Goal: Task Accomplishment & Management: Use online tool/utility

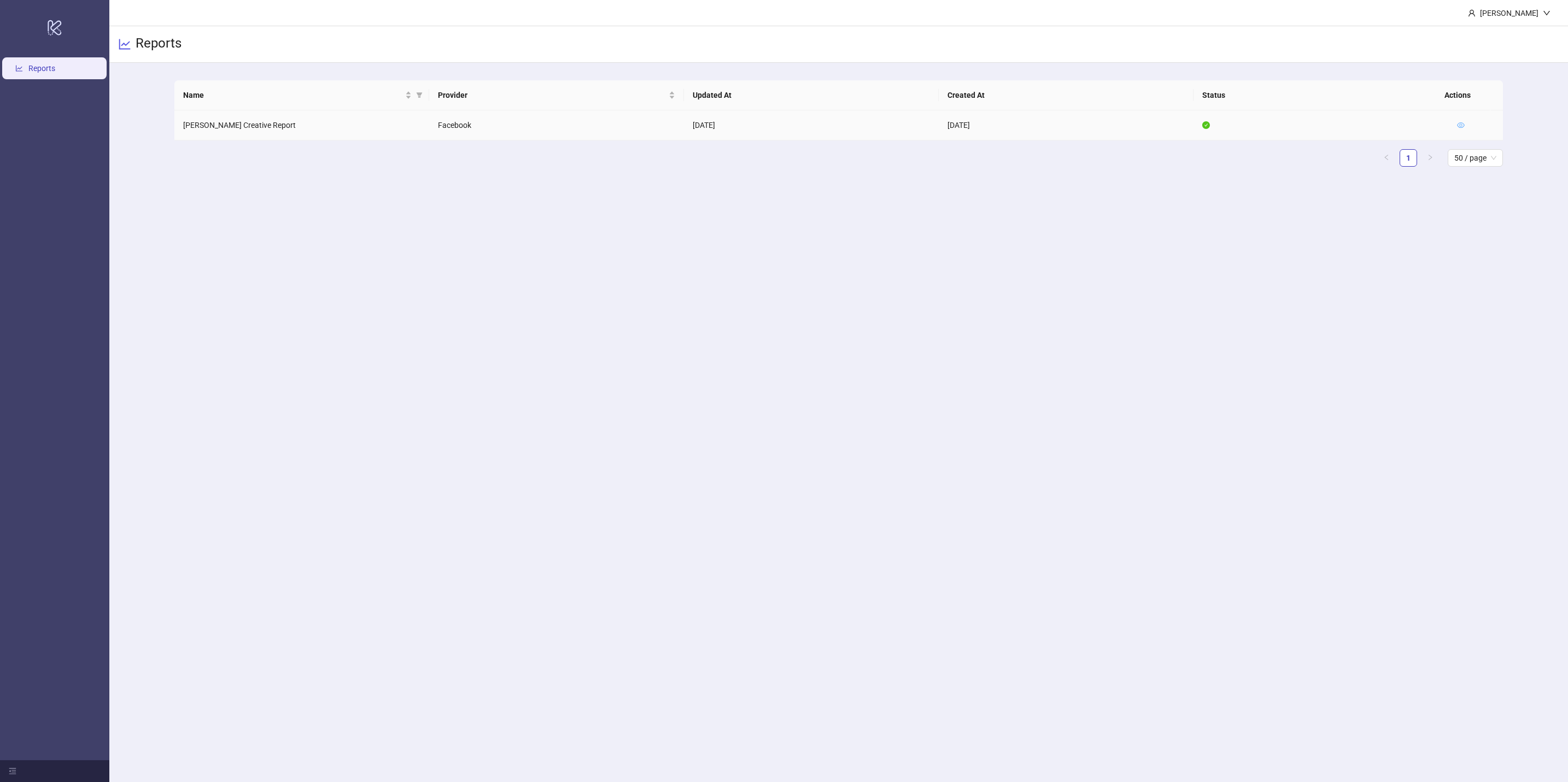
click at [1457, 123] on icon "eye" at bounding box center [1461, 125] width 8 height 8
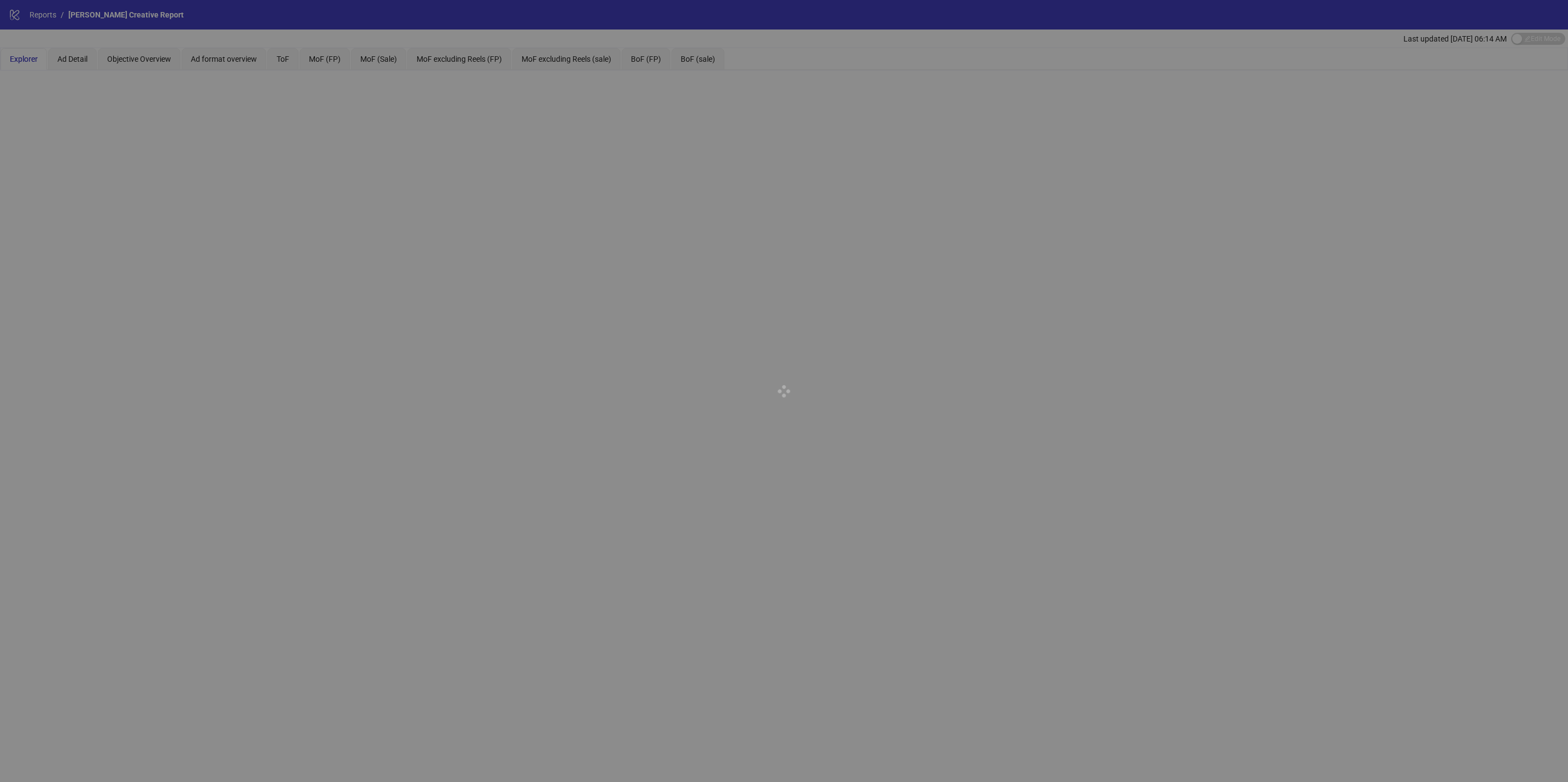
click at [293, 61] on div at bounding box center [784, 391] width 1568 height 782
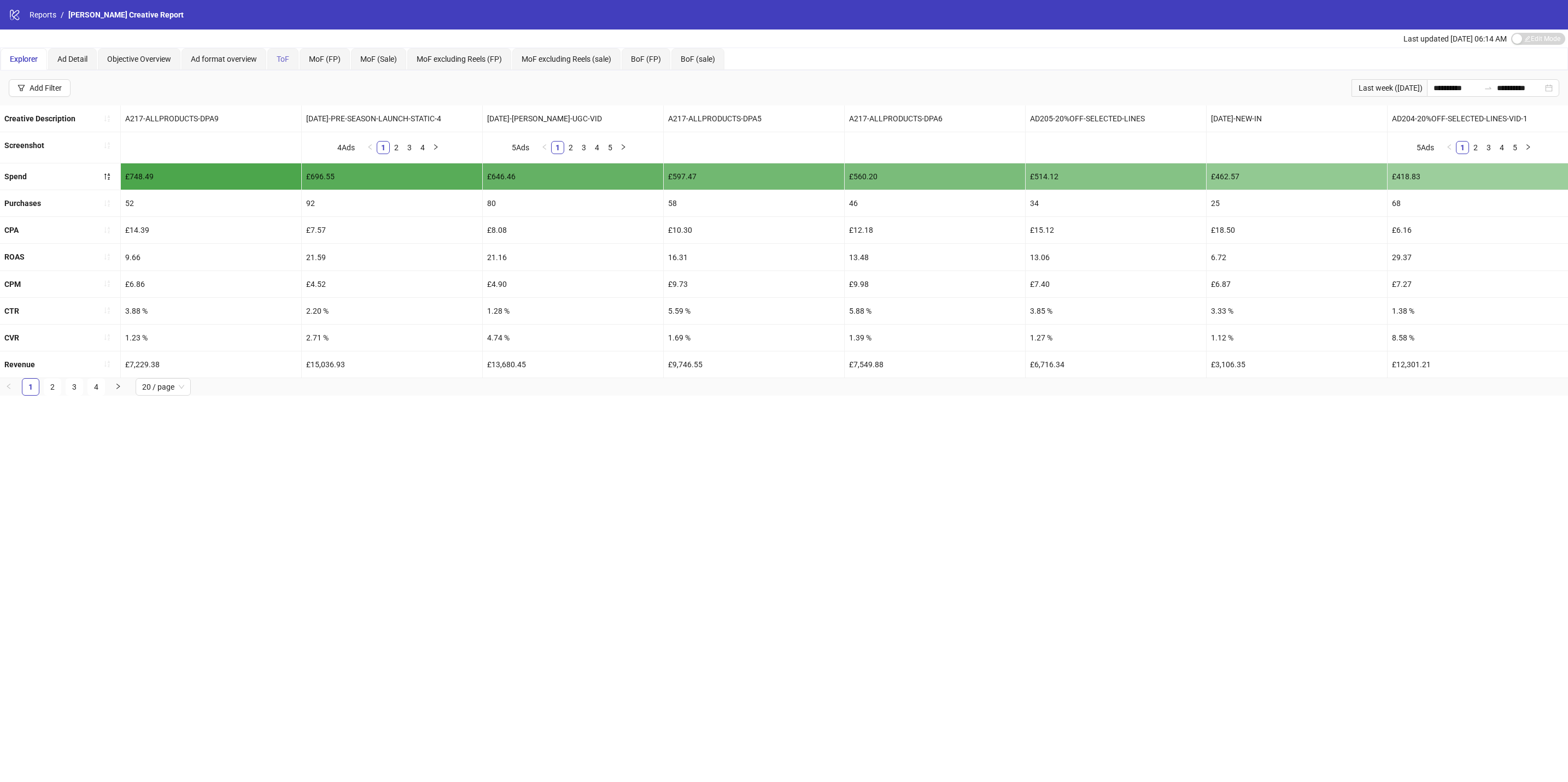
click at [293, 61] on div "ToF" at bounding box center [282, 59] width 31 height 22
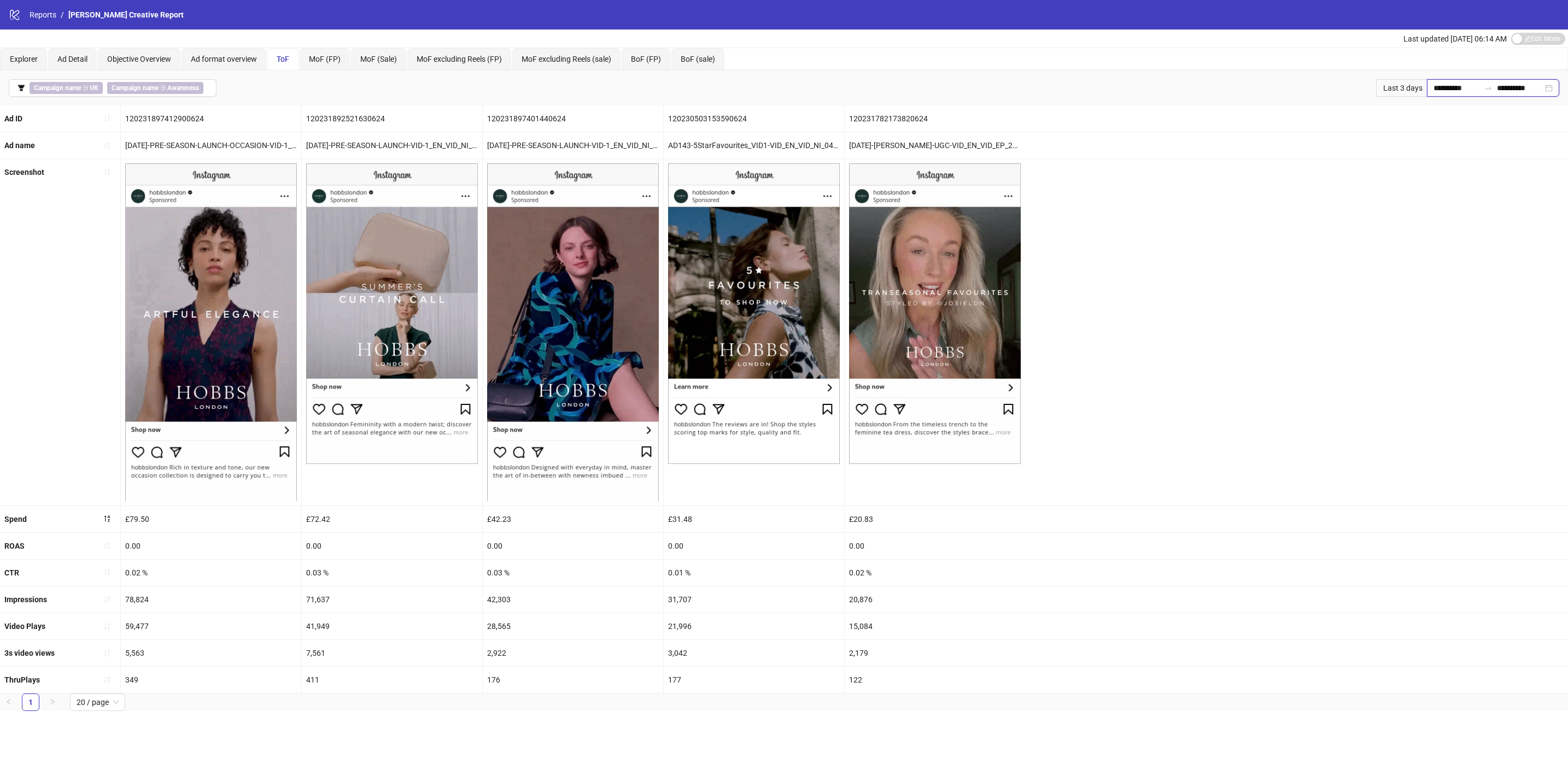
click at [1433, 88] on input "**********" at bounding box center [1456, 88] width 46 height 12
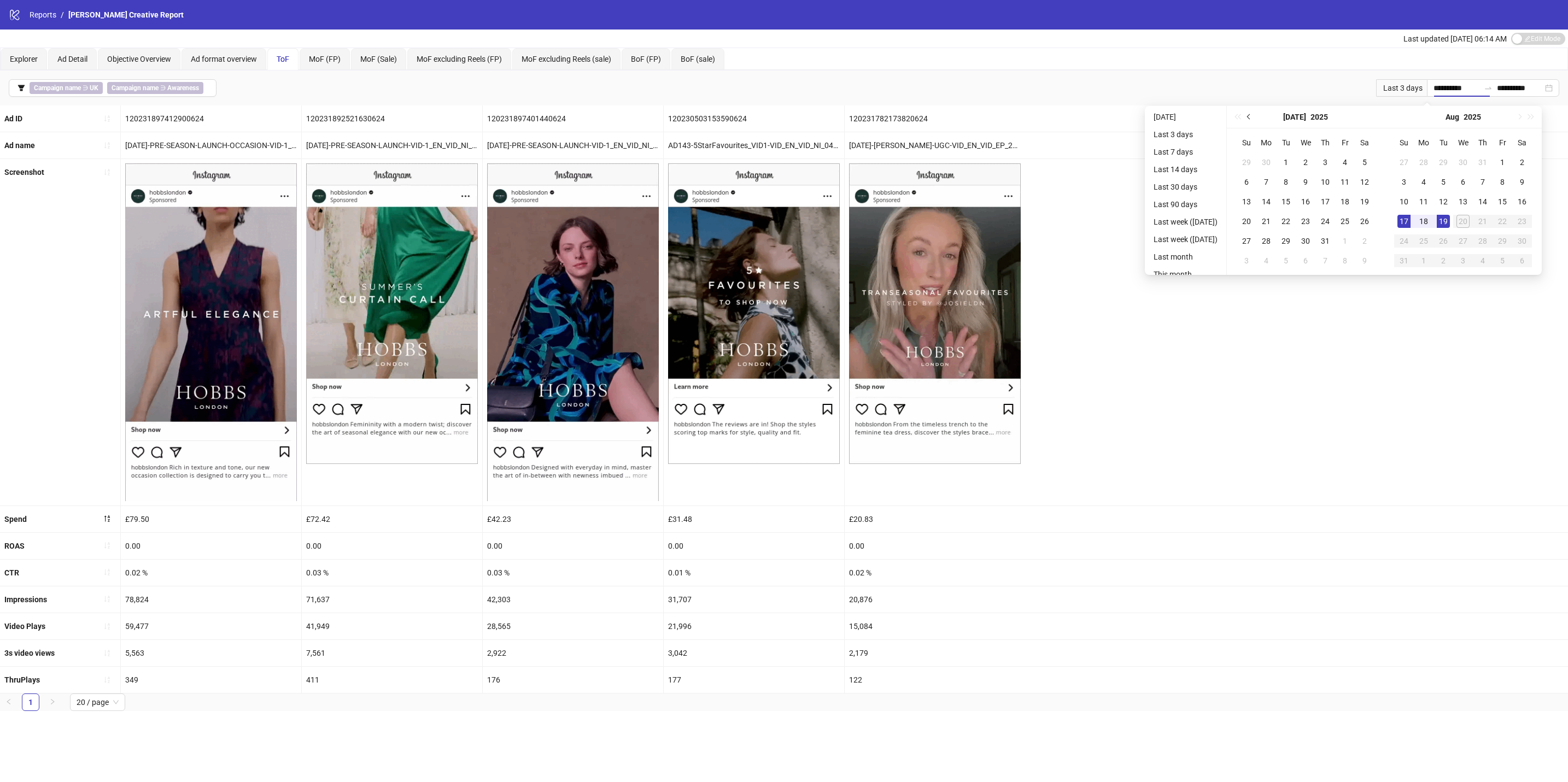
click at [1253, 116] on span "Previous month (PageUp)" at bounding box center [1250, 117] width 5 height 5
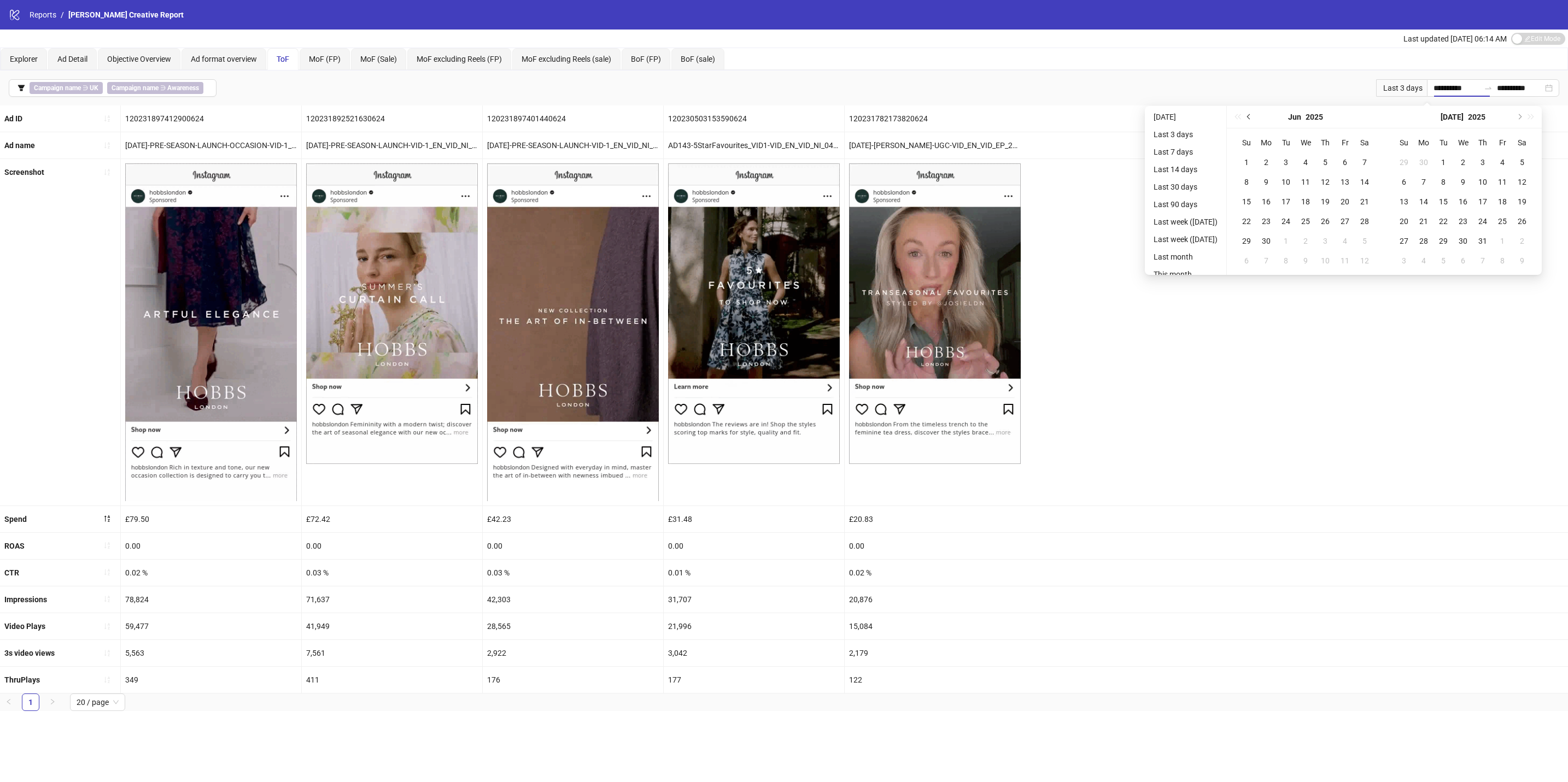
click at [1253, 116] on span "Previous month (PageUp)" at bounding box center [1250, 117] width 5 height 5
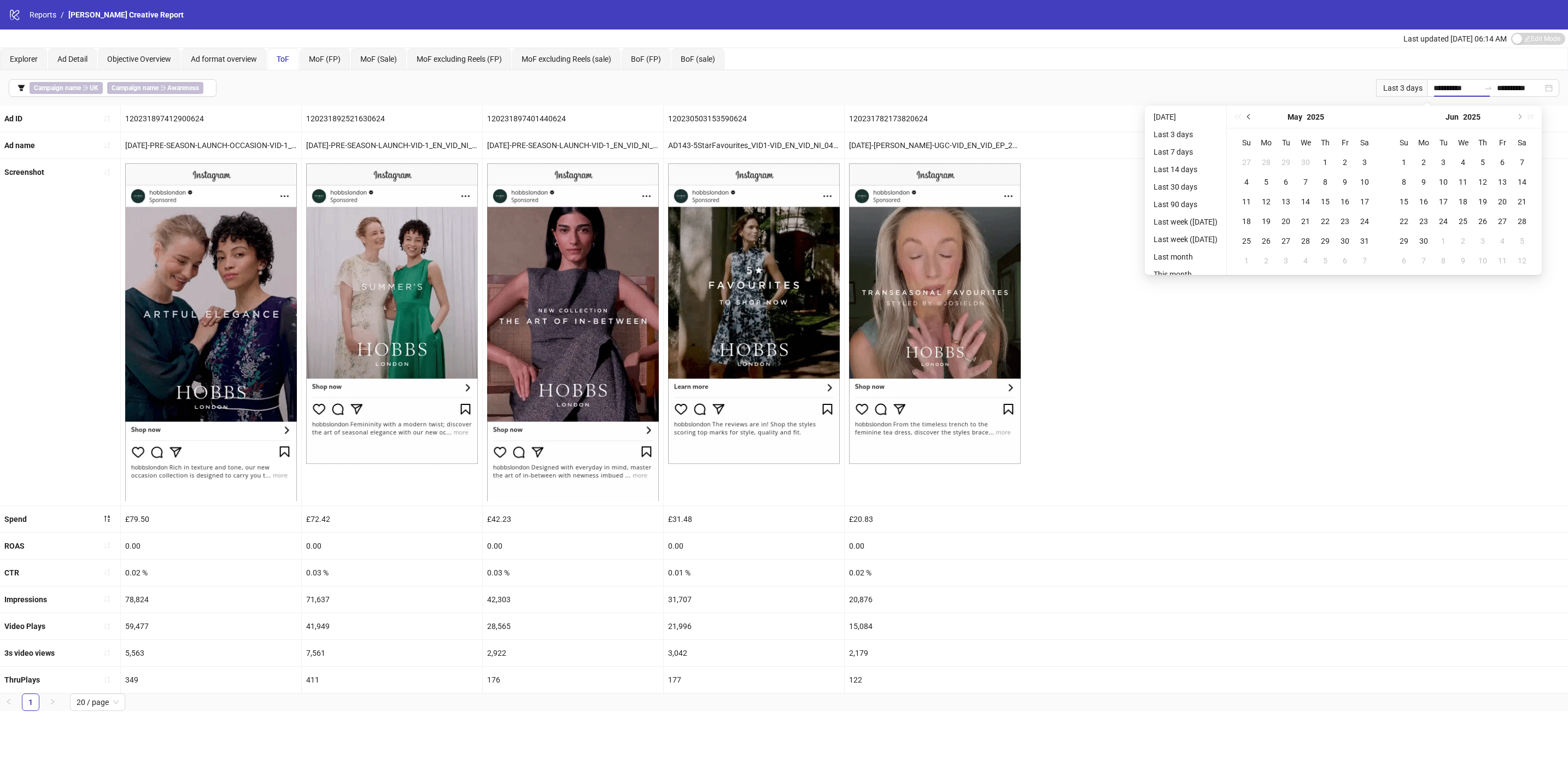
click at [1253, 116] on span "Previous month (PageUp)" at bounding box center [1250, 117] width 5 height 5
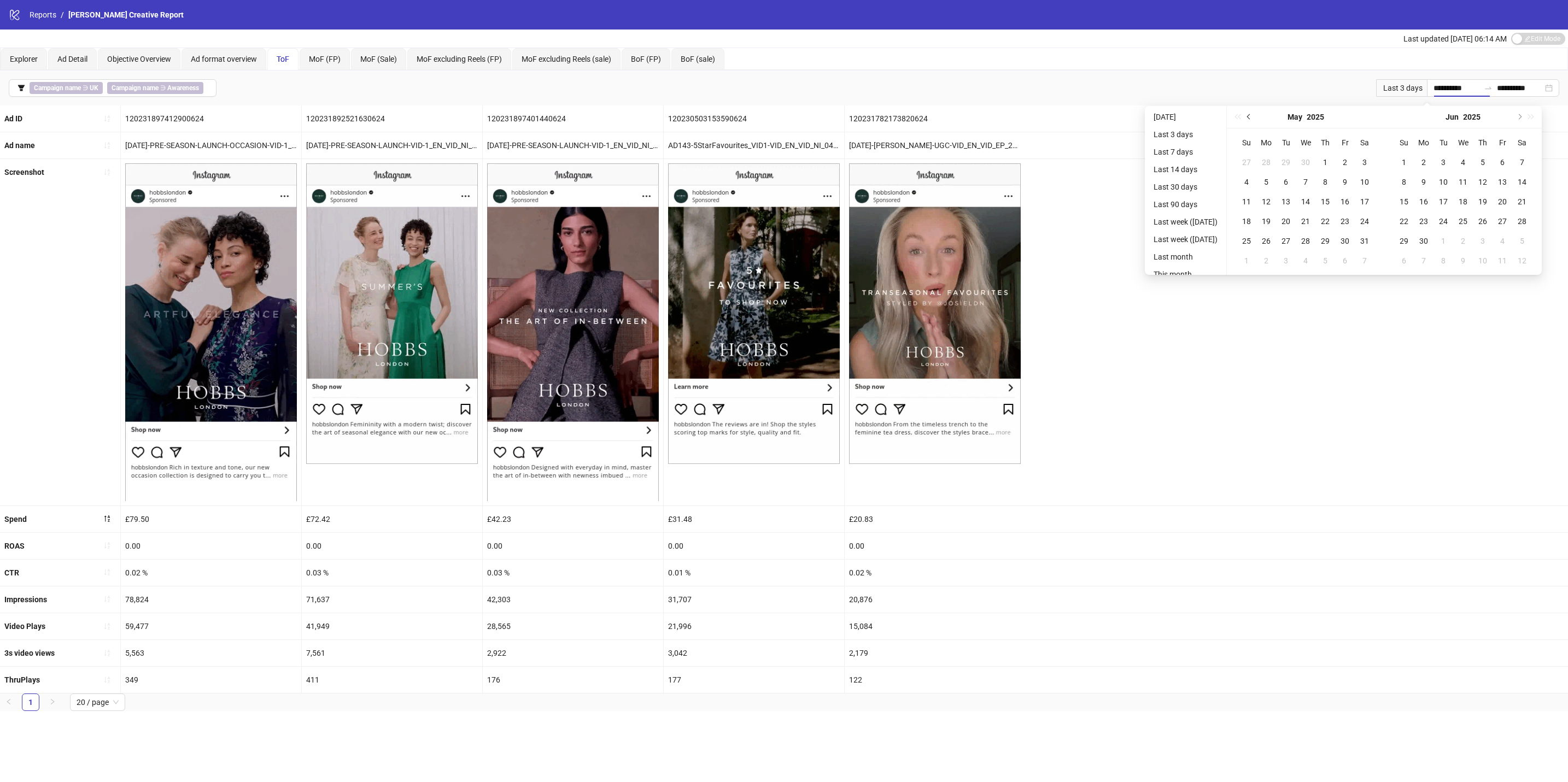
click at [1253, 116] on span "Previous month (PageUp)" at bounding box center [1250, 117] width 5 height 5
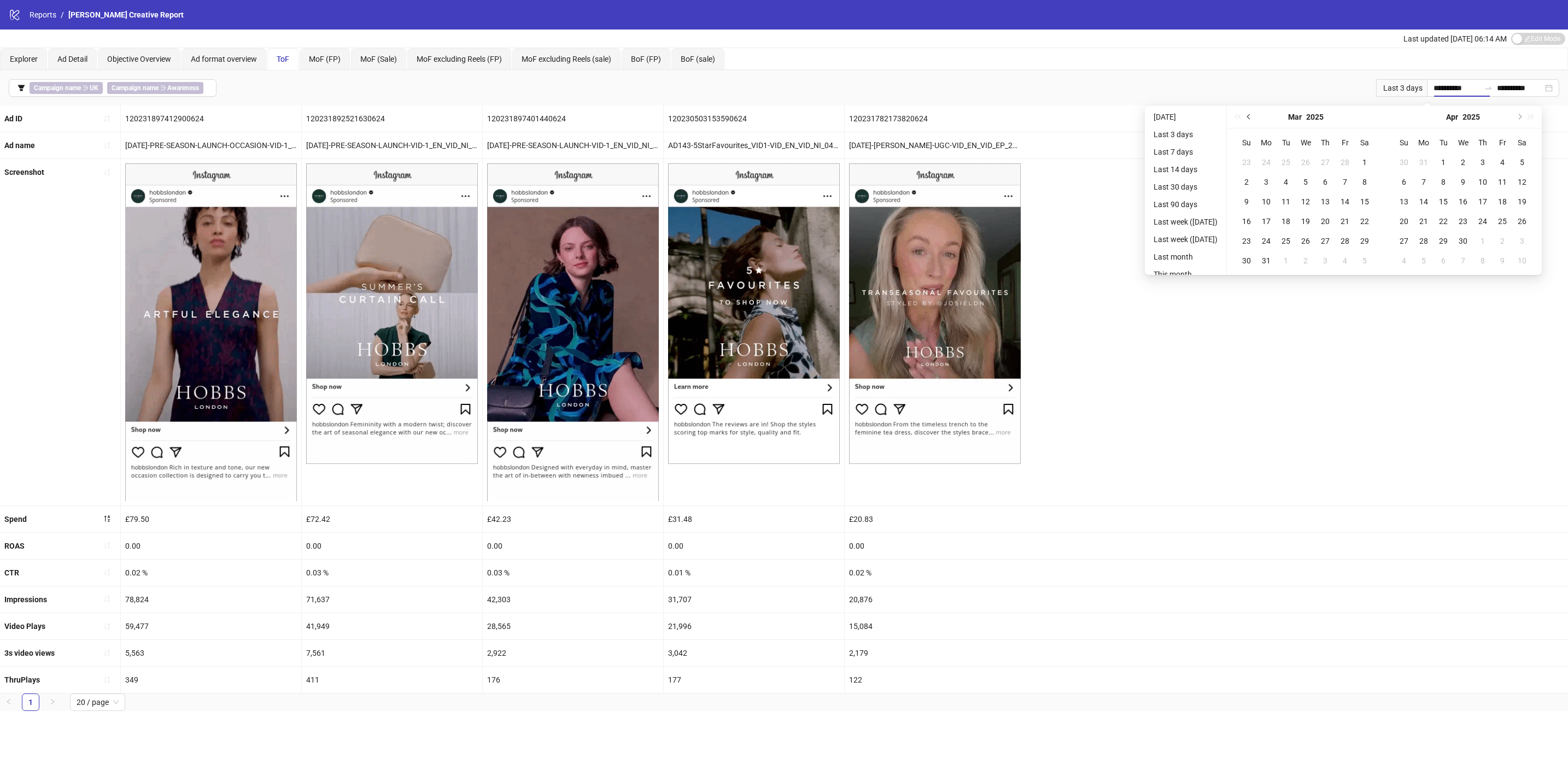
click at [1253, 116] on span "Previous month (PageUp)" at bounding box center [1250, 117] width 5 height 5
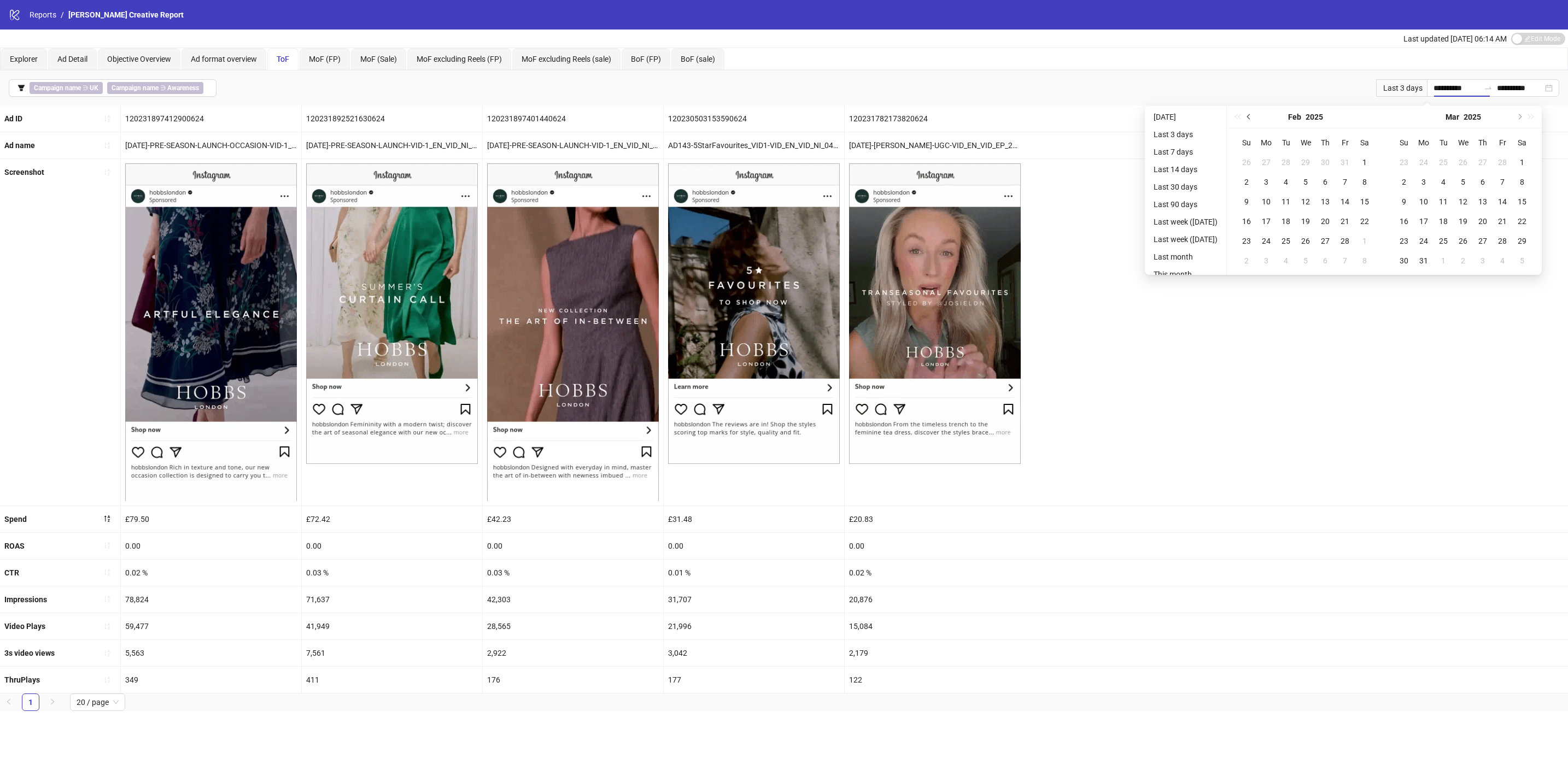
click at [1253, 116] on span "Previous month (PageUp)" at bounding box center [1250, 117] width 5 height 5
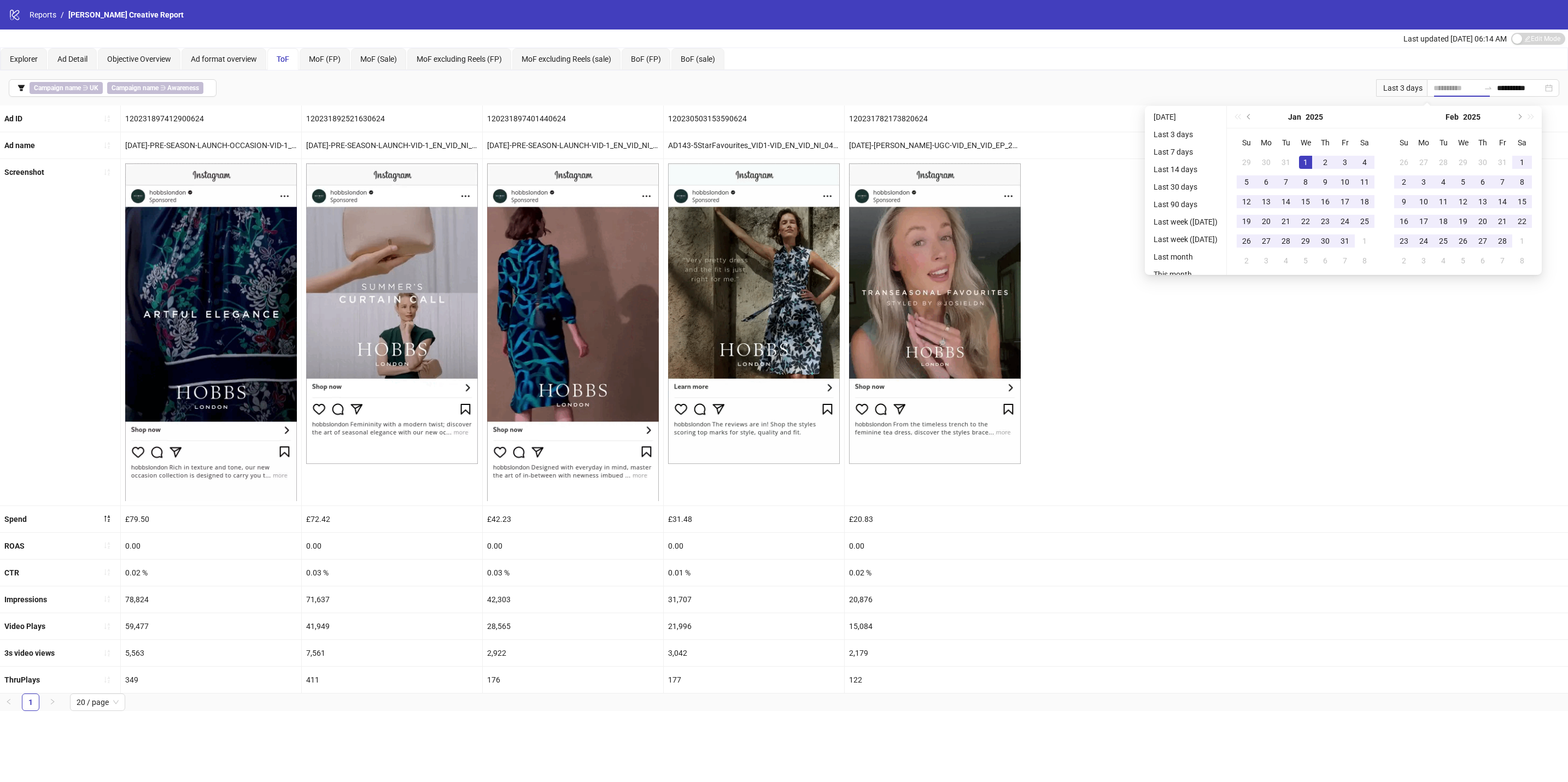
type input "**********"
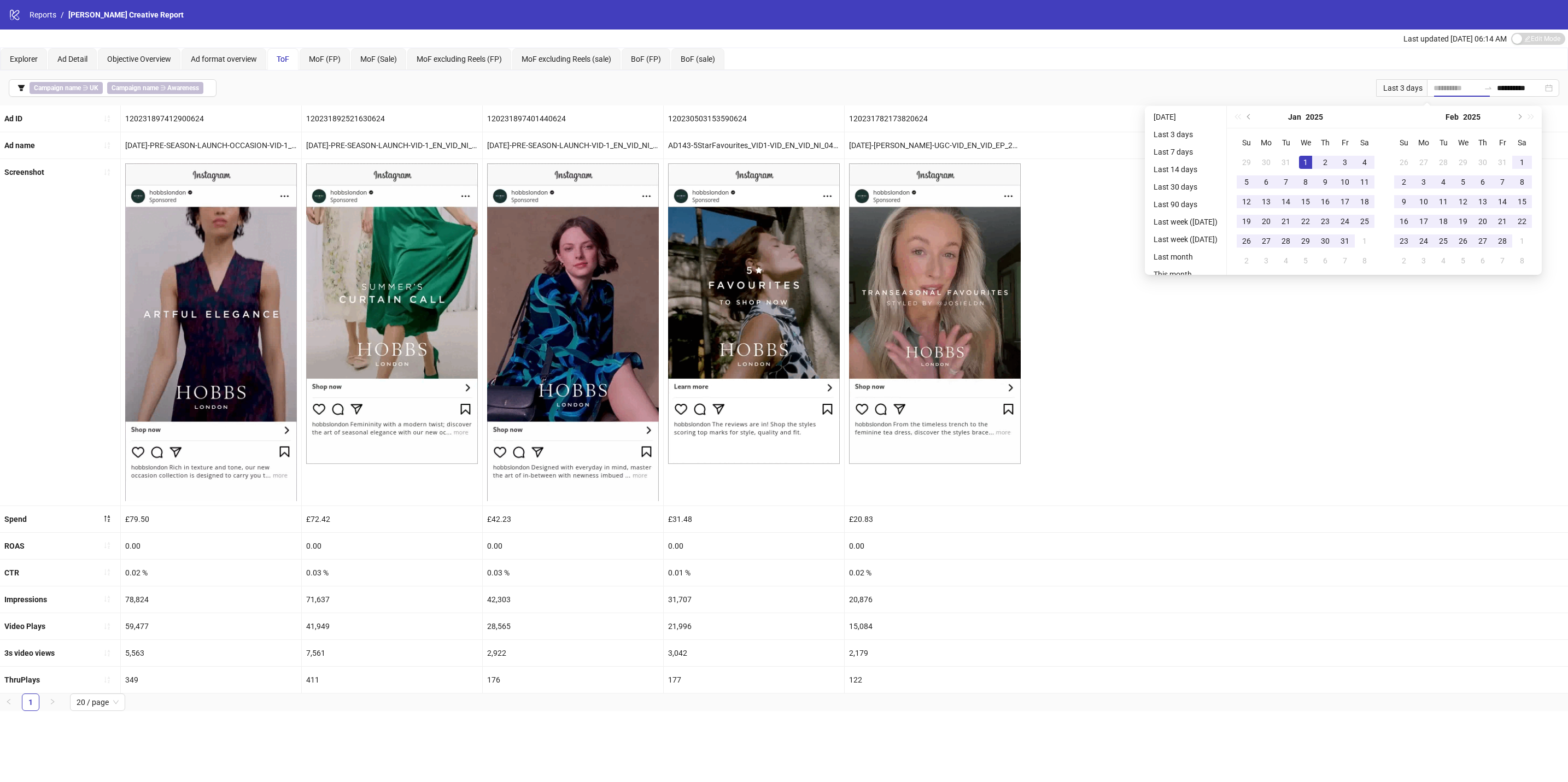
drag, startPoint x: 1324, startPoint y: 158, endPoint x: 1362, endPoint y: 159, distance: 38.0
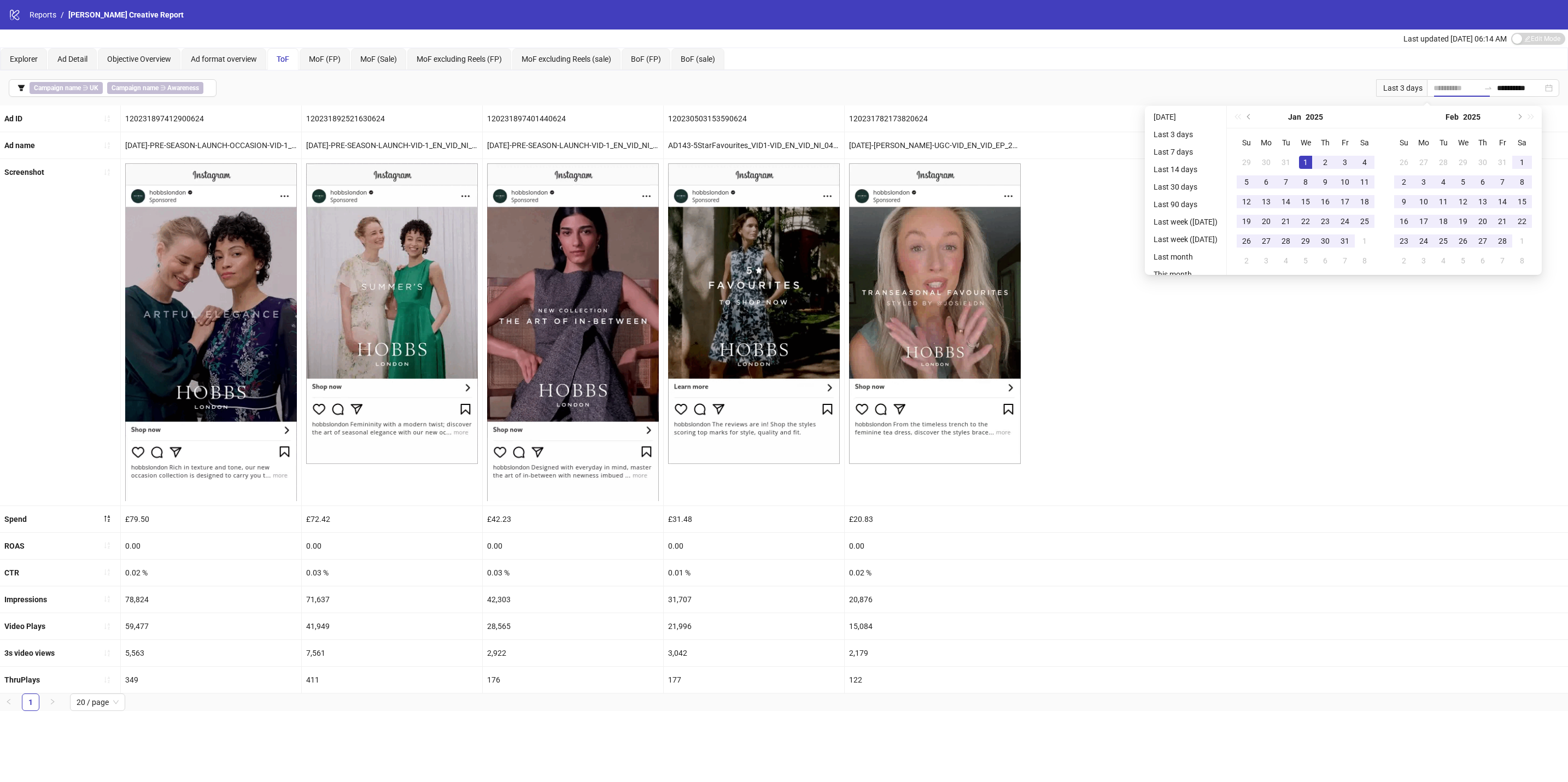
click at [1312, 159] on div "1" at bounding box center [1306, 162] width 13 height 13
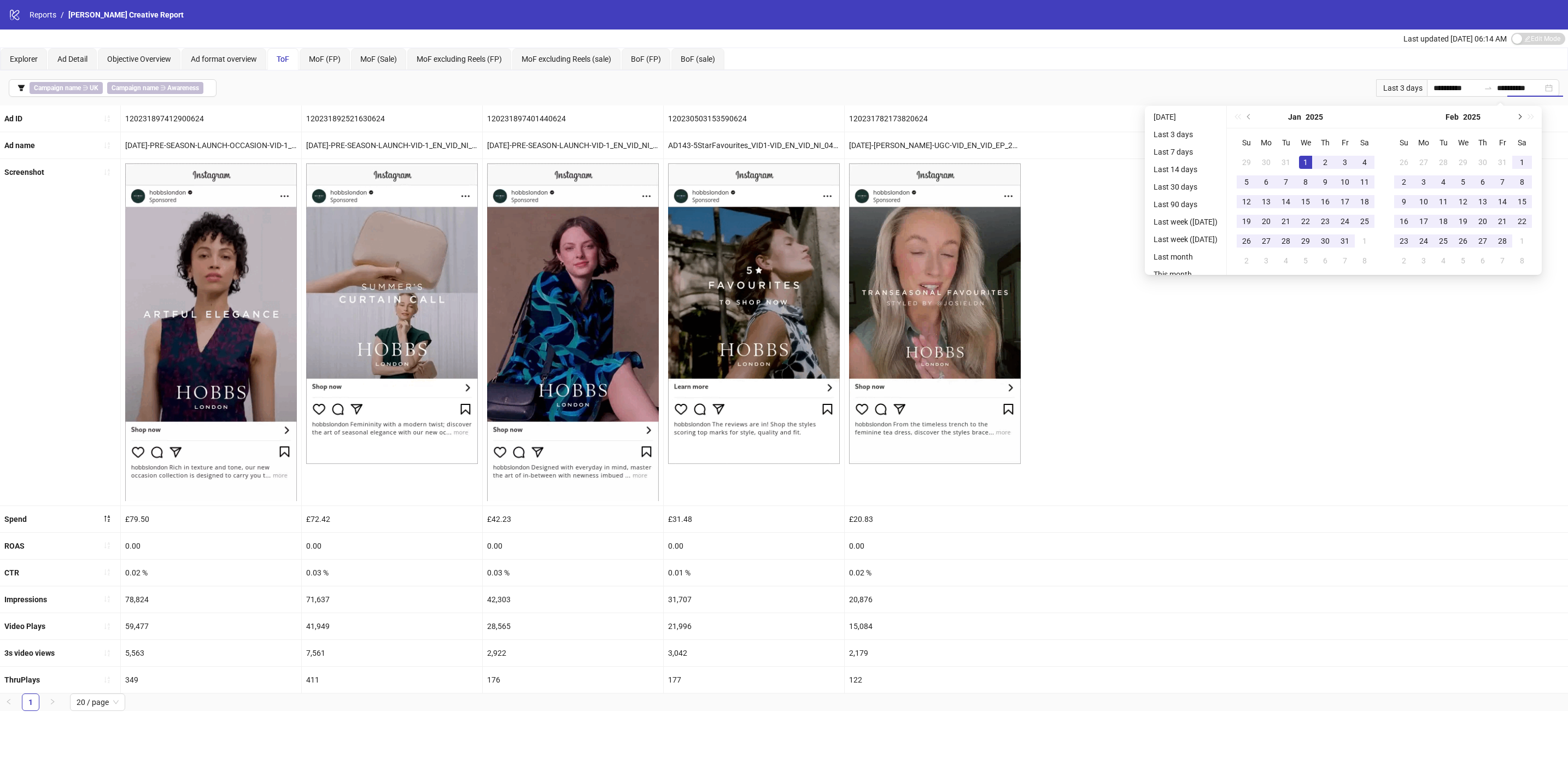
click at [1525, 118] on button "Next month (PageDown)" at bounding box center [1519, 117] width 12 height 22
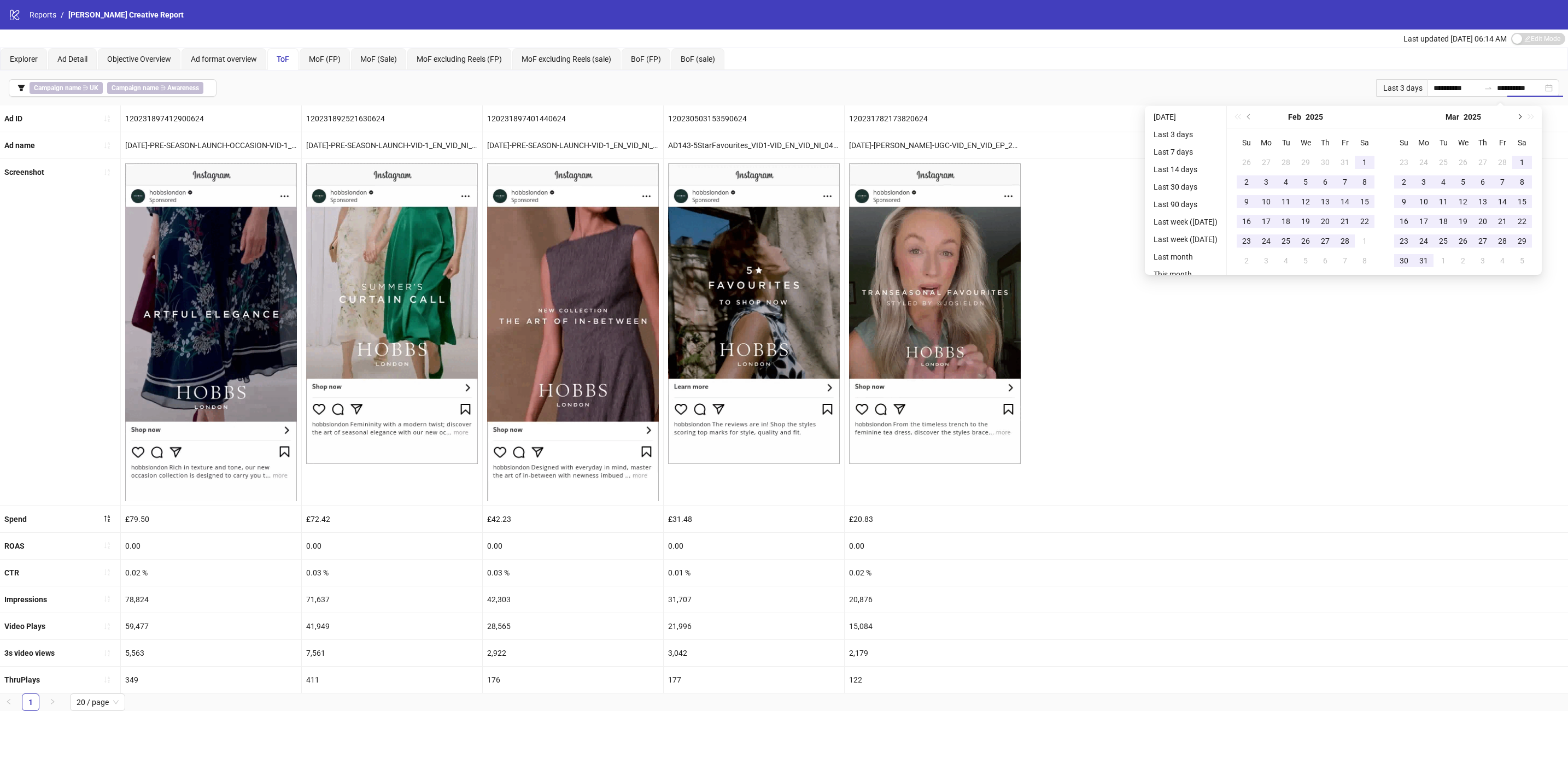
click at [1525, 118] on button "Next month (PageDown)" at bounding box center [1519, 117] width 12 height 22
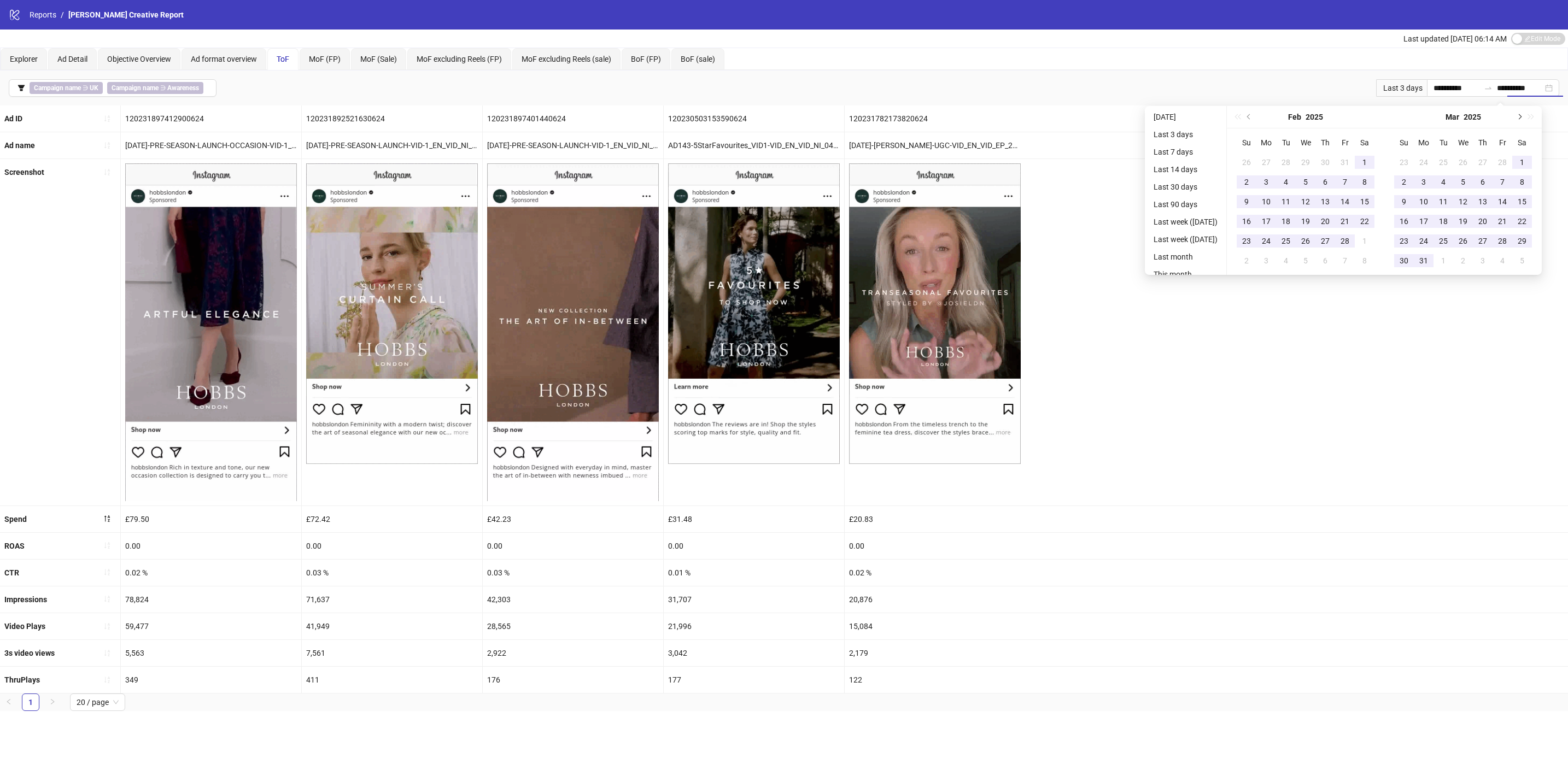
click at [1525, 118] on button "Next month (PageDown)" at bounding box center [1519, 117] width 12 height 22
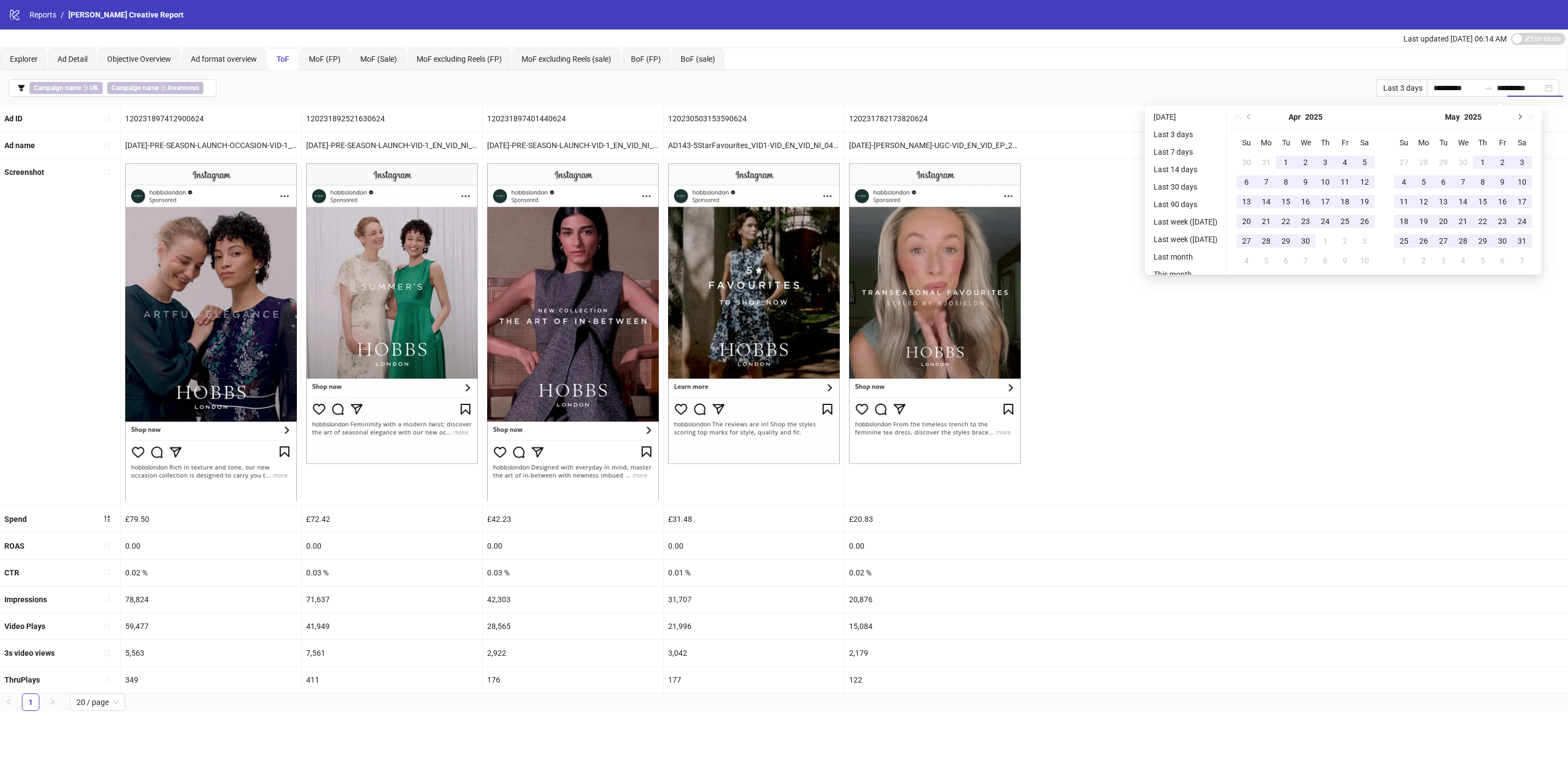
click at [1525, 119] on button "Next month (PageDown)" at bounding box center [1519, 117] width 12 height 22
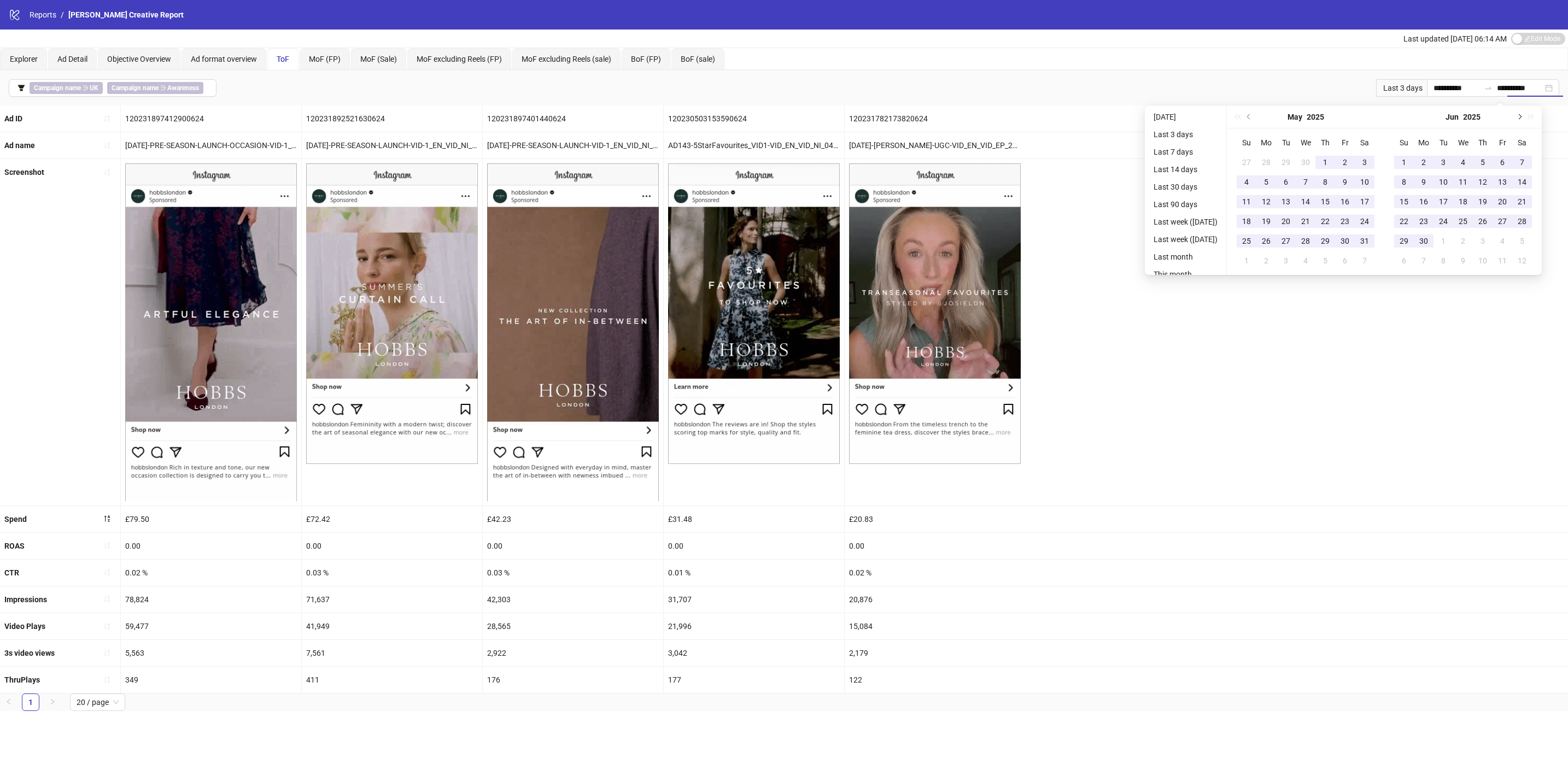
click at [1525, 119] on button "Next month (PageDown)" at bounding box center [1519, 117] width 12 height 22
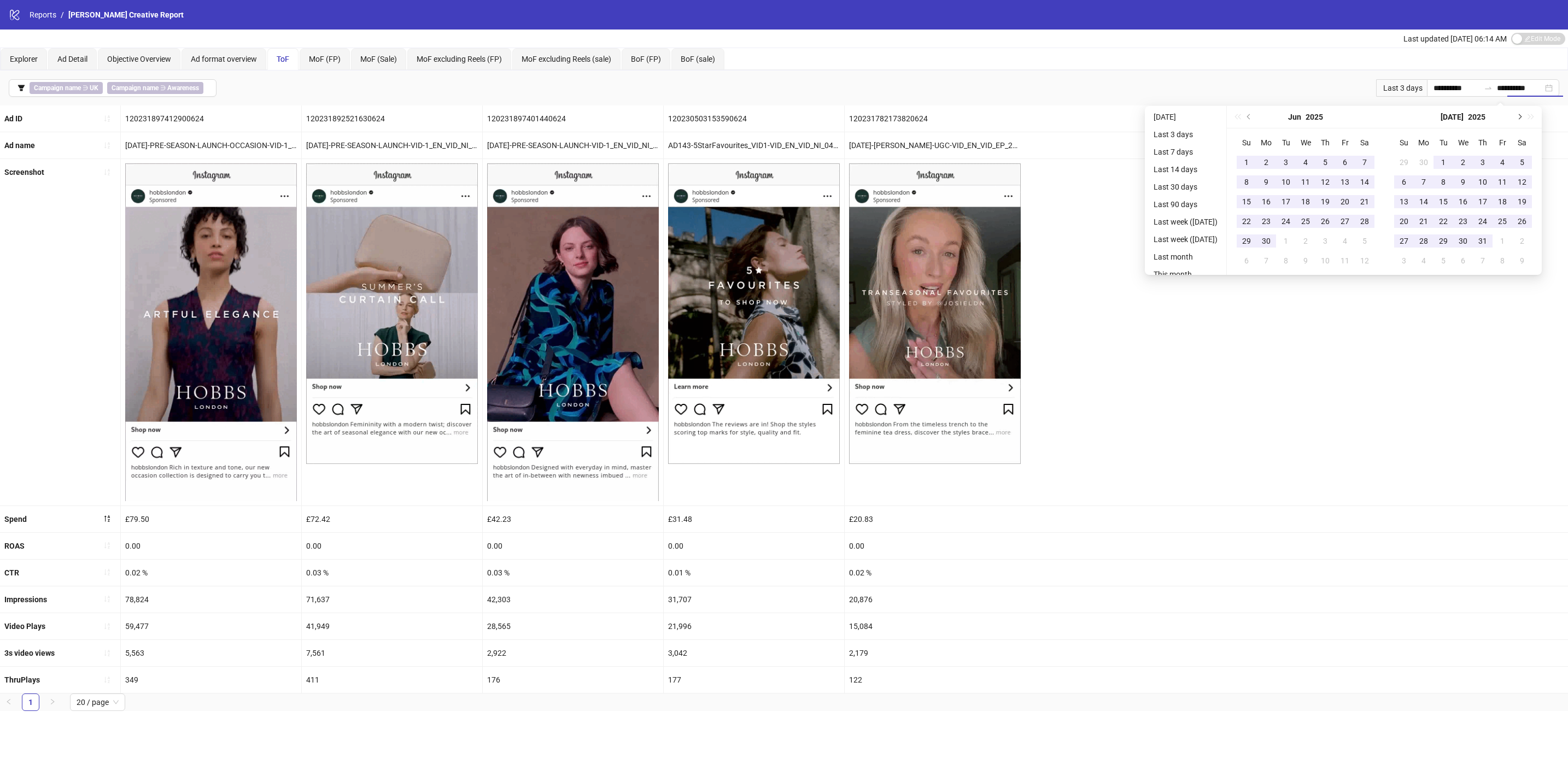
click at [1525, 119] on button "Next month (PageDown)" at bounding box center [1519, 117] width 12 height 22
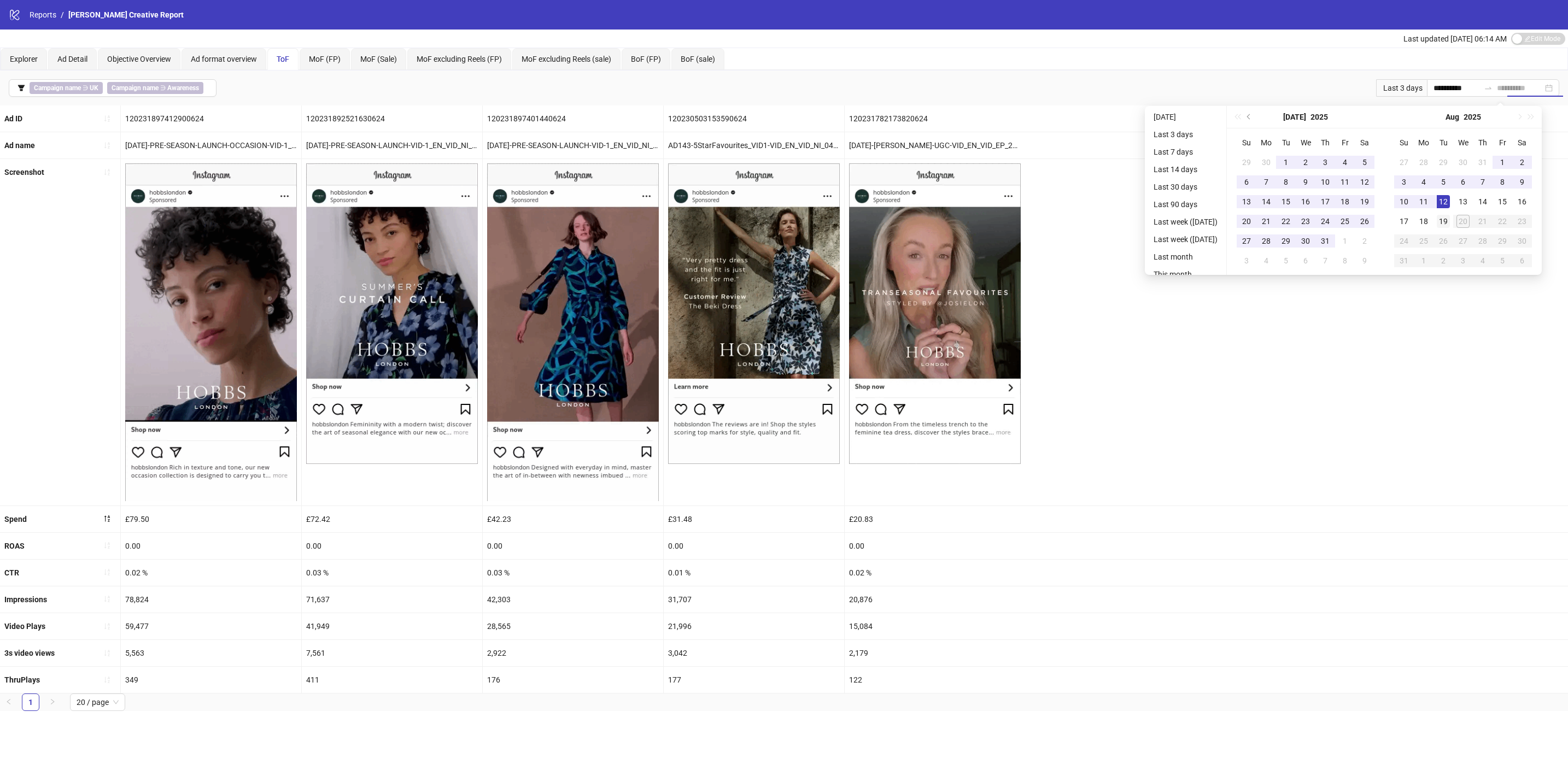
type input "**********"
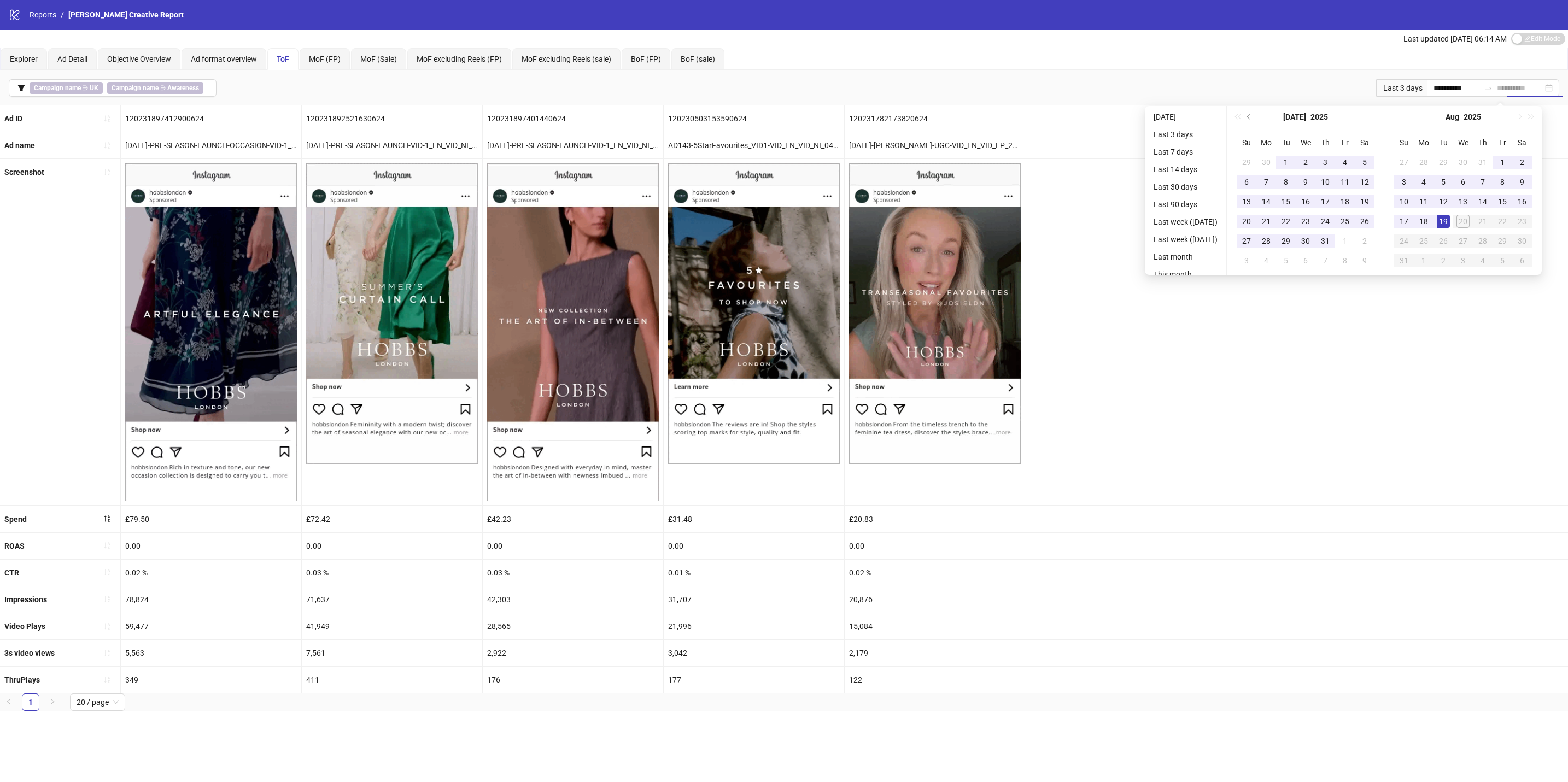
click at [1450, 220] on div "19" at bounding box center [1443, 222] width 13 height 13
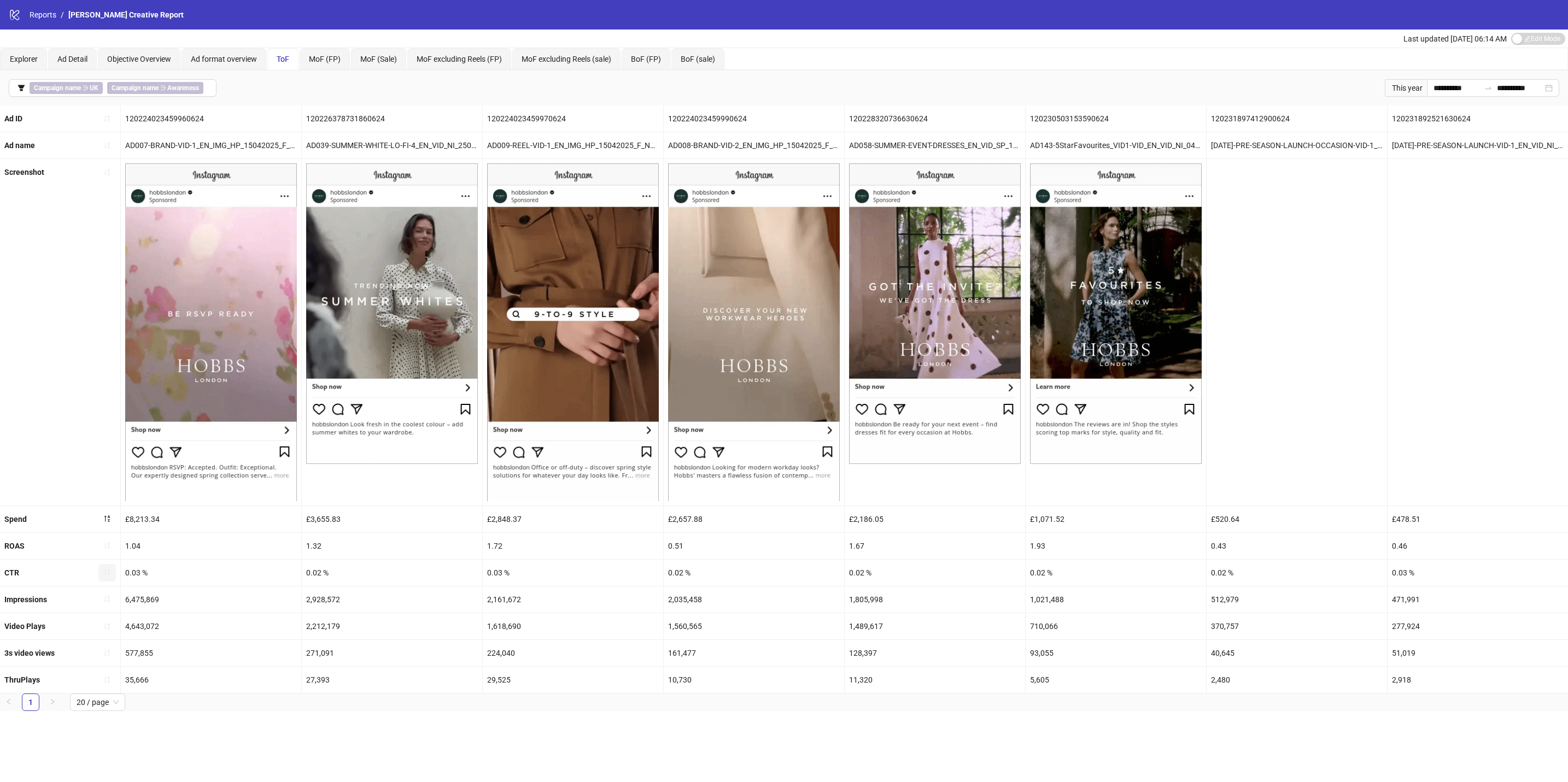
click at [99, 576] on button "button" at bounding box center [107, 573] width 18 height 18
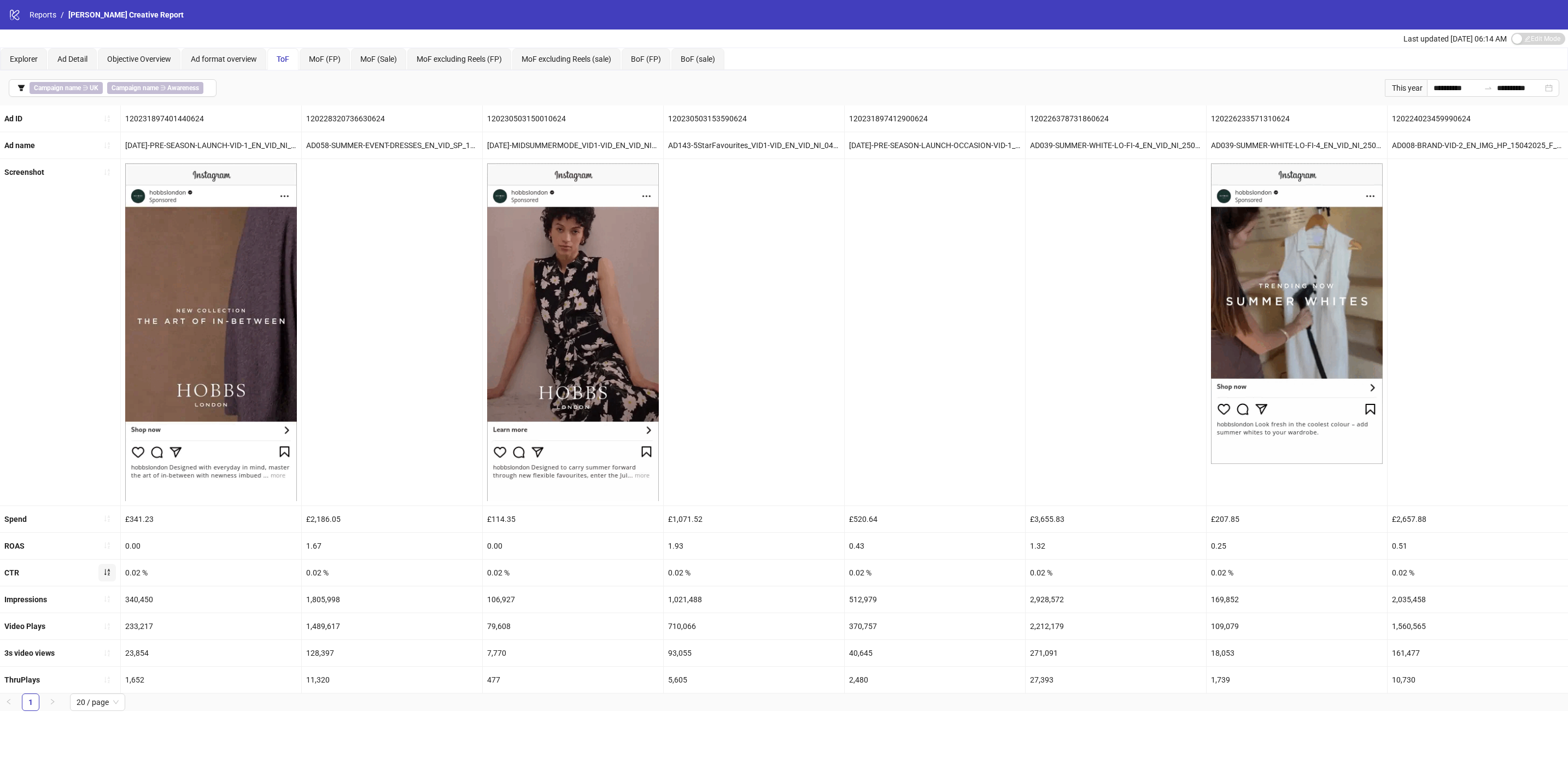
click at [102, 577] on button "button" at bounding box center [107, 573] width 18 height 18
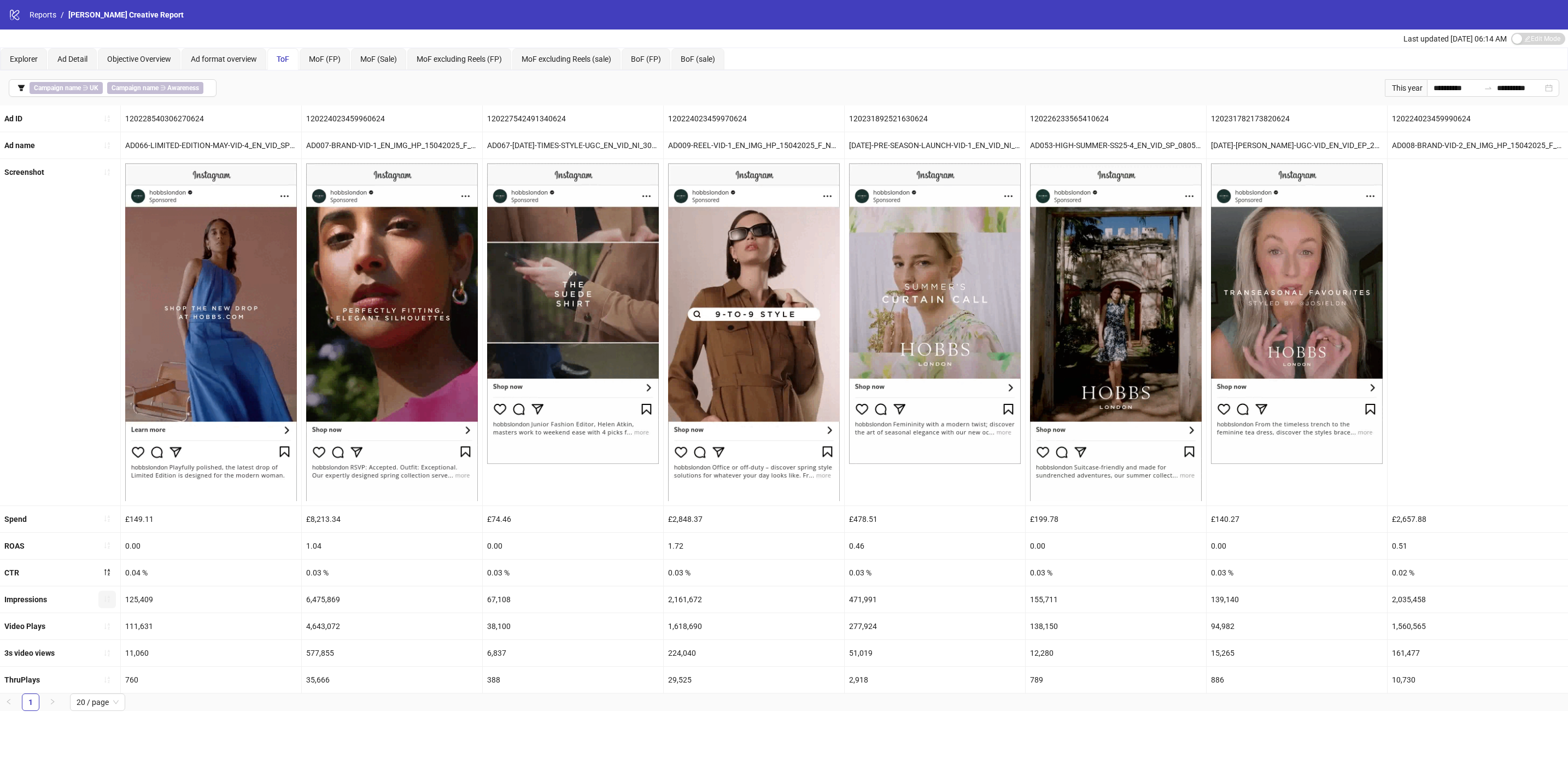
click at [103, 603] on icon "sort-ascending" at bounding box center [107, 599] width 8 height 8
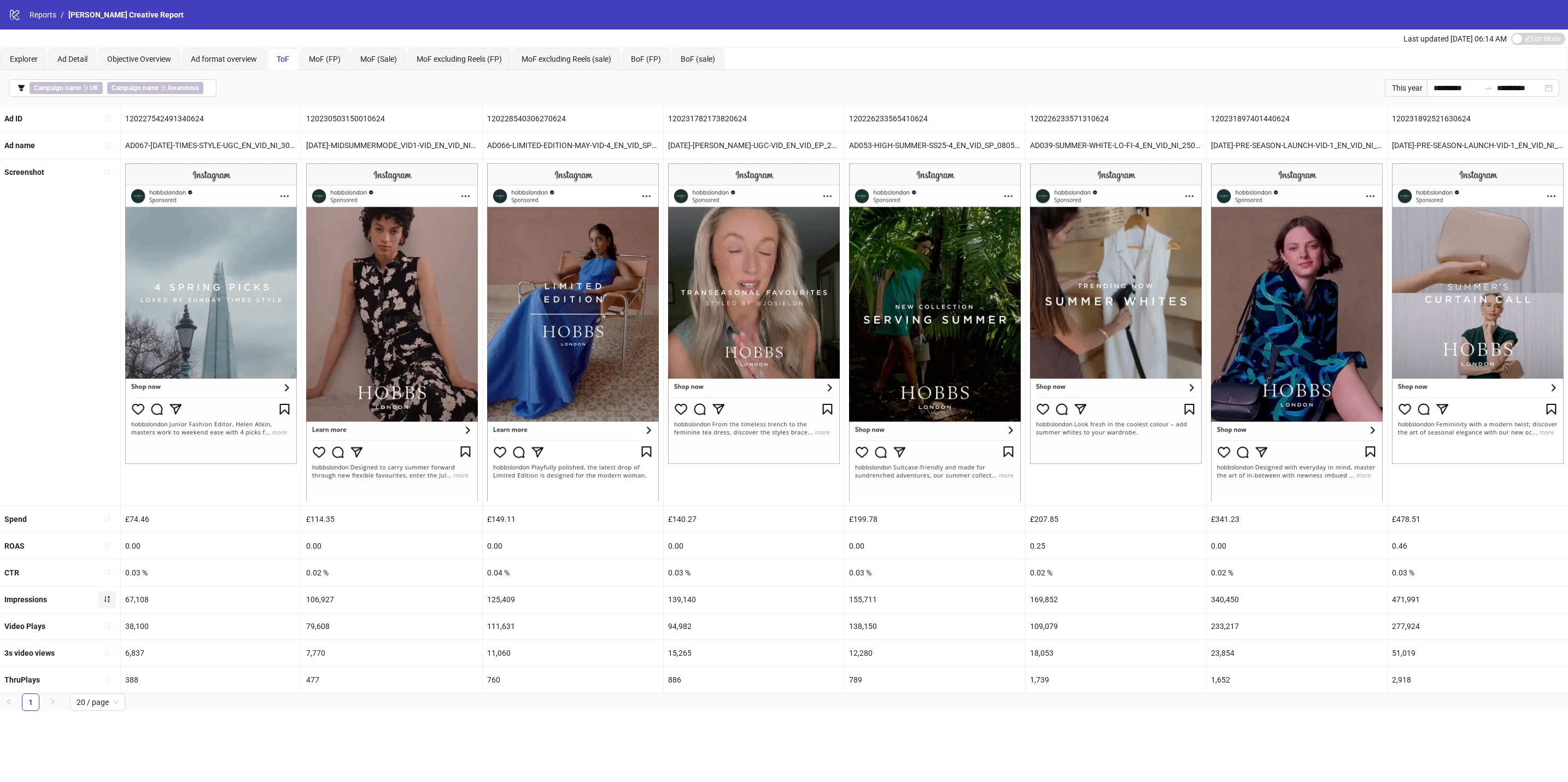
click at [107, 609] on button "button" at bounding box center [107, 599] width 18 height 18
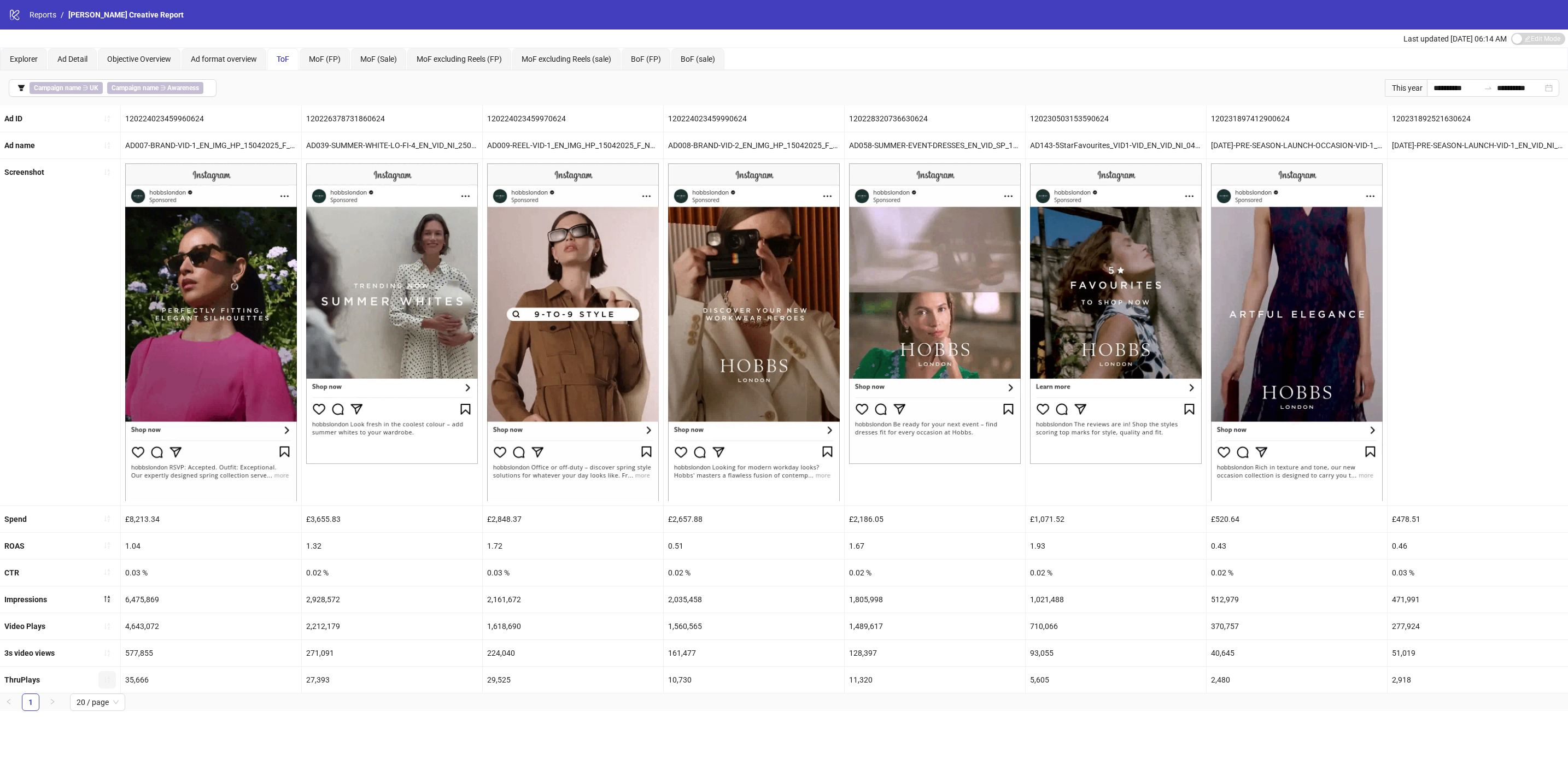
click at [105, 684] on icon "sort-ascending" at bounding box center [107, 680] width 8 height 8
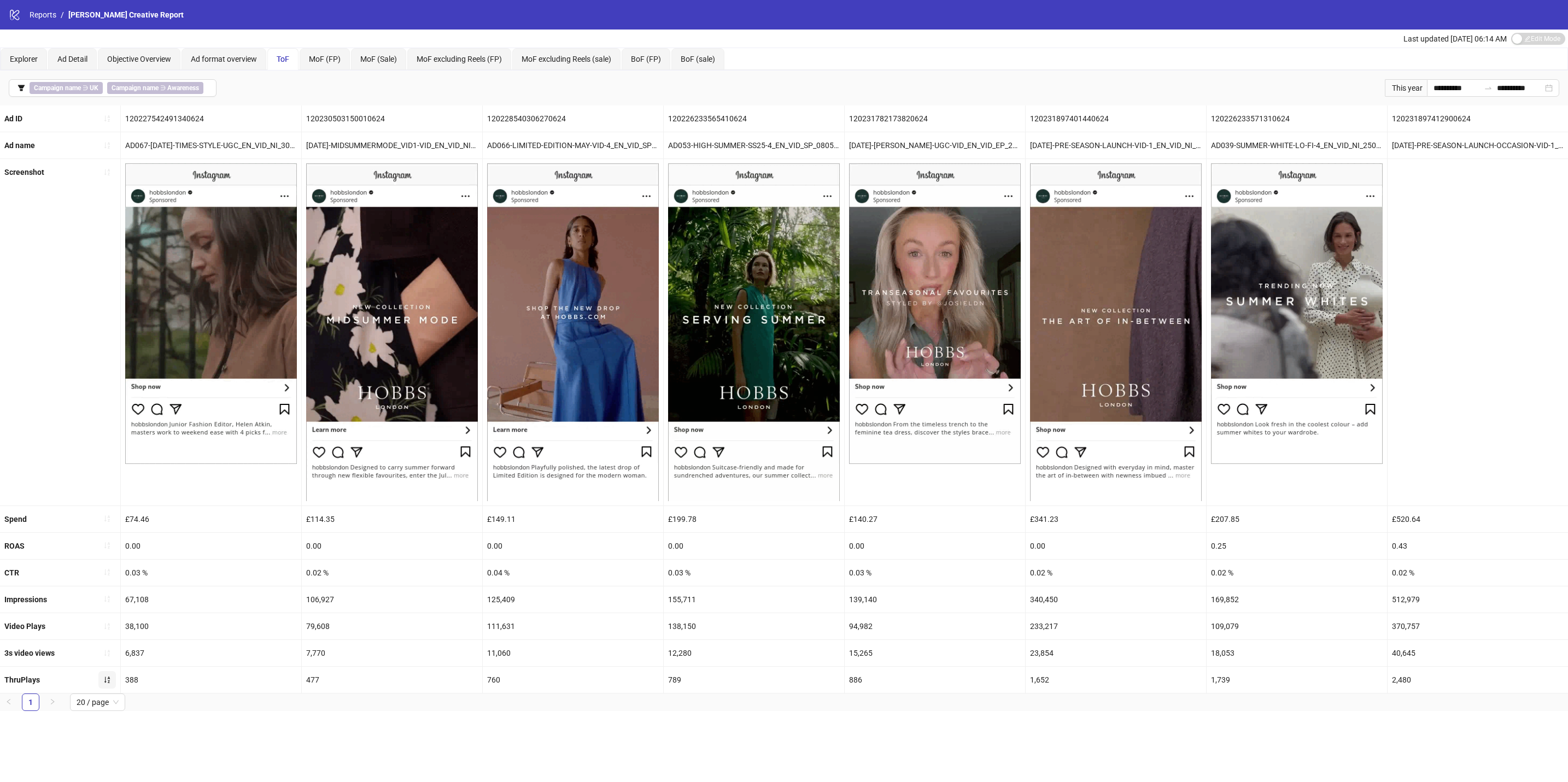
click at [107, 684] on icon "sort-ascending" at bounding box center [107, 680] width 8 height 8
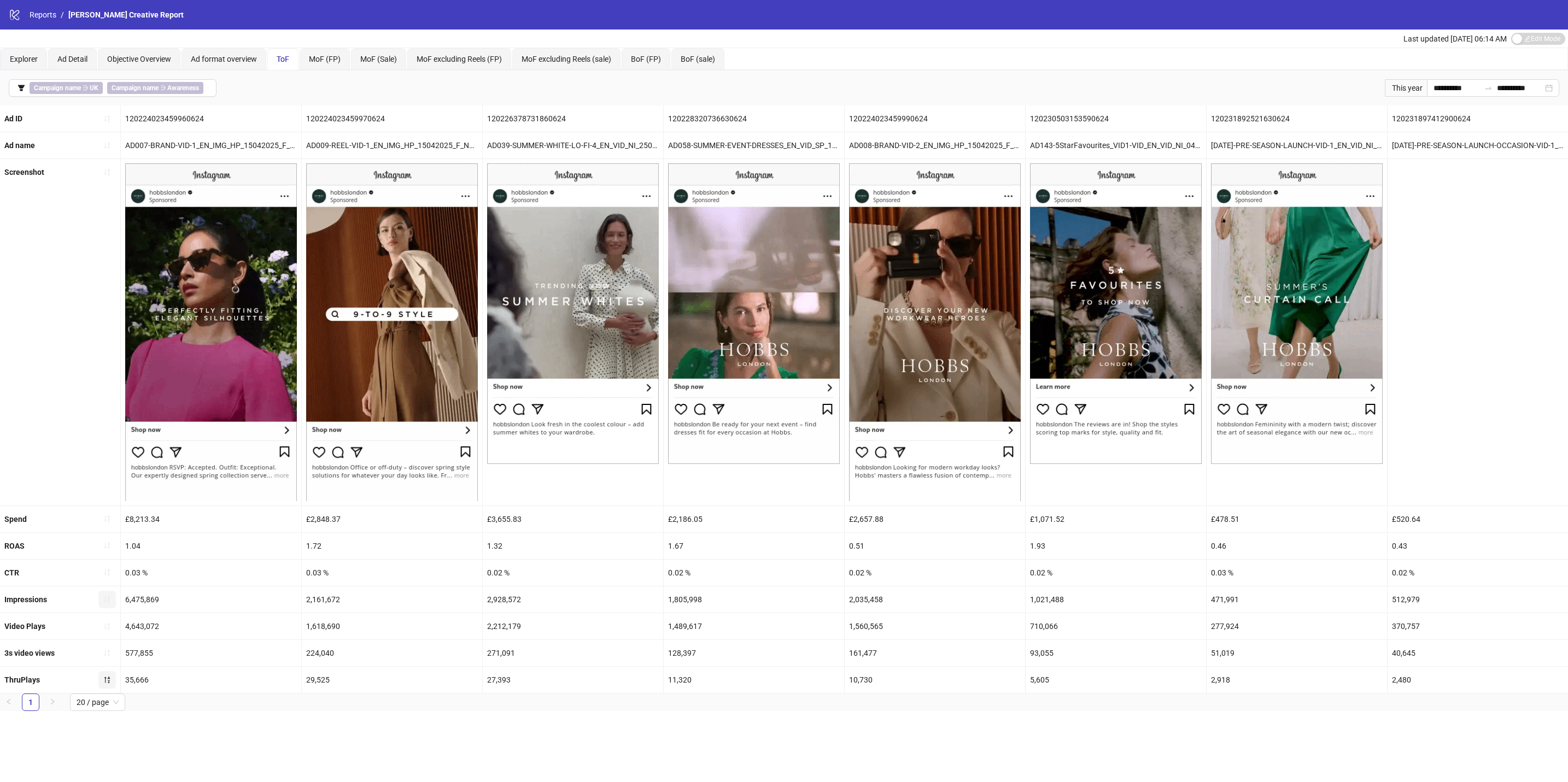
click at [103, 603] on icon "sort-ascending" at bounding box center [107, 599] width 8 height 8
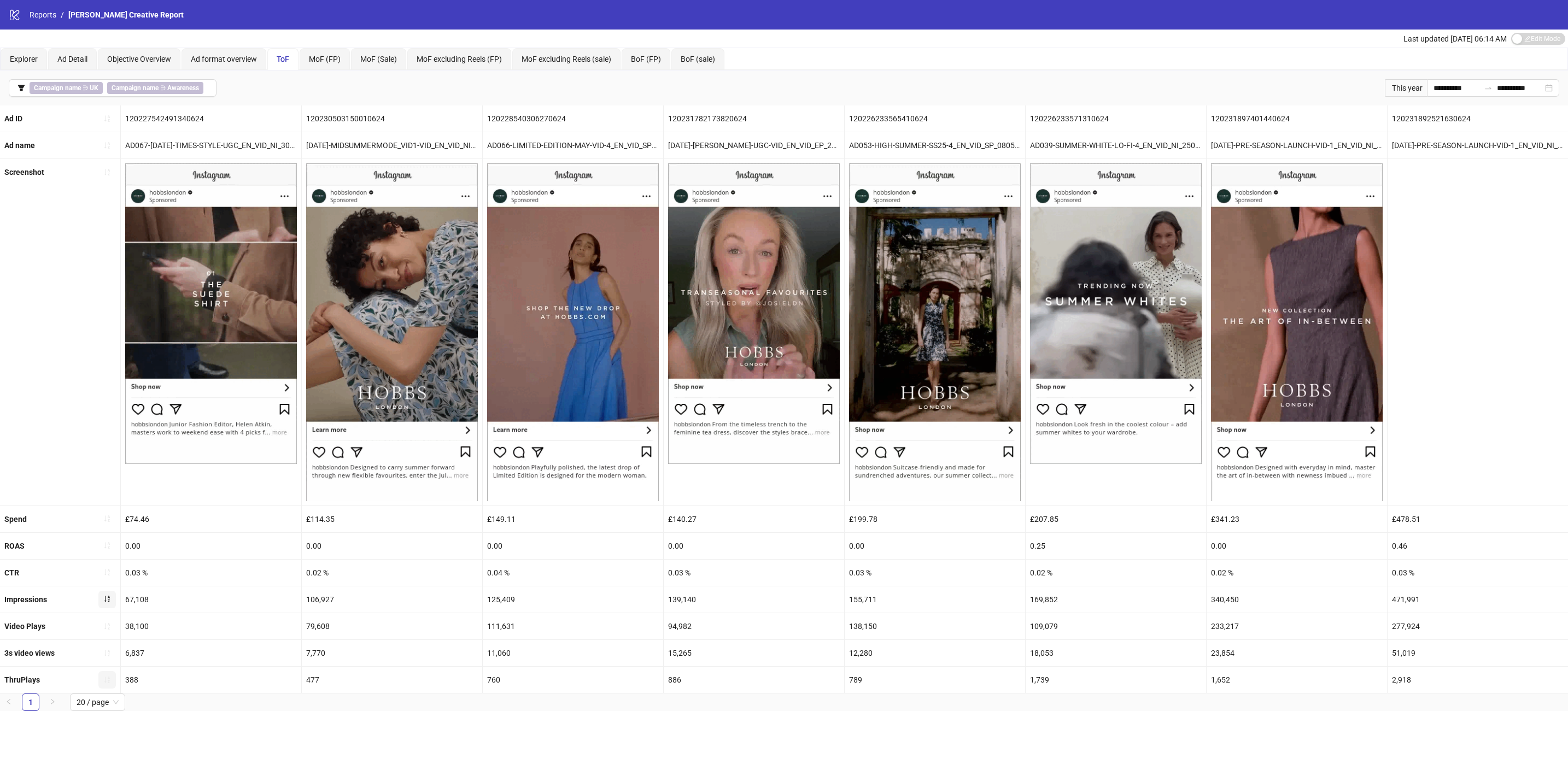
click at [104, 603] on icon "sort-ascending" at bounding box center [107, 599] width 8 height 8
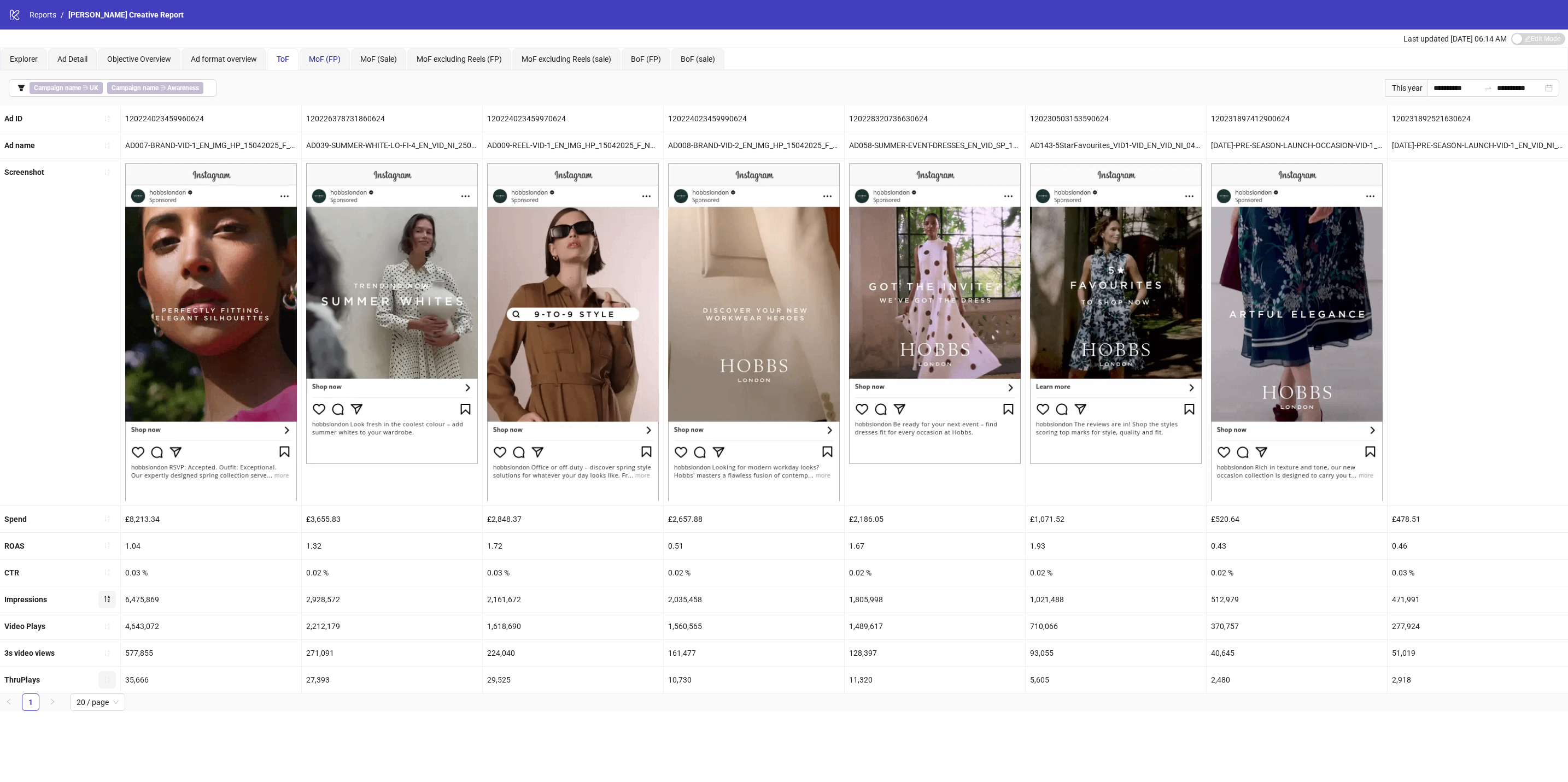
click at [331, 57] on span "MoF (FP)" at bounding box center [324, 59] width 32 height 9
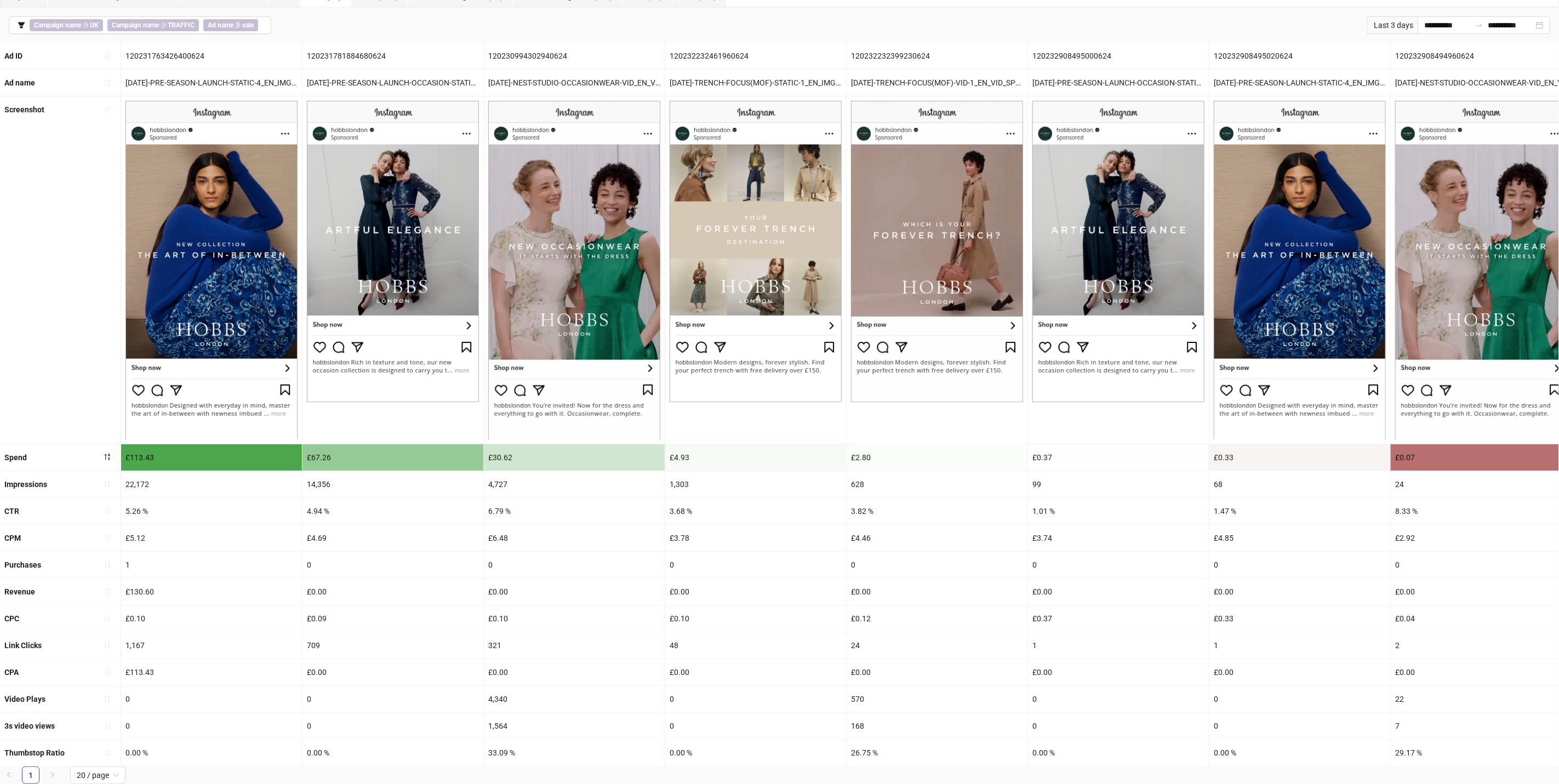
scroll to position [87, 0]
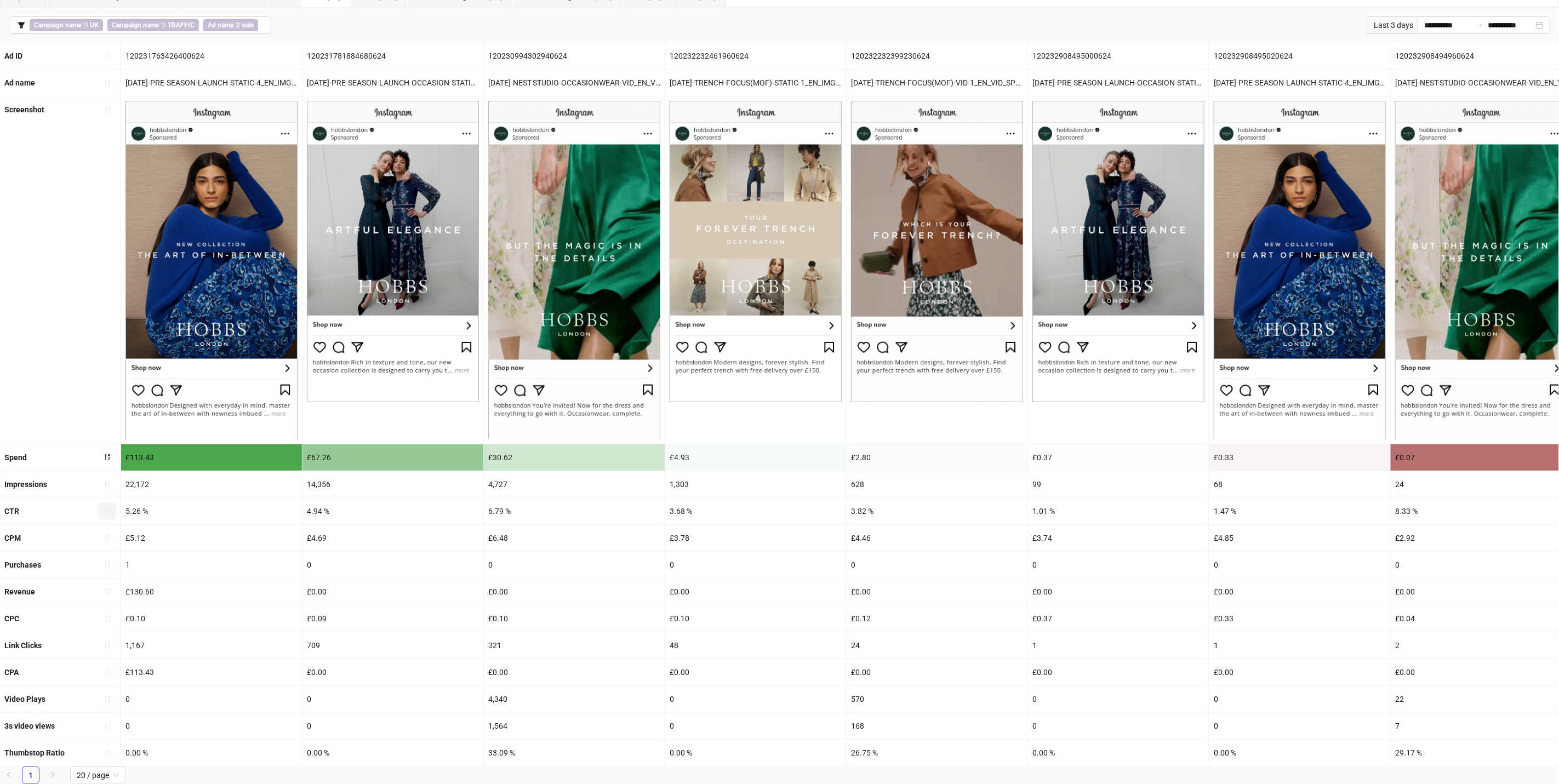
click at [104, 507] on icon "sort-ascending" at bounding box center [107, 511] width 8 height 8
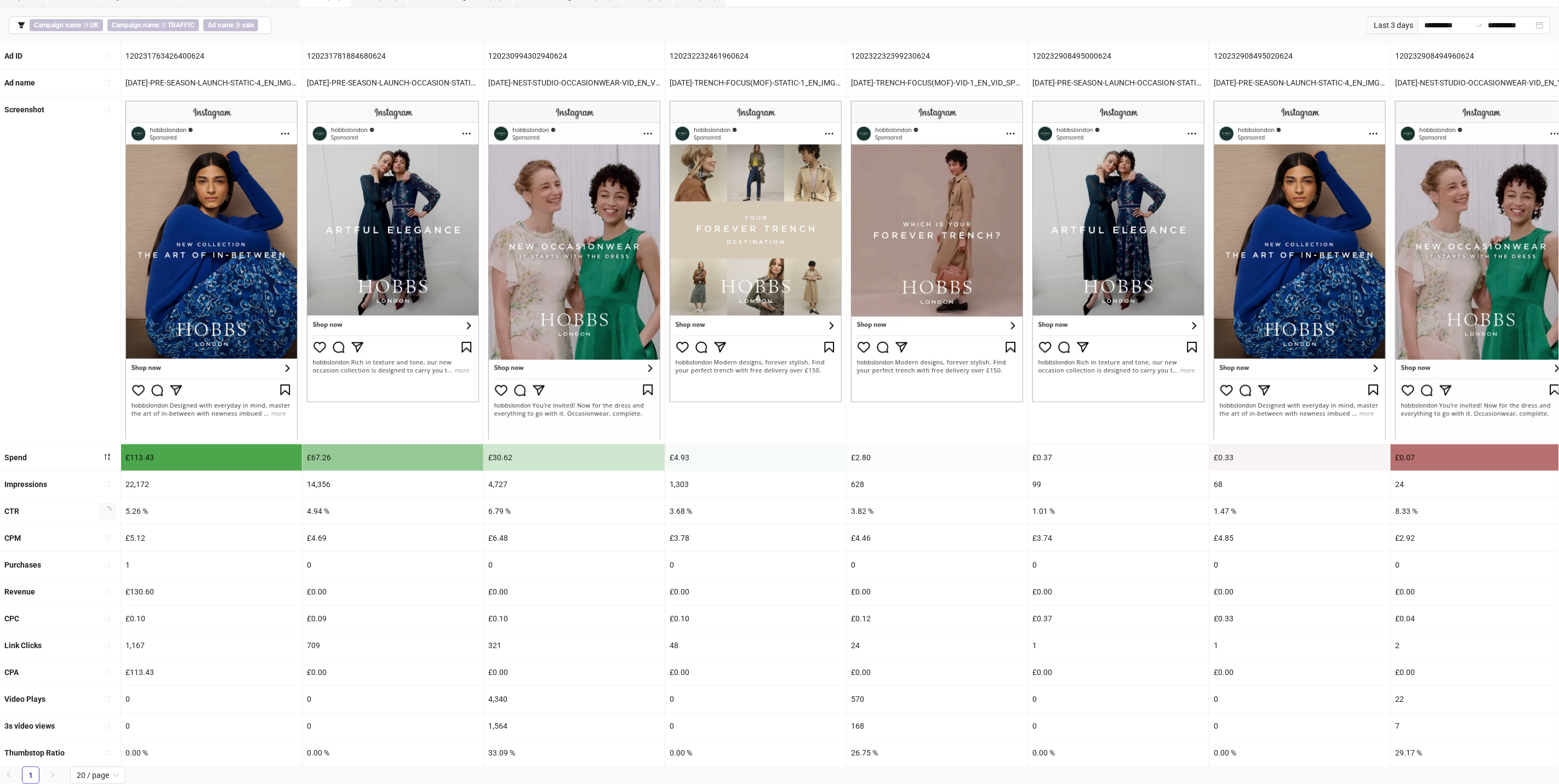
scroll to position [0, 0]
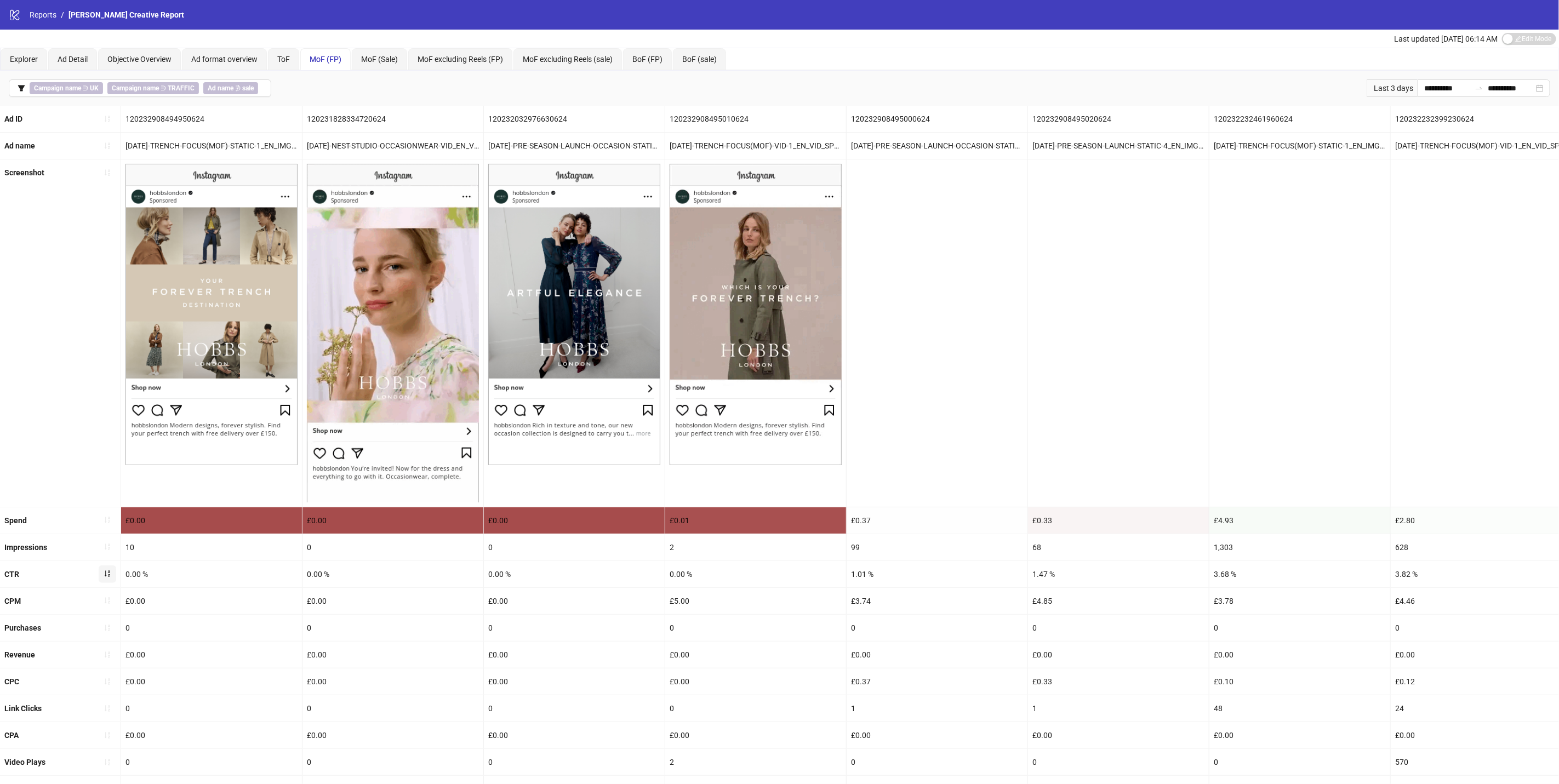
click at [105, 574] on icon "sort-ascending" at bounding box center [107, 574] width 8 height 8
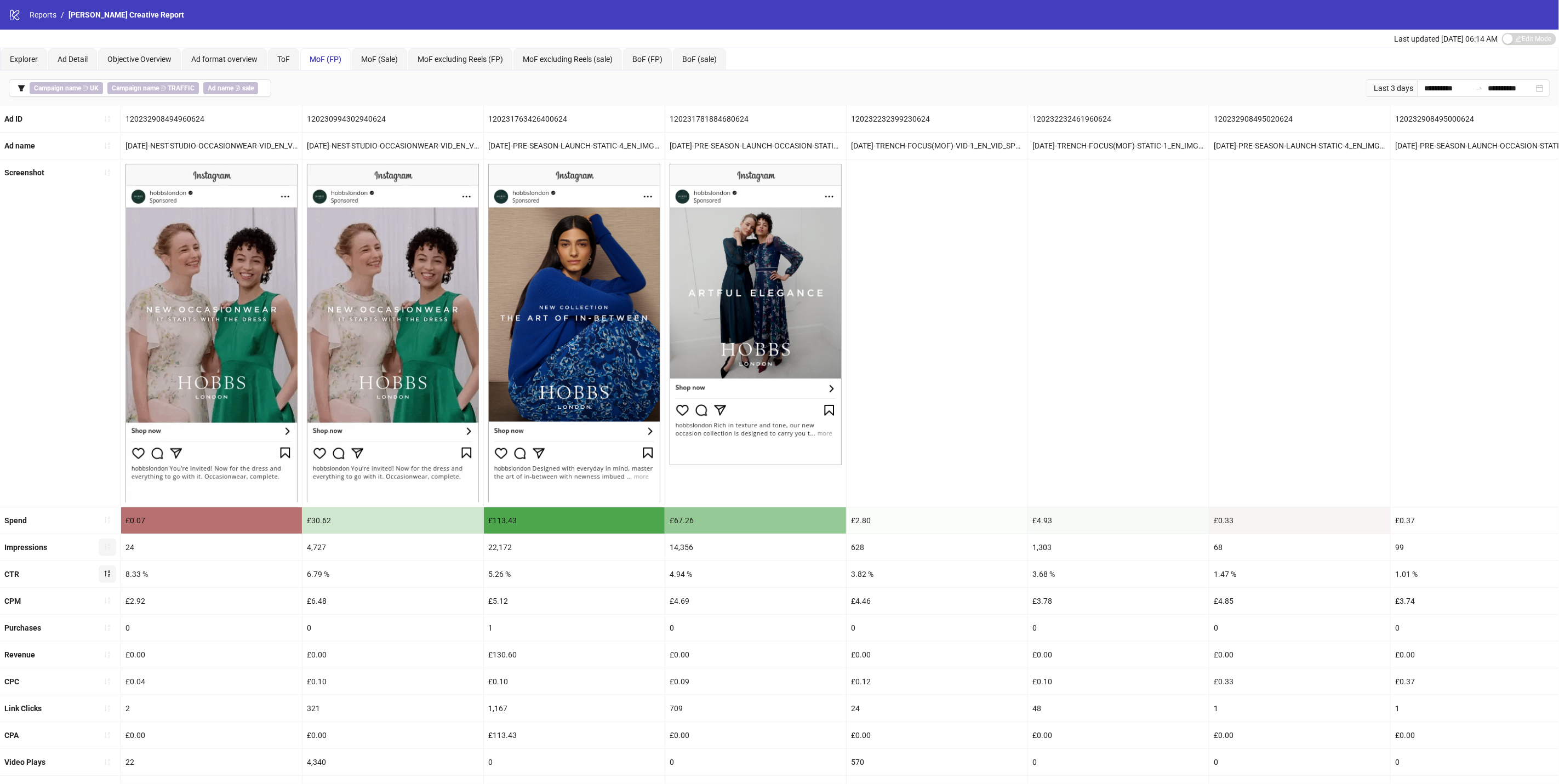
click at [106, 551] on icon "sort-ascending" at bounding box center [107, 547] width 8 height 8
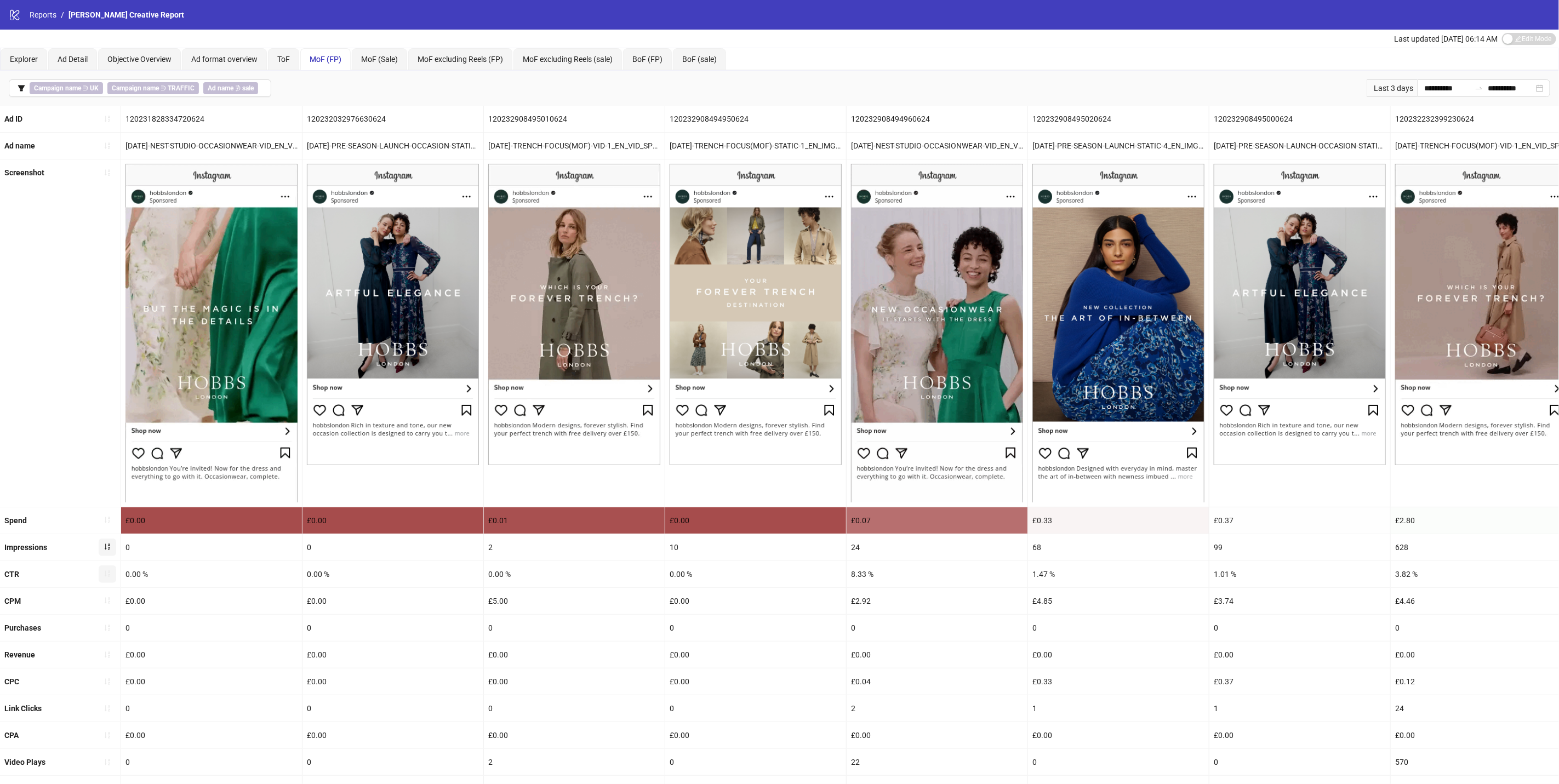
click at [106, 551] on icon "sort-ascending" at bounding box center [107, 547] width 8 height 8
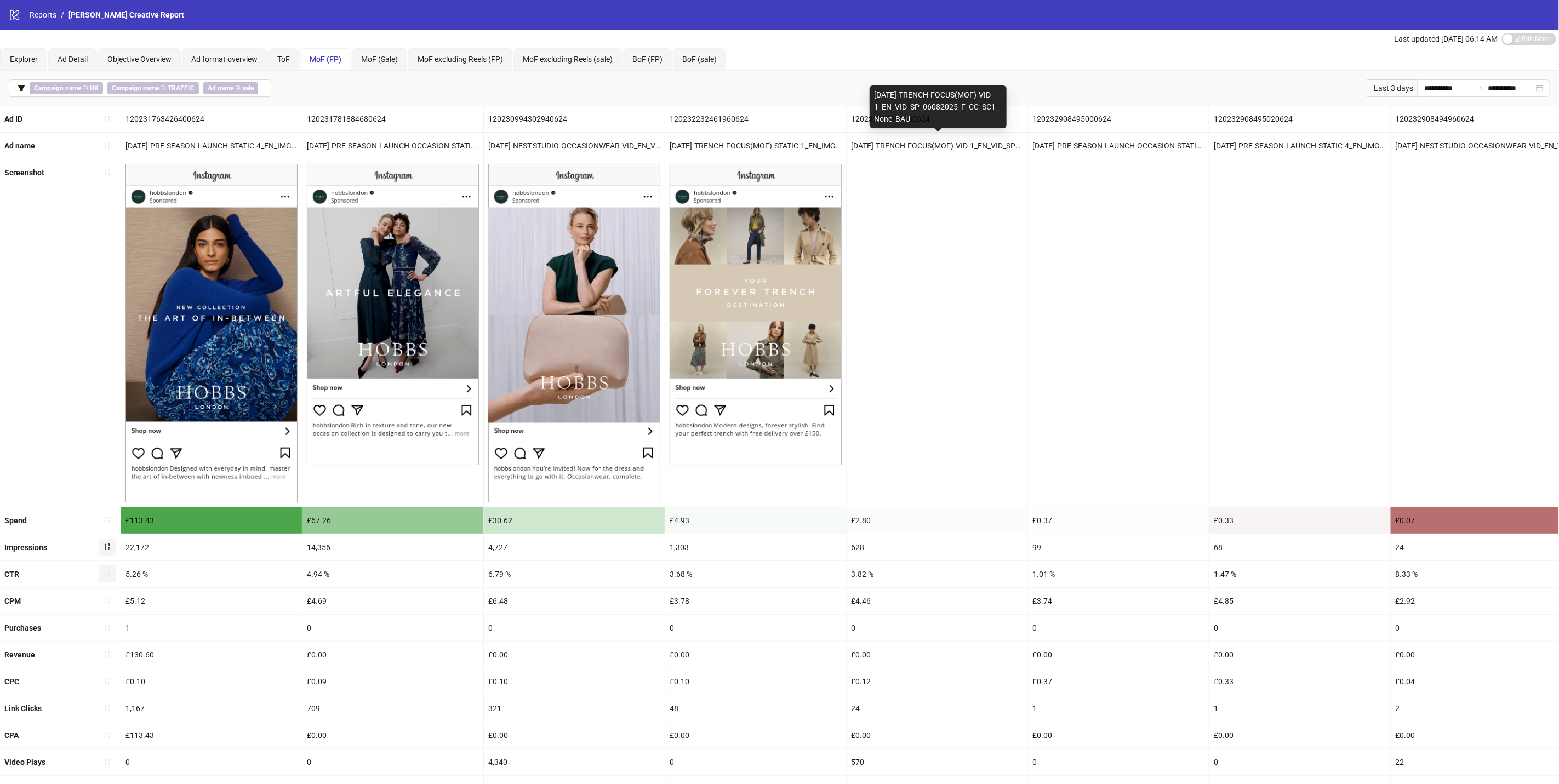
click at [960, 145] on div "[DATE]-TRENCH-FOCUS(MOF)-VID-1_EN_VID_SP_06082025_F_CC_SC1_None_BAU" at bounding box center [937, 145] width 181 height 26
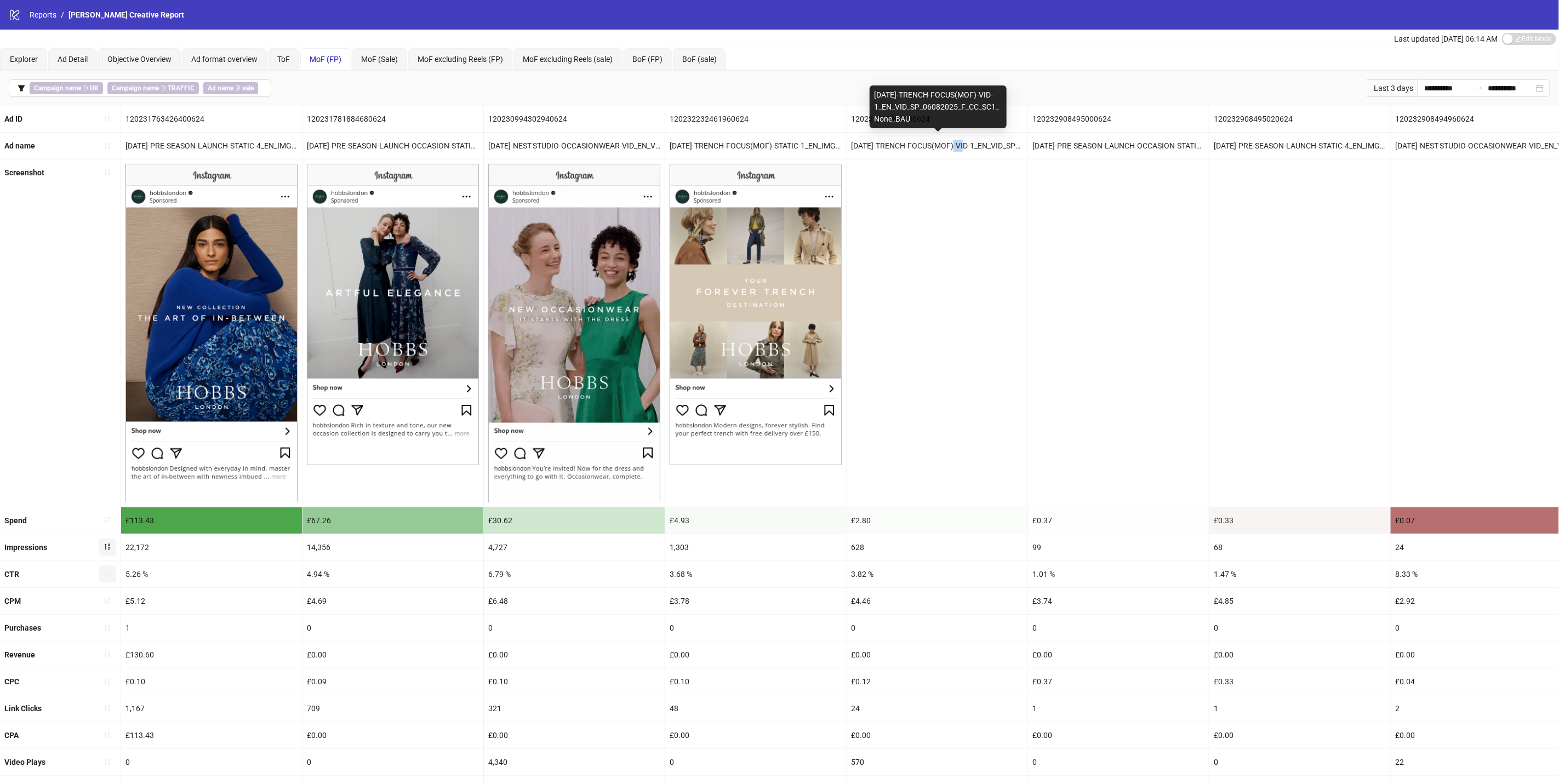
click at [960, 145] on div "[DATE]-TRENCH-FOCUS(MOF)-VID-1_EN_VID_SP_06082025_F_CC_SC1_None_BAU" at bounding box center [937, 145] width 181 height 26
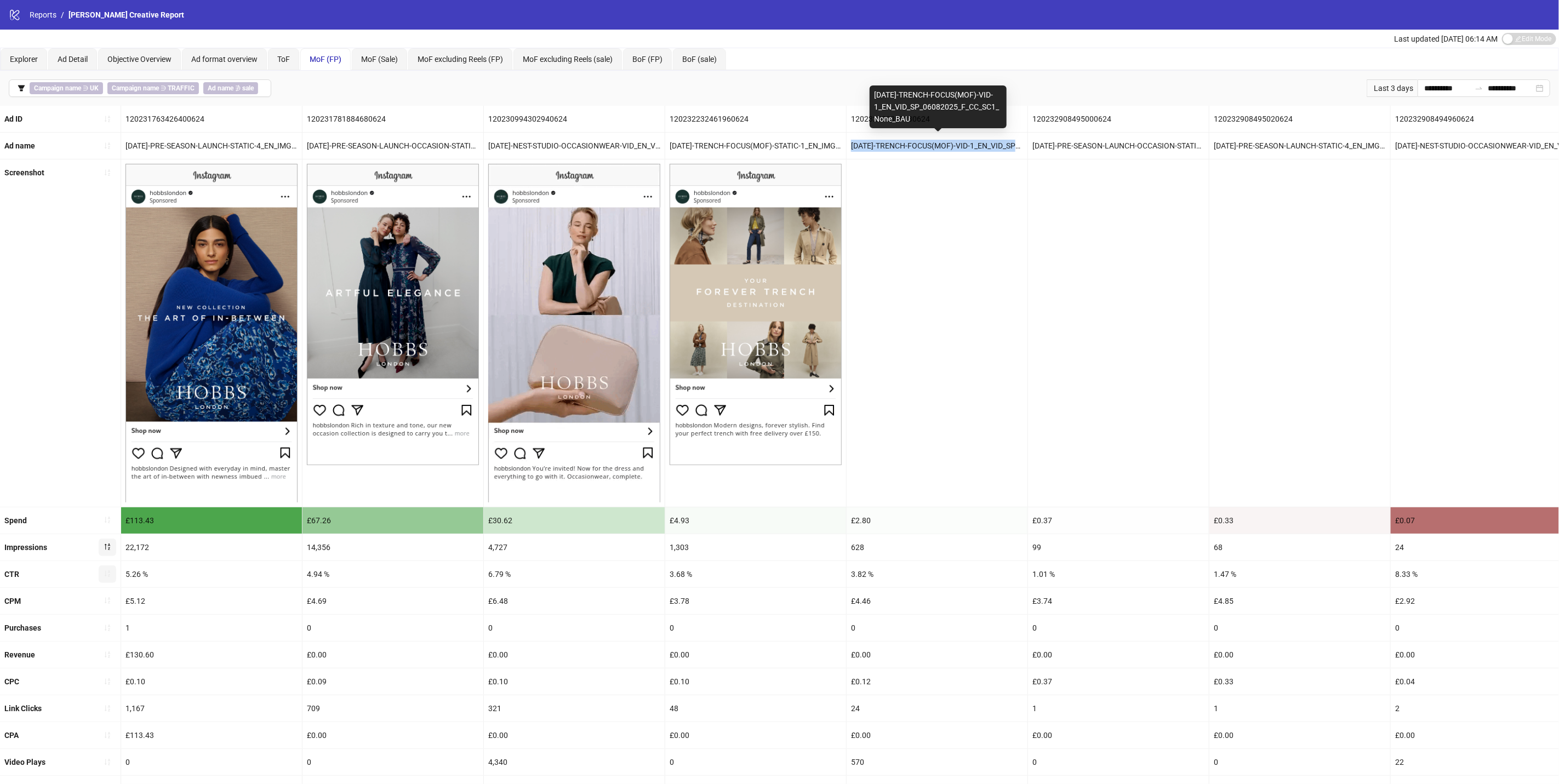
click at [960, 145] on div "[DATE]-TRENCH-FOCUS(MOF)-VID-1_EN_VID_SP_06082025_F_CC_SC1_None_BAU" at bounding box center [937, 145] width 181 height 26
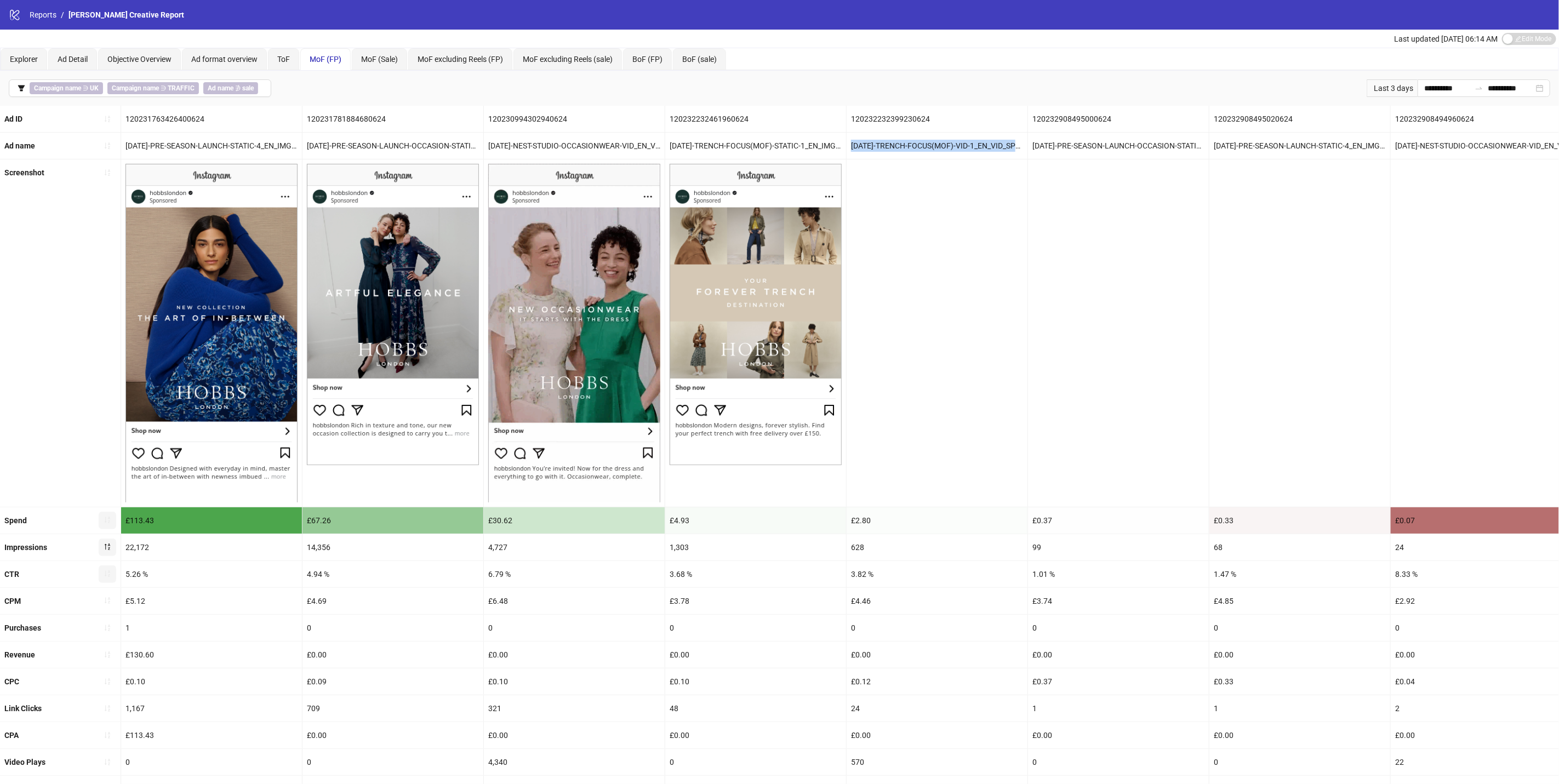
click at [107, 524] on icon "sort-ascending" at bounding box center [107, 520] width 8 height 8
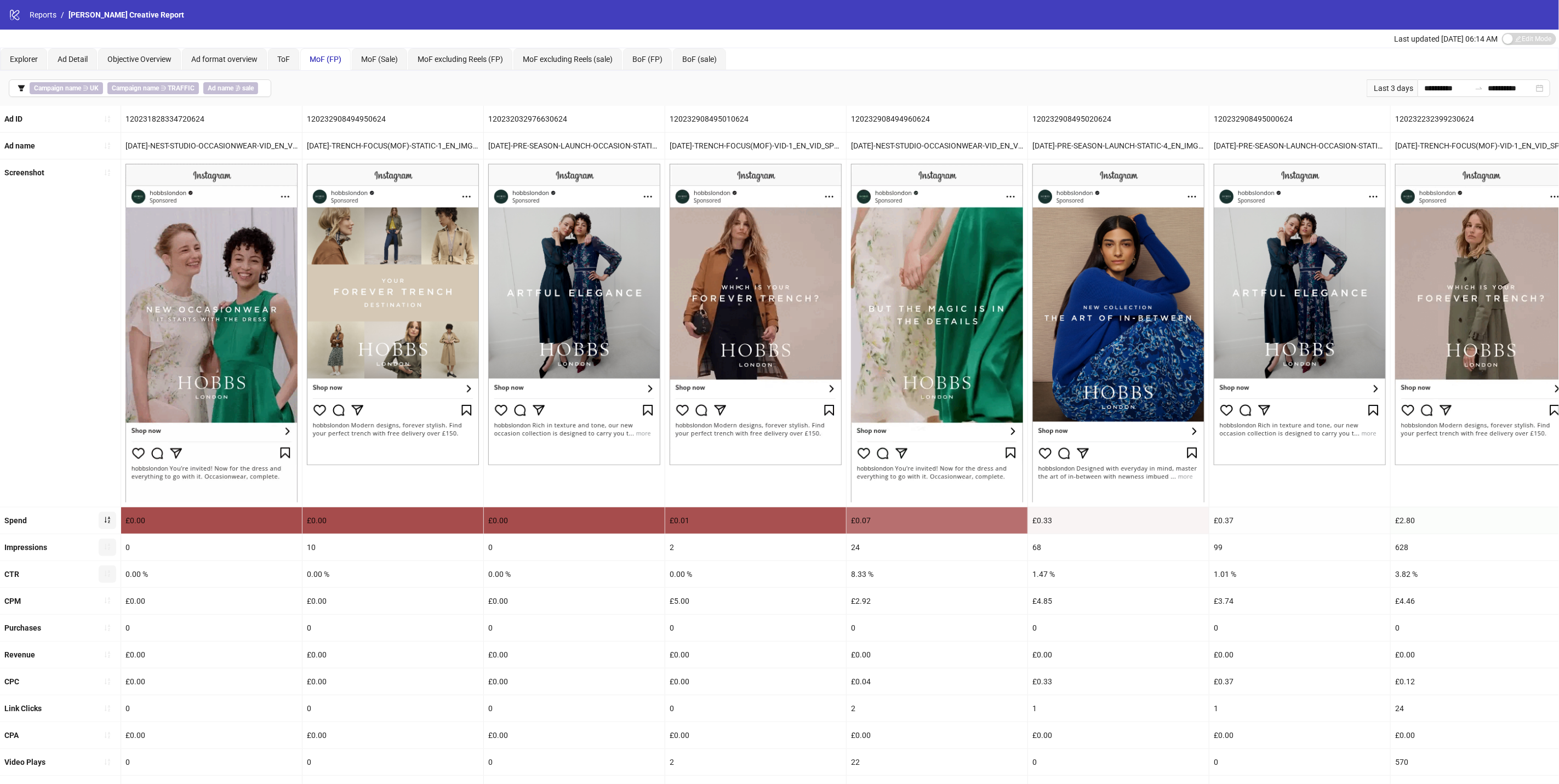
click at [107, 524] on icon "sort-ascending" at bounding box center [107, 520] width 8 height 8
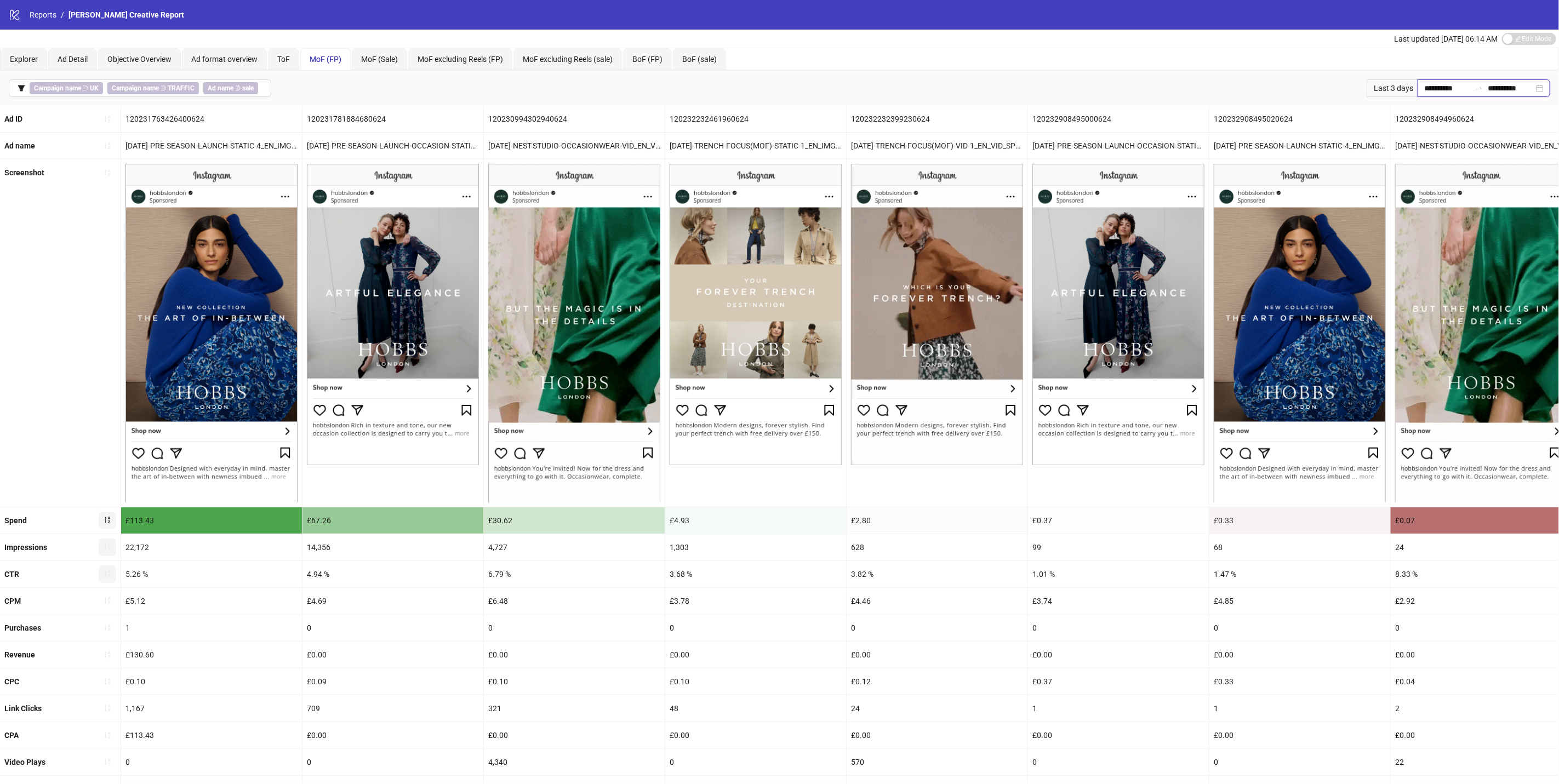
click at [1446, 87] on input "**********" at bounding box center [1447, 88] width 46 height 12
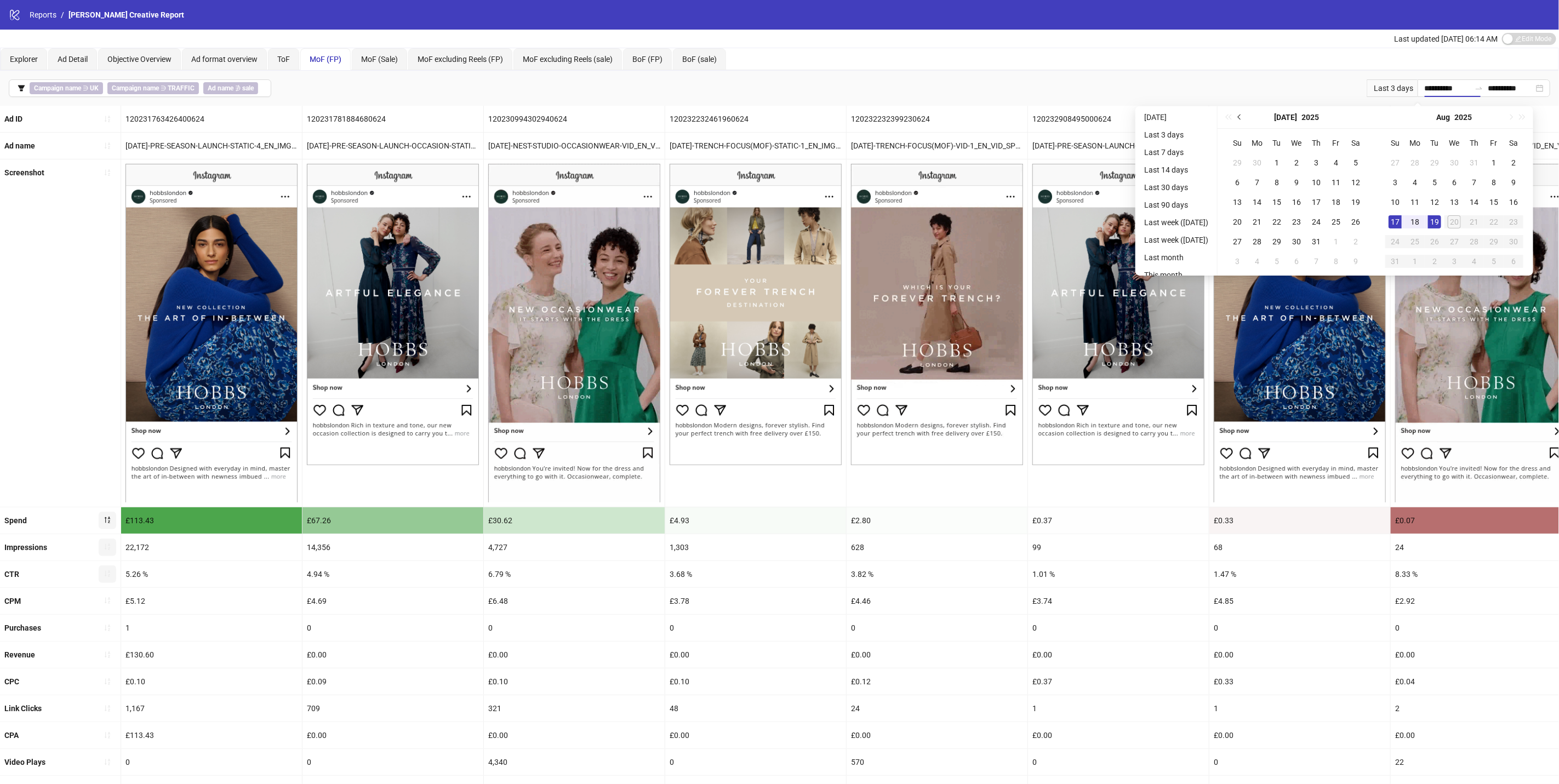
click at [1246, 121] on button "Previous month (PageUp)" at bounding box center [1240, 117] width 12 height 22
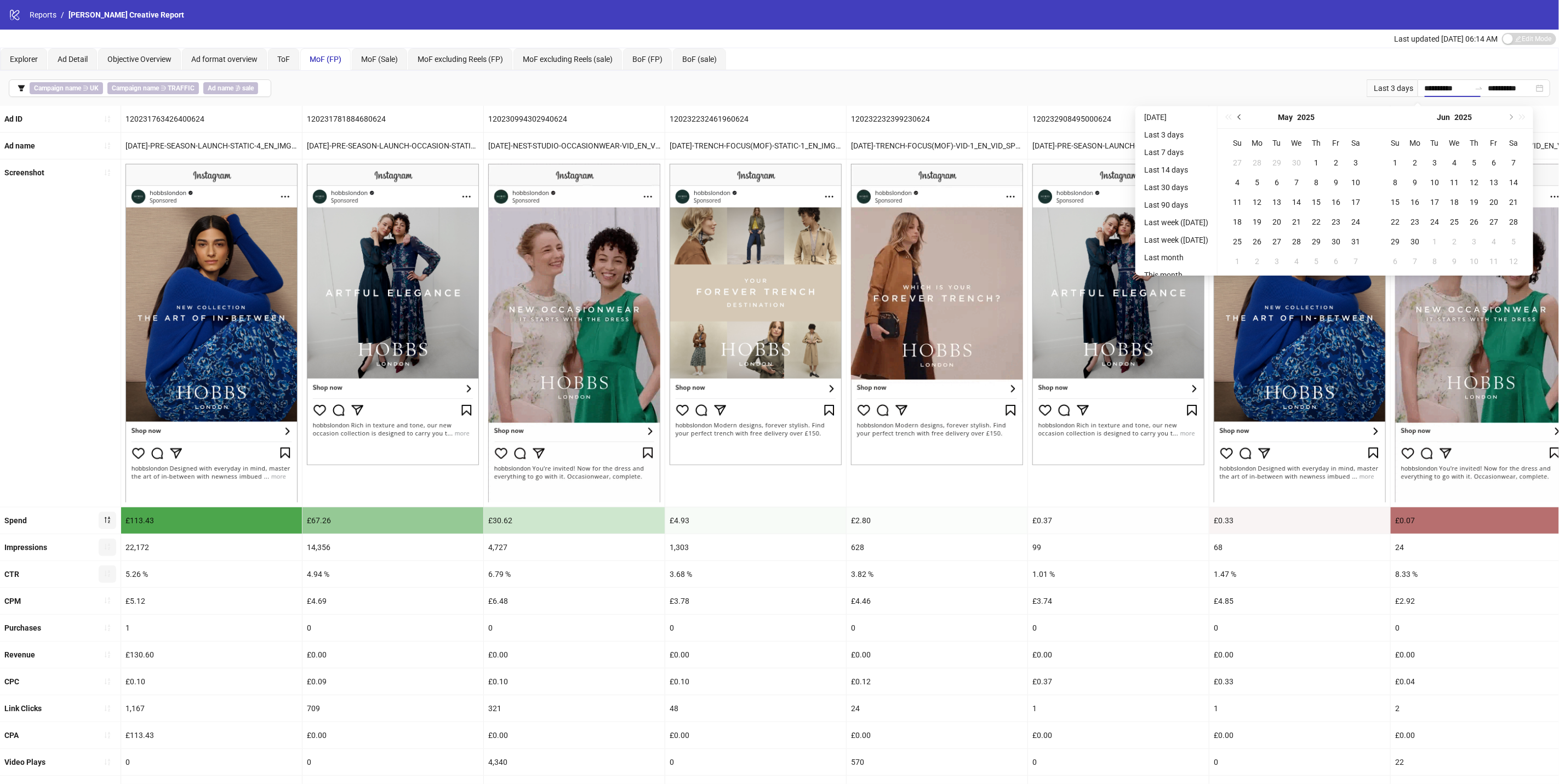
click at [1246, 121] on button "Previous month (PageUp)" at bounding box center [1240, 117] width 12 height 22
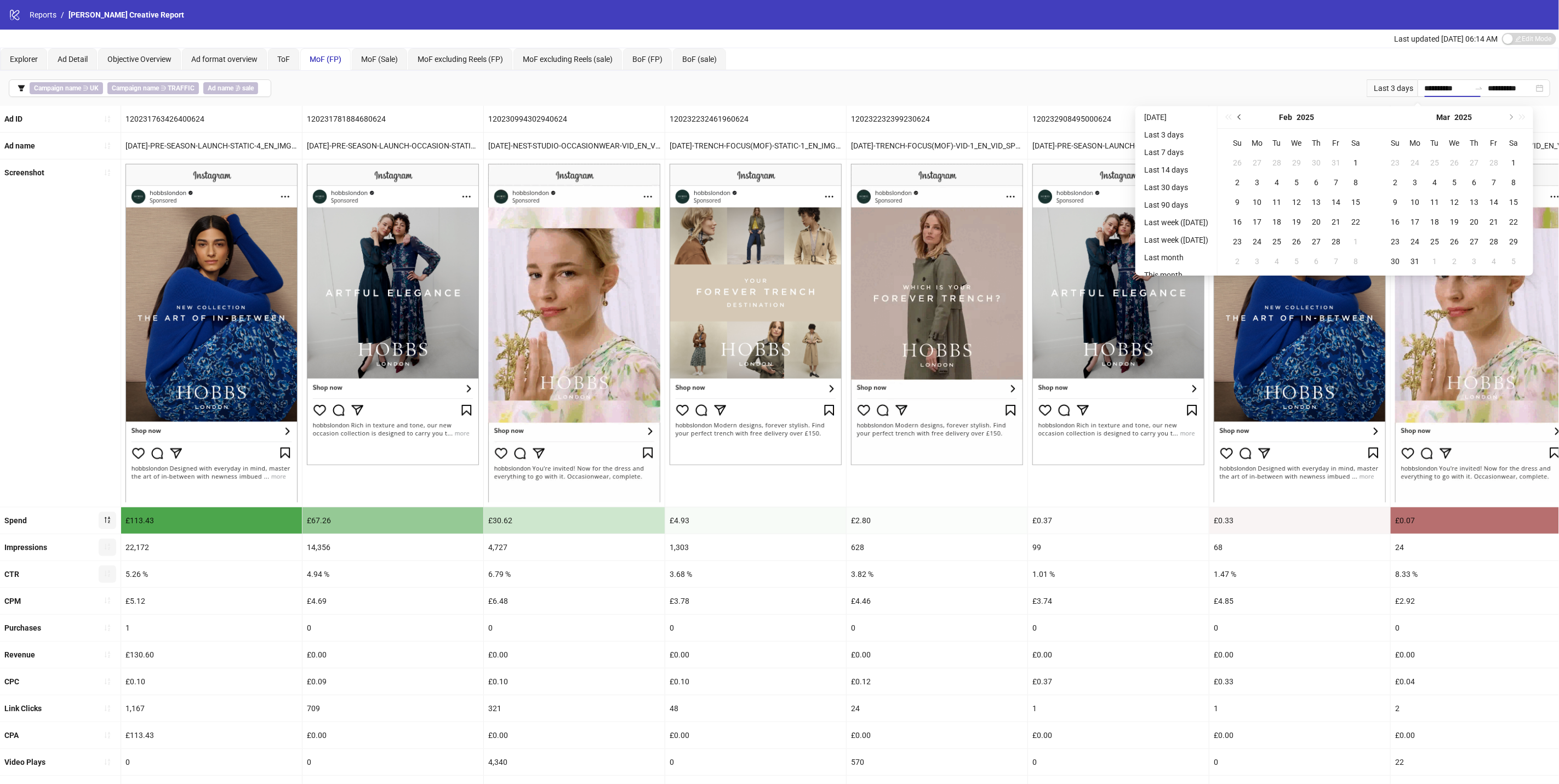
click at [1246, 121] on button "Previous month (PageUp)" at bounding box center [1240, 117] width 12 height 22
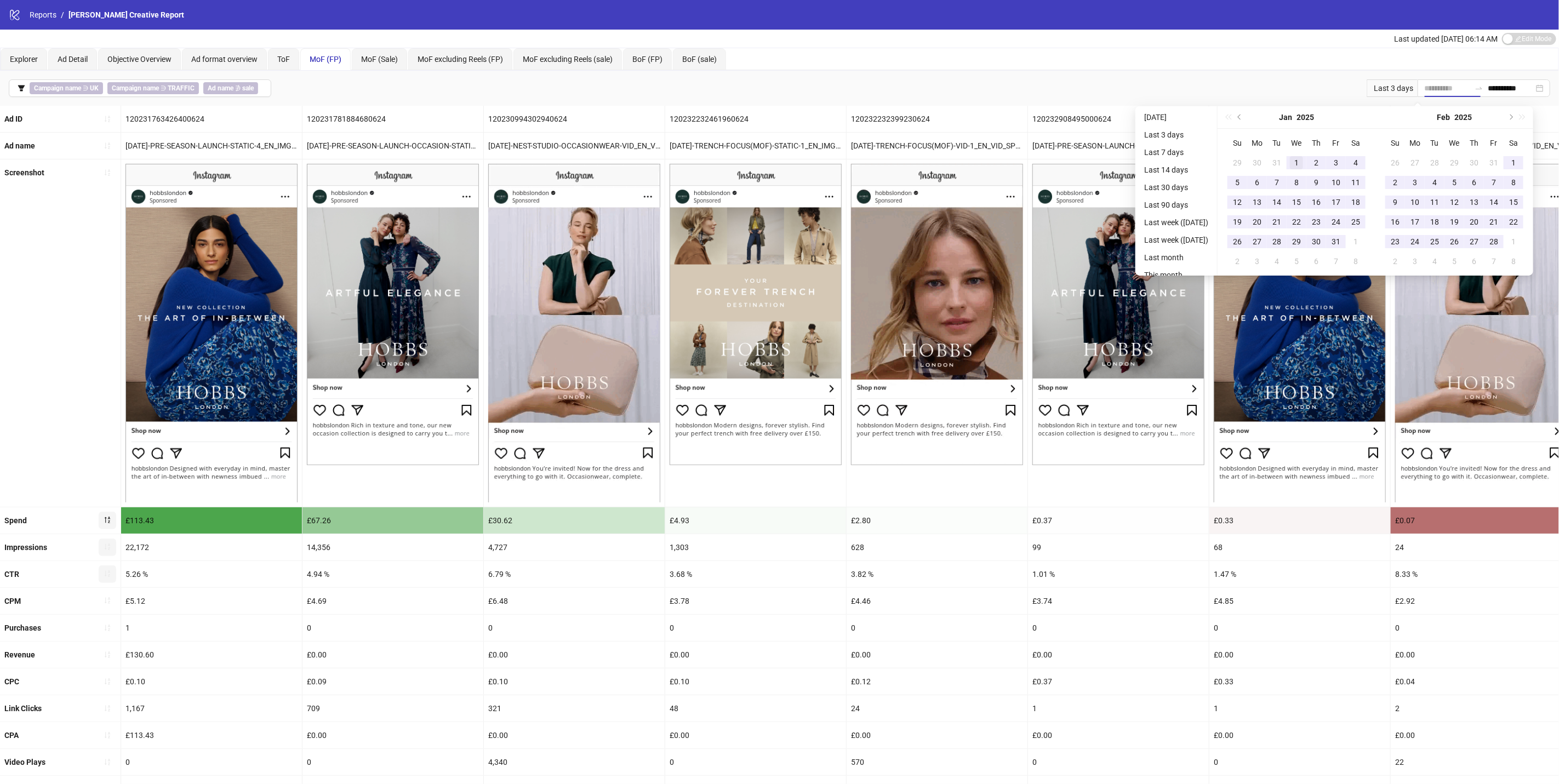
type input "**********"
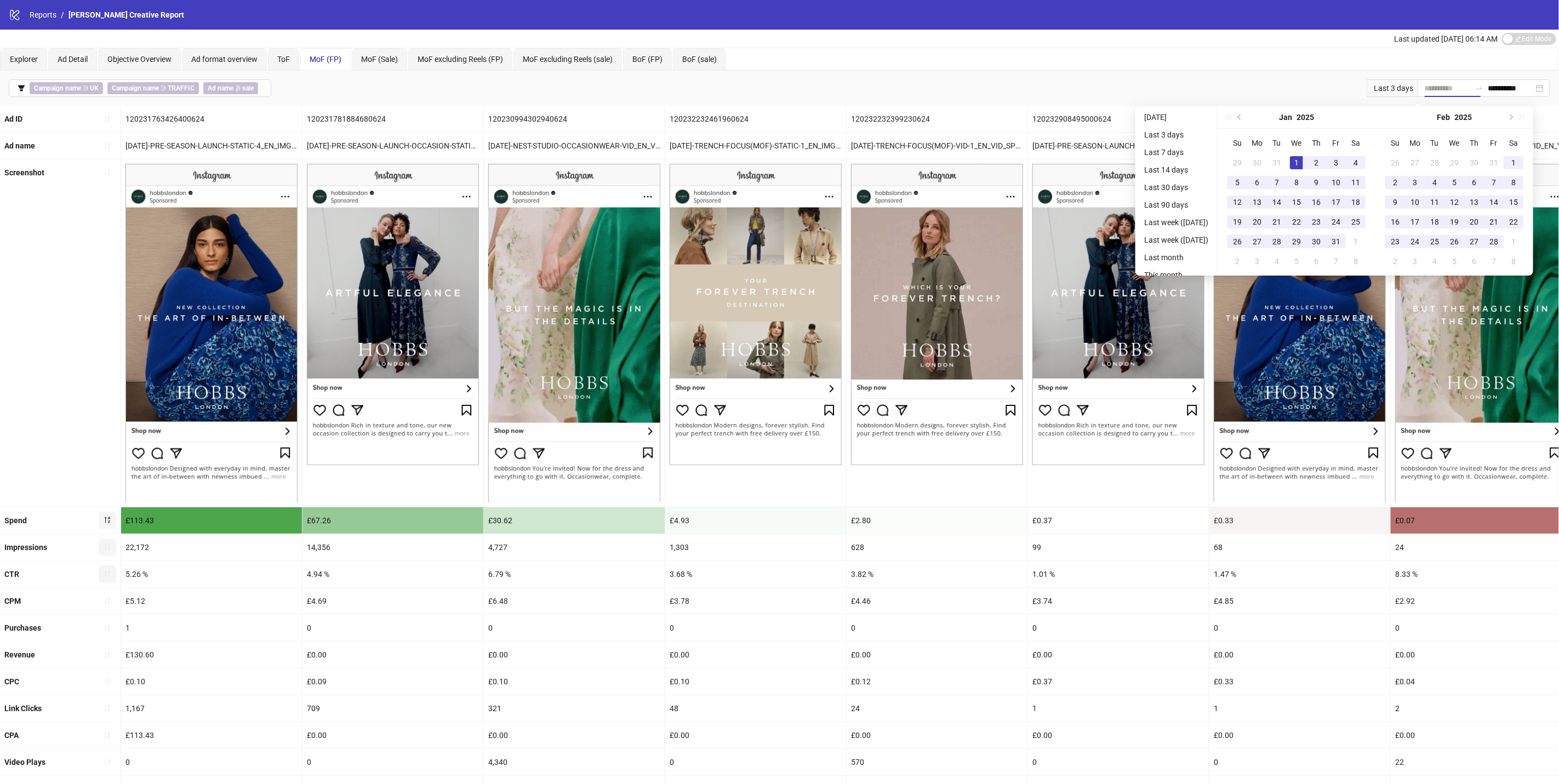
click at [1303, 159] on div "1" at bounding box center [1297, 163] width 13 height 13
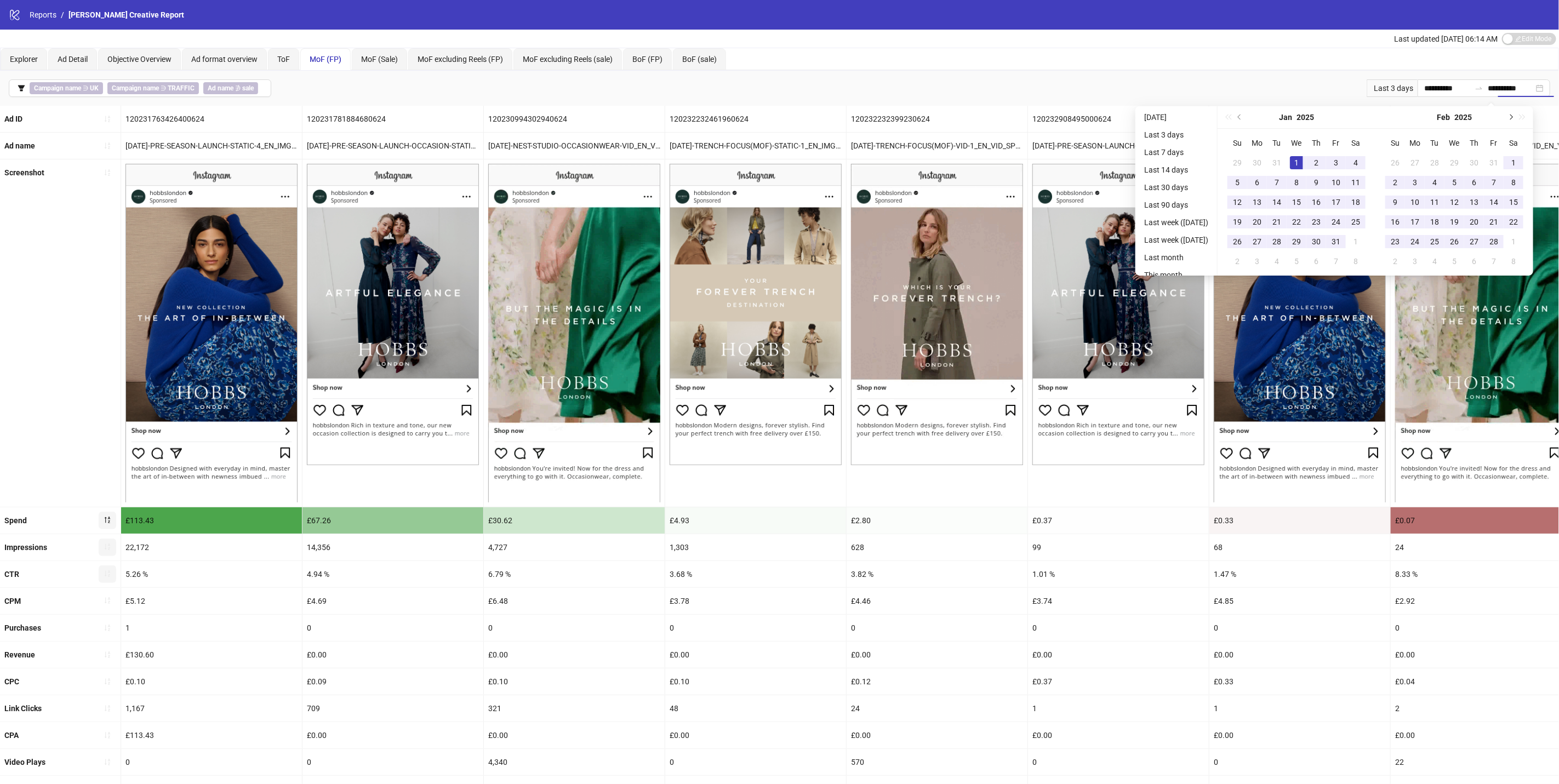
click at [1516, 115] on button "Next month (PageDown)" at bounding box center [1511, 117] width 12 height 22
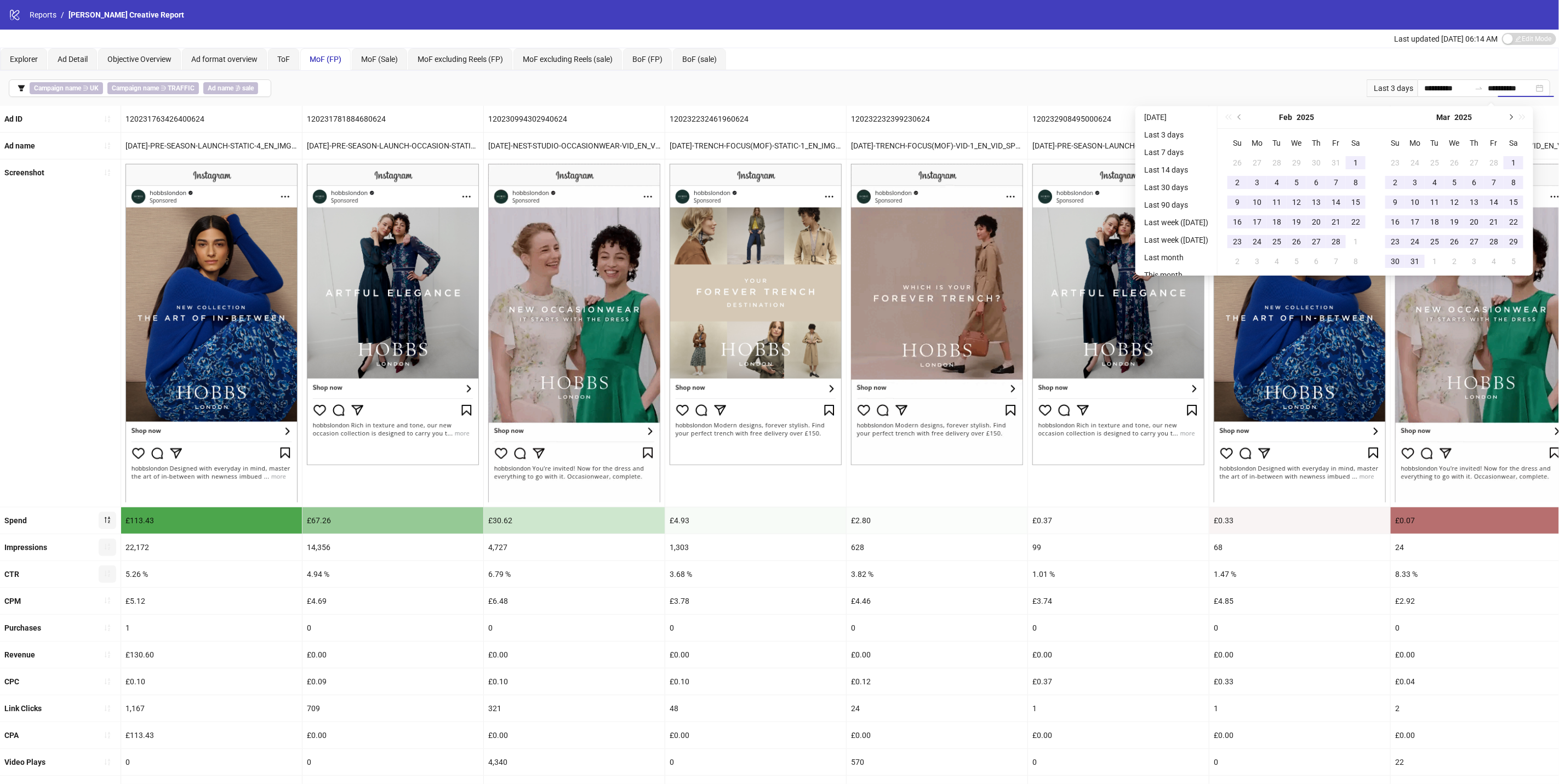
click at [1516, 115] on button "Next month (PageDown)" at bounding box center [1511, 117] width 12 height 22
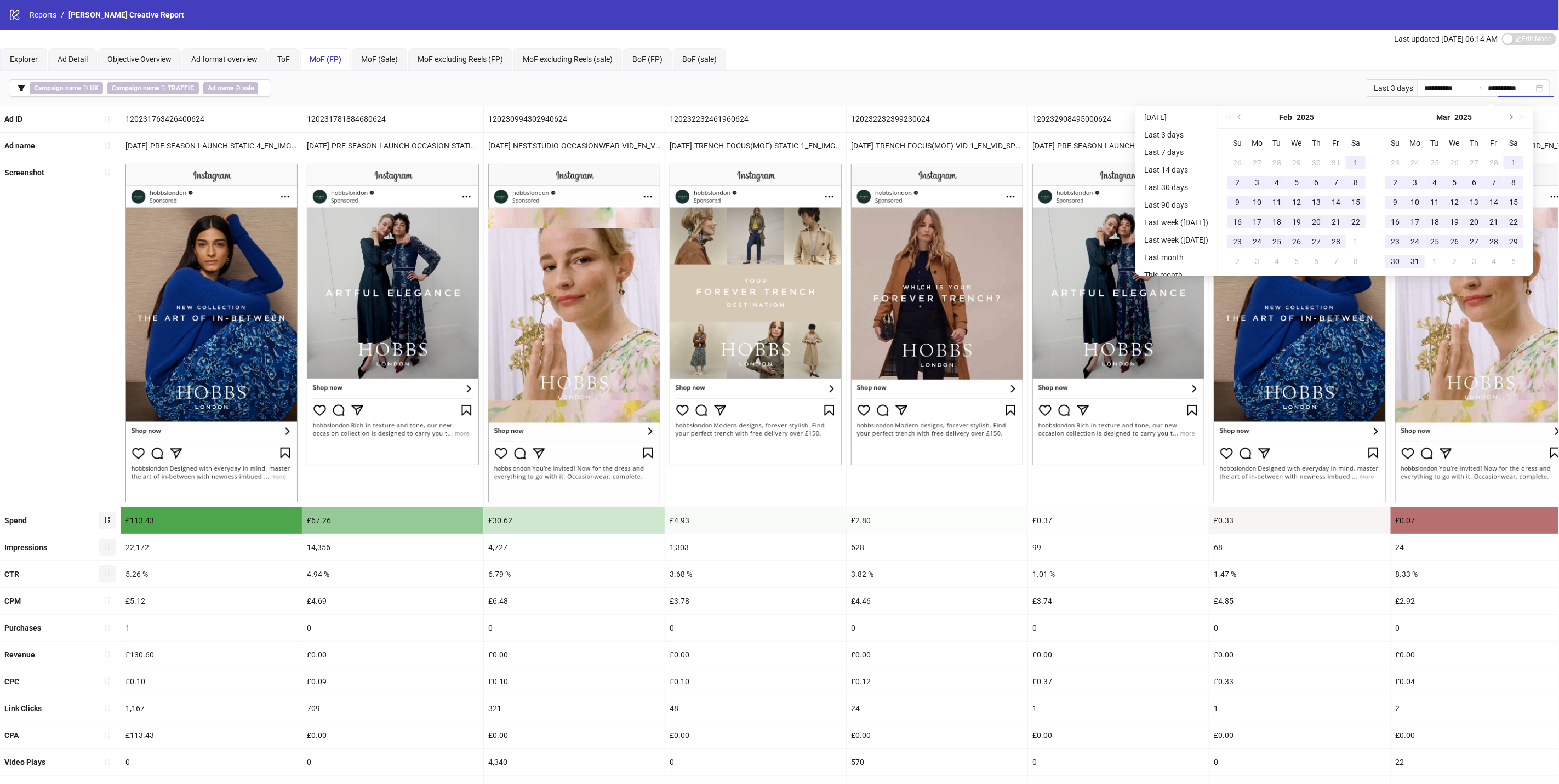
click at [1516, 115] on button "Next month (PageDown)" at bounding box center [1511, 117] width 12 height 22
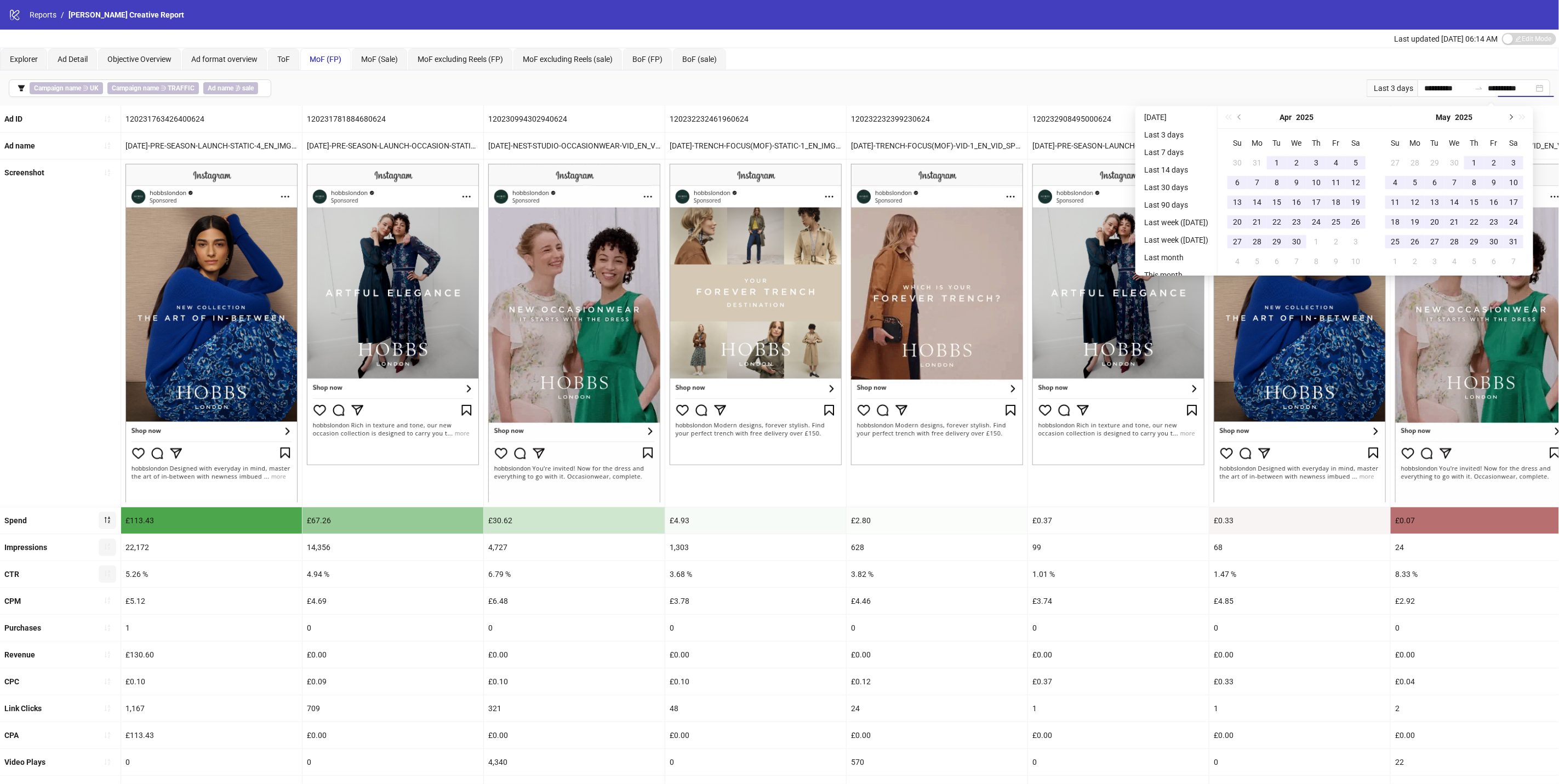
click at [1513, 115] on span "Next month (PageDown)" at bounding box center [1510, 117] width 5 height 5
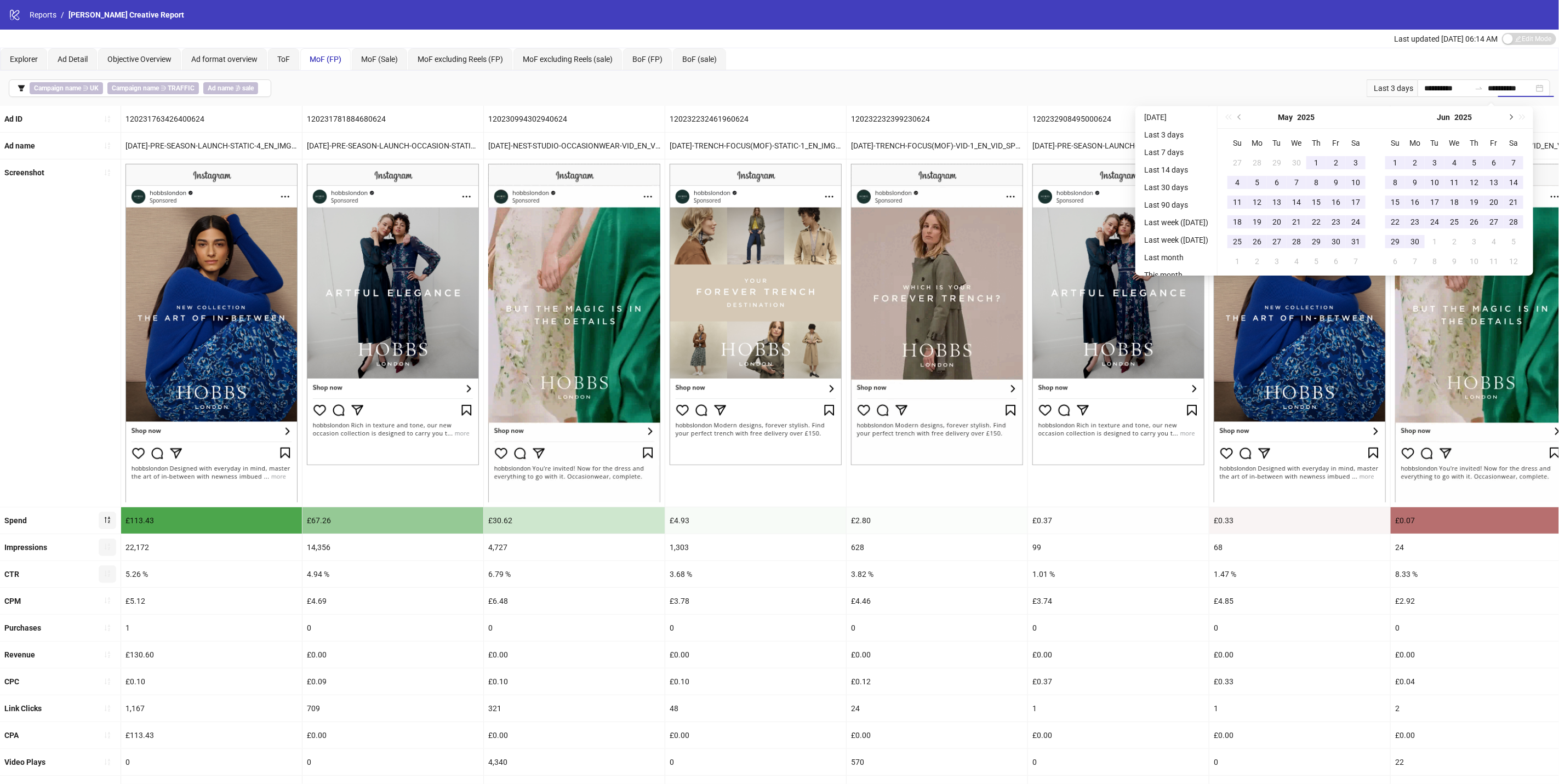
click at [1513, 115] on span "Next month (PageDown)" at bounding box center [1510, 117] width 5 height 5
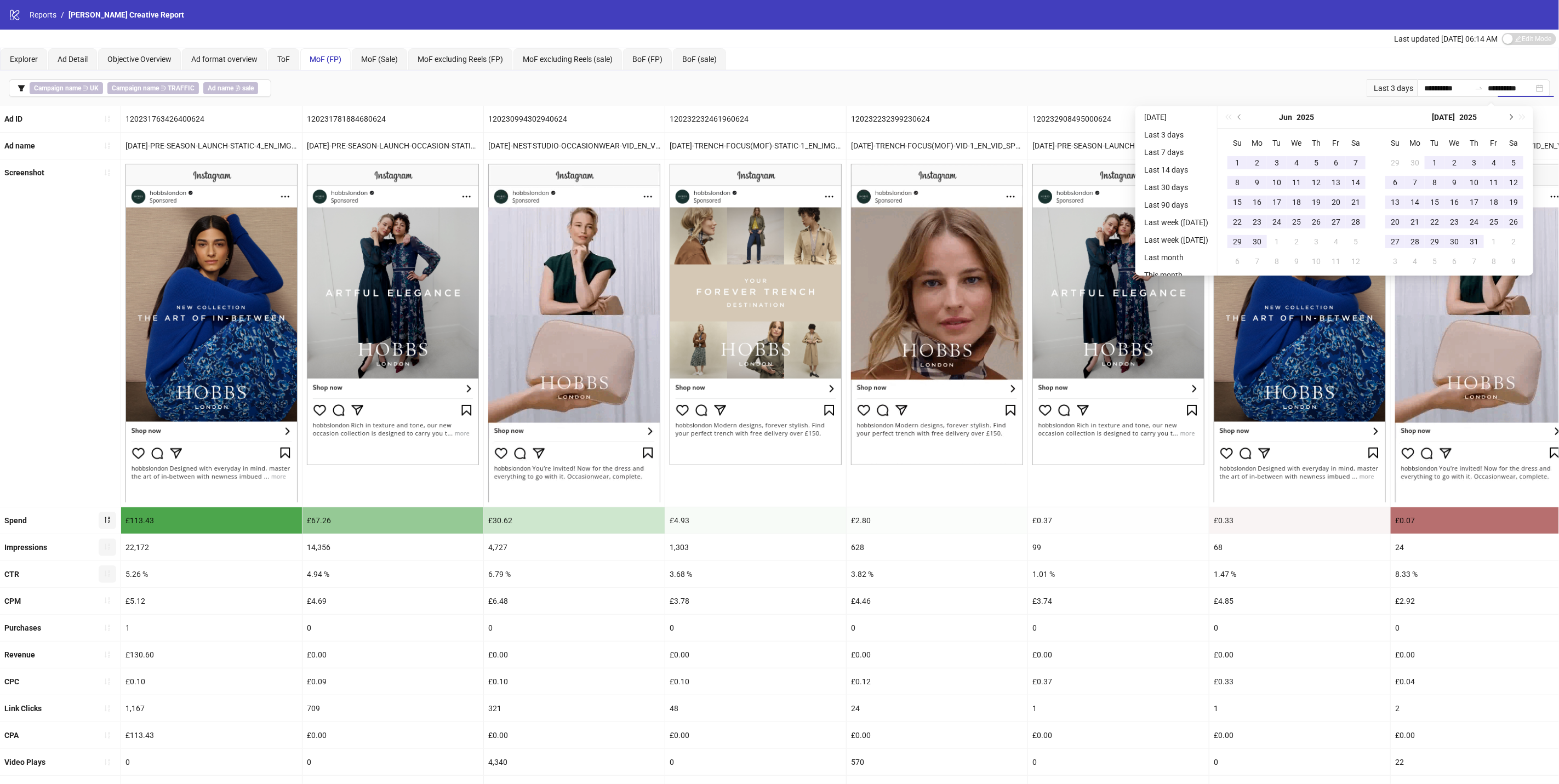
click at [1513, 115] on span "Next month (PageDown)" at bounding box center [1510, 117] width 5 height 5
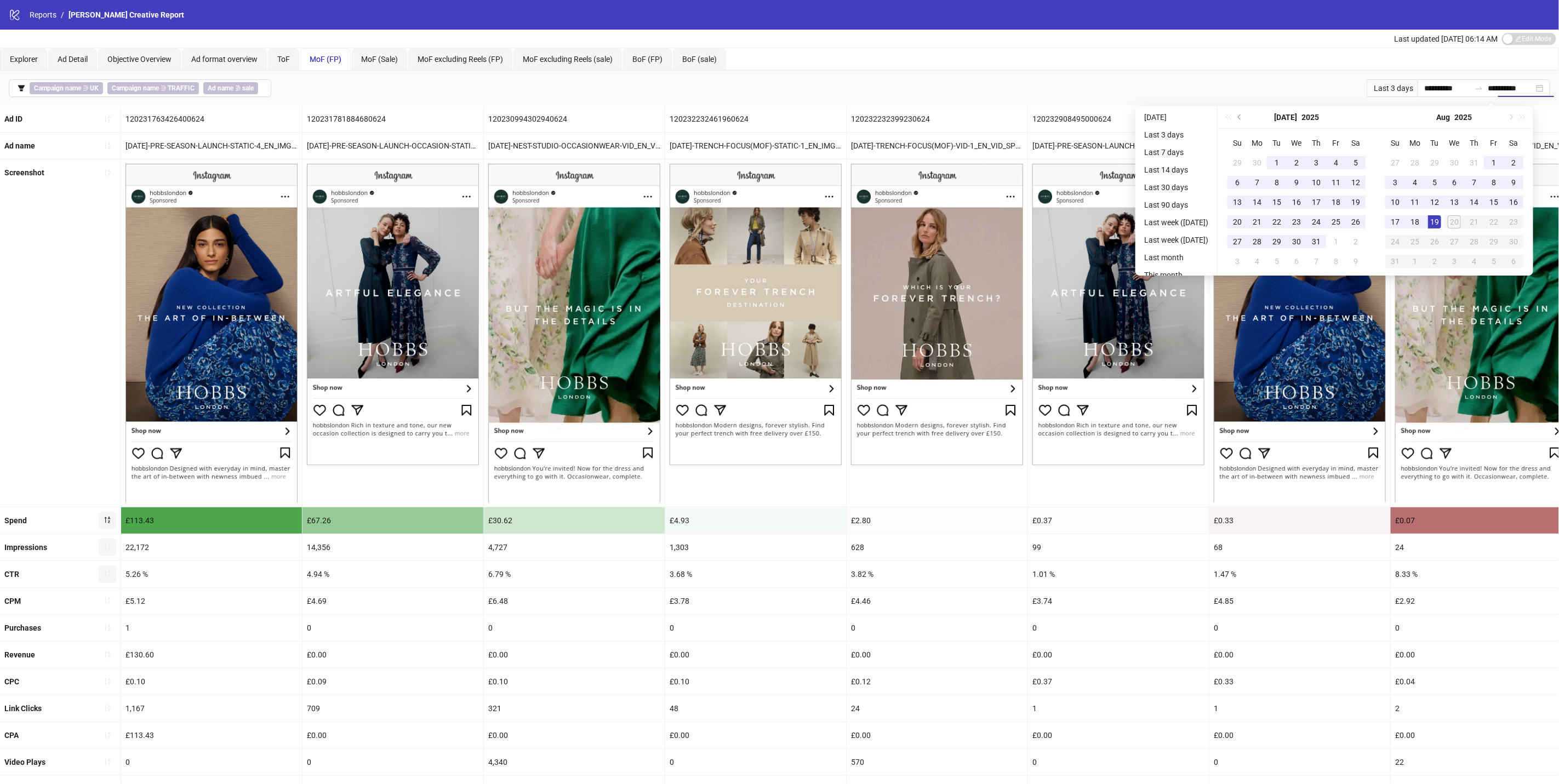
click at [1529, 115] on div "[DATE]" at bounding box center [1454, 117] width 158 height 23
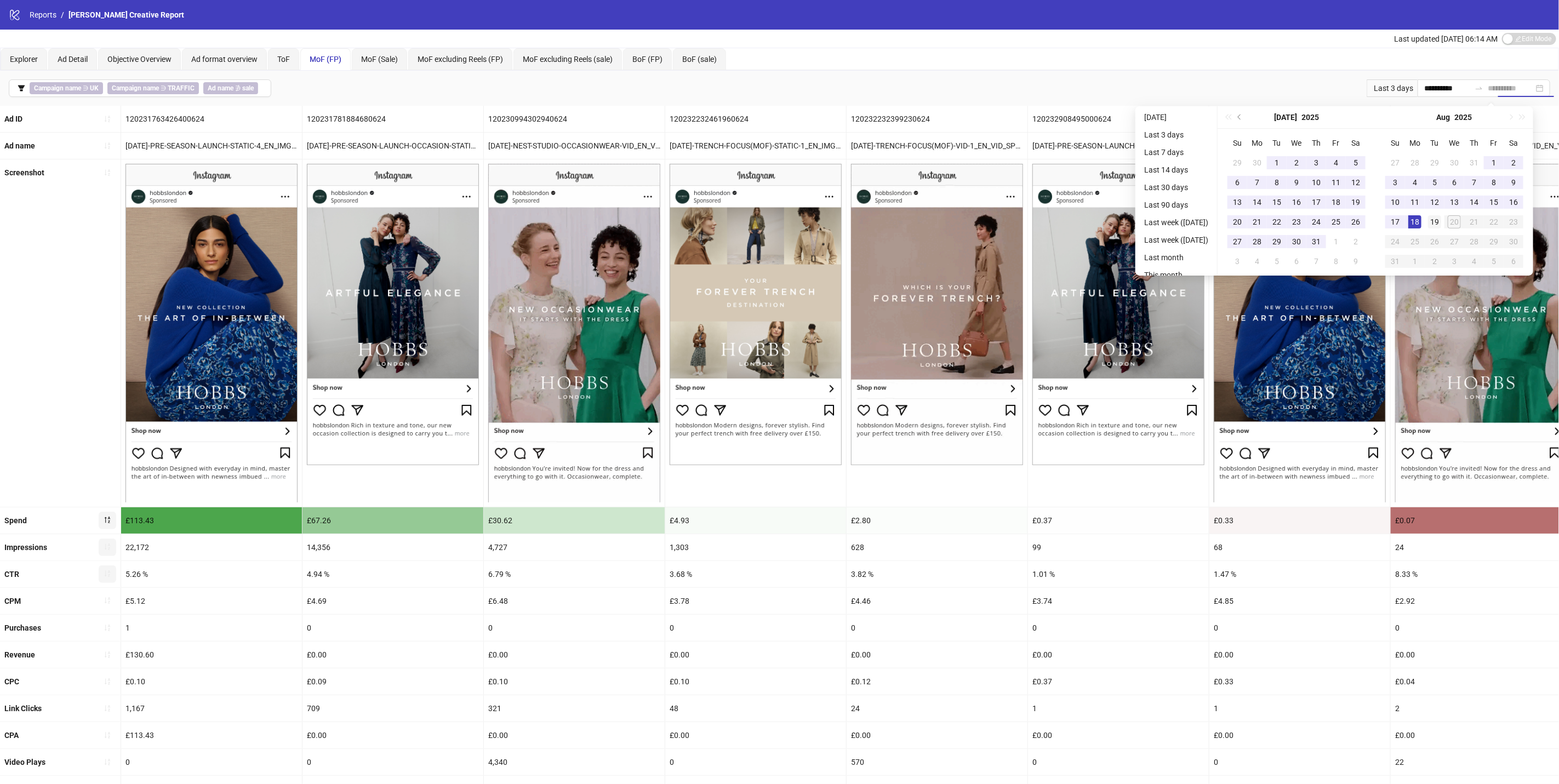
type input "**********"
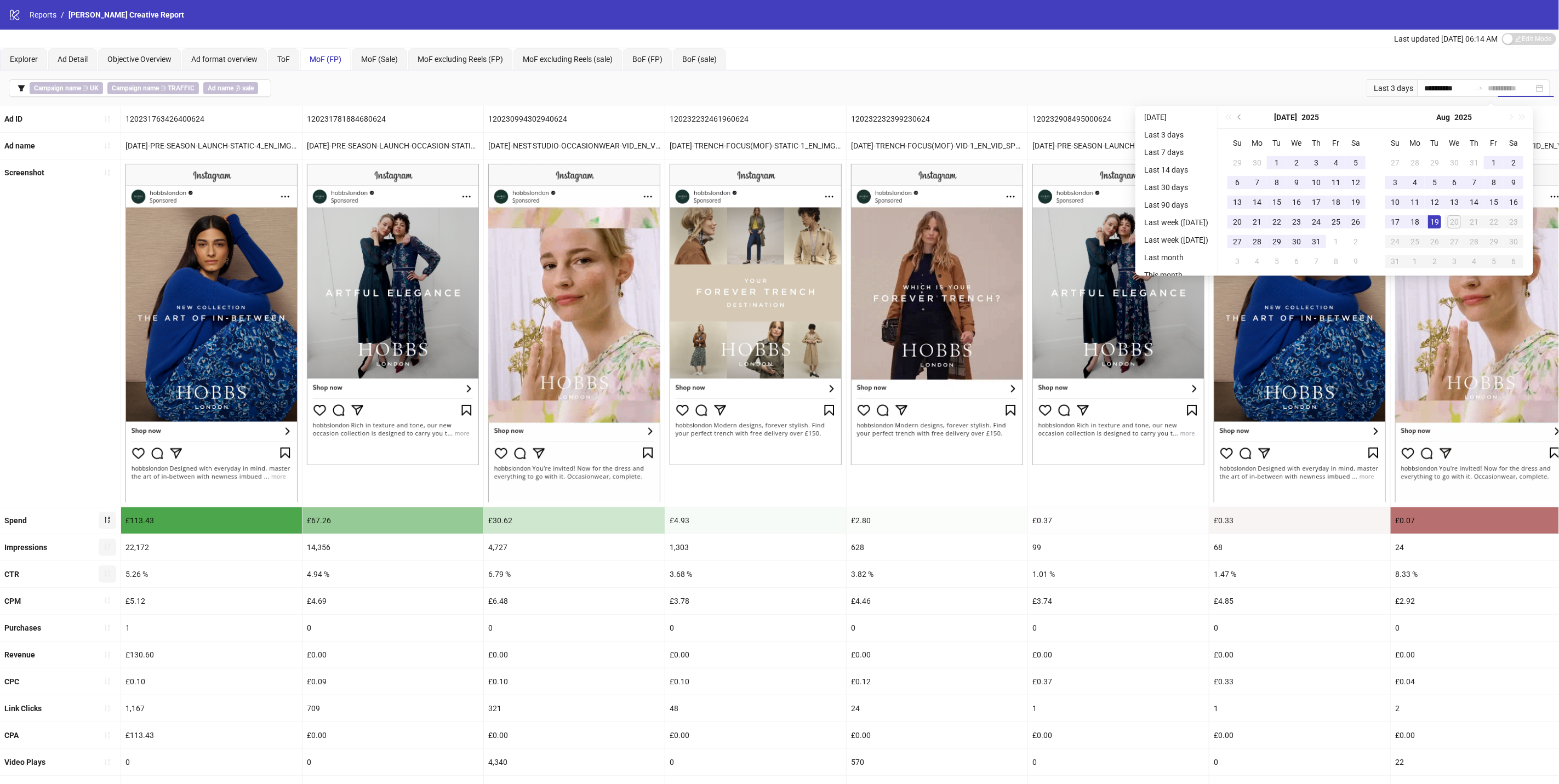
click at [1441, 219] on div "19" at bounding box center [1435, 222] width 13 height 13
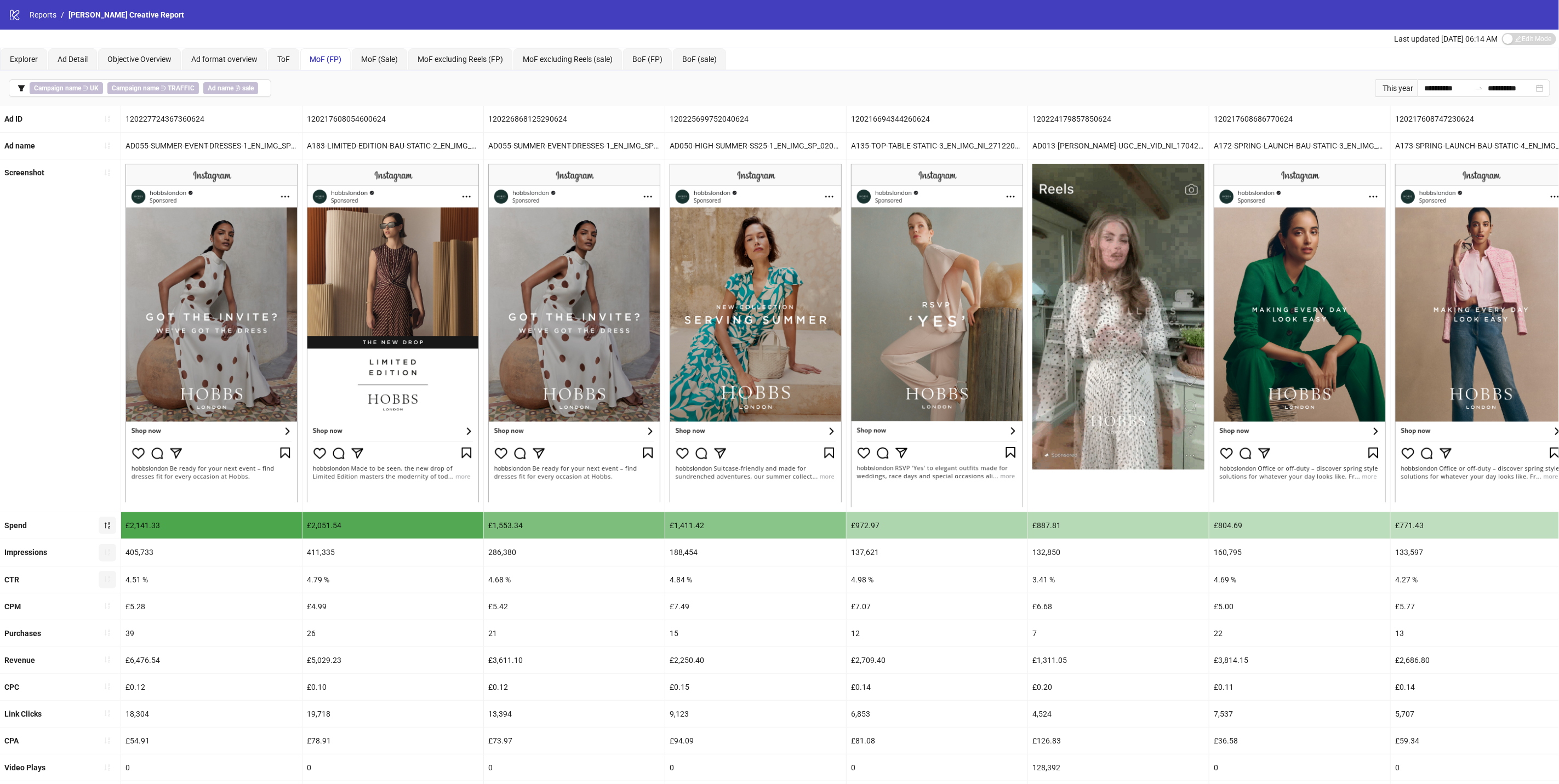
click at [110, 580] on icon "sort-ascending" at bounding box center [107, 579] width 8 height 8
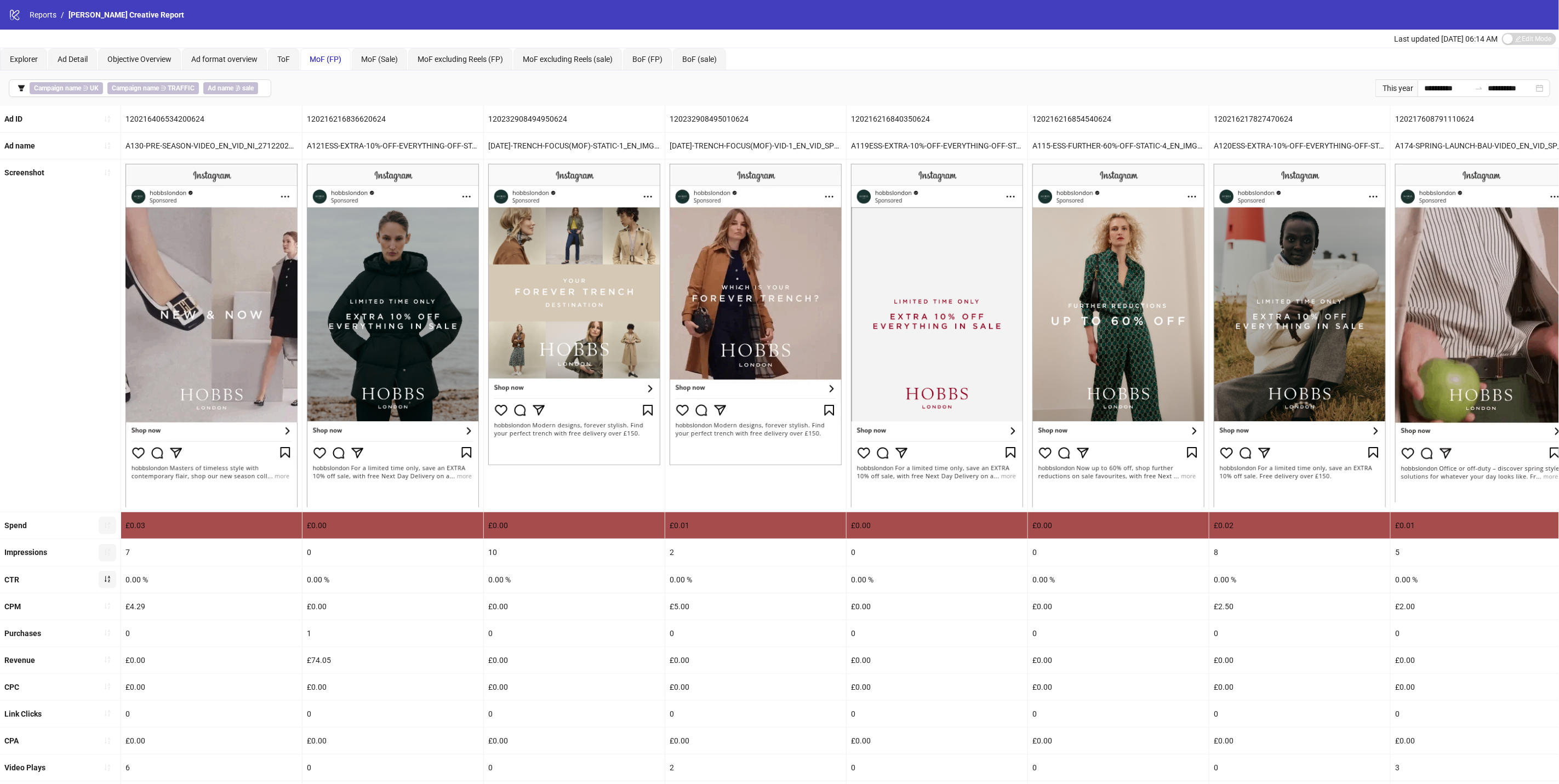
click at [110, 580] on icon "sort-ascending" at bounding box center [107, 579] width 8 height 8
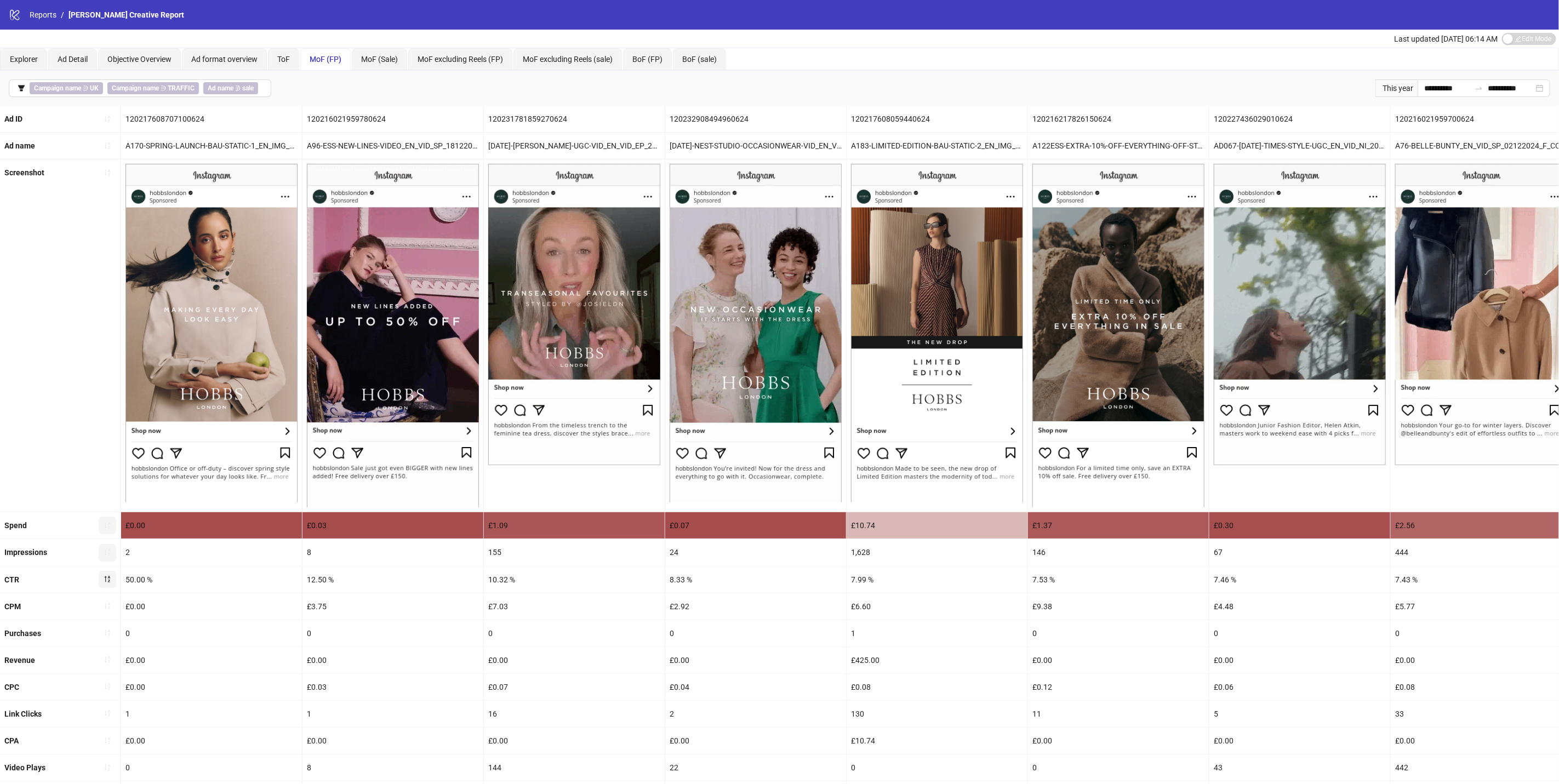
click at [109, 554] on icon "sort-ascending" at bounding box center [107, 552] width 5 height 7
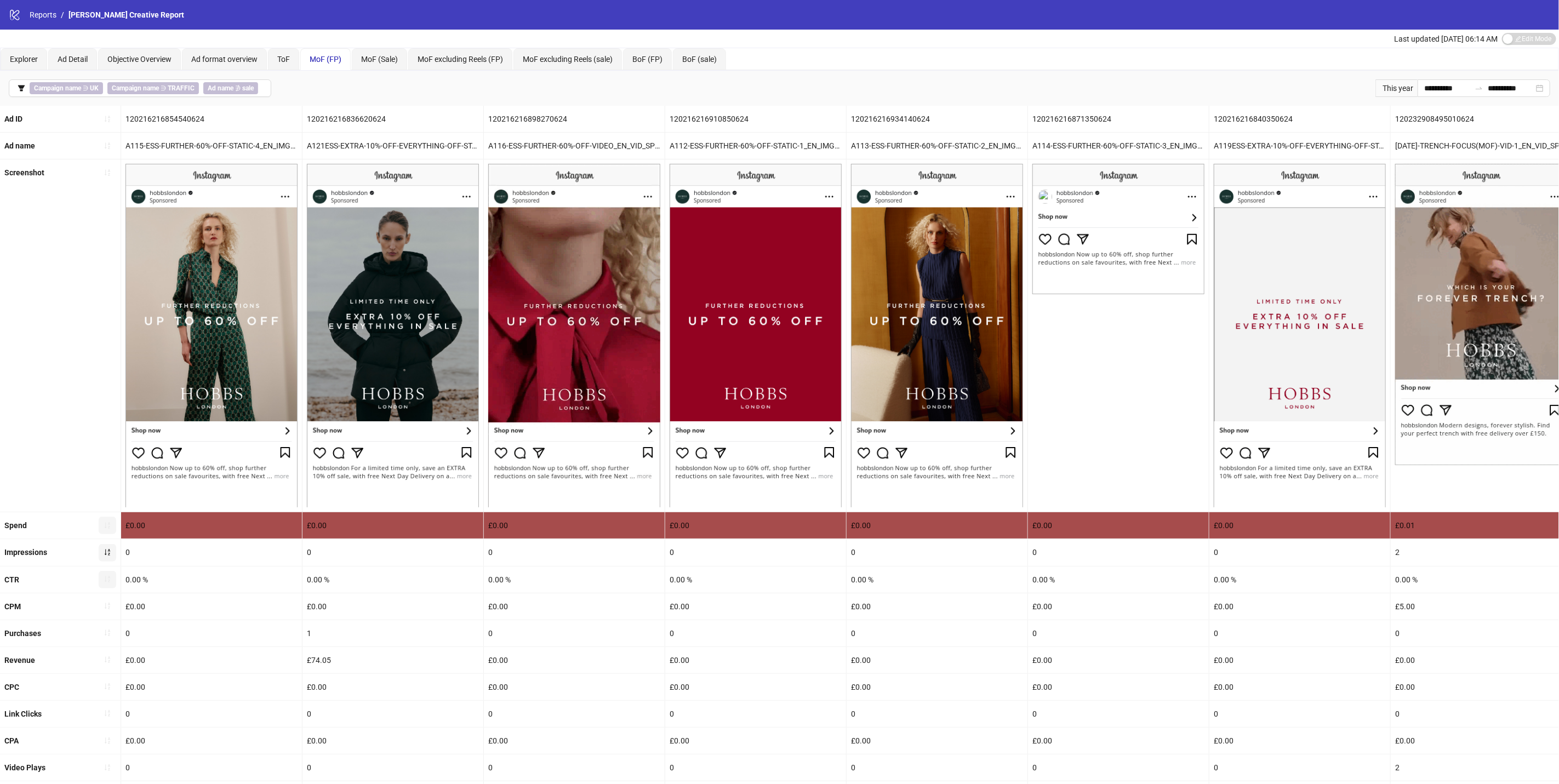
click at [109, 534] on button "button" at bounding box center [107, 525] width 18 height 18
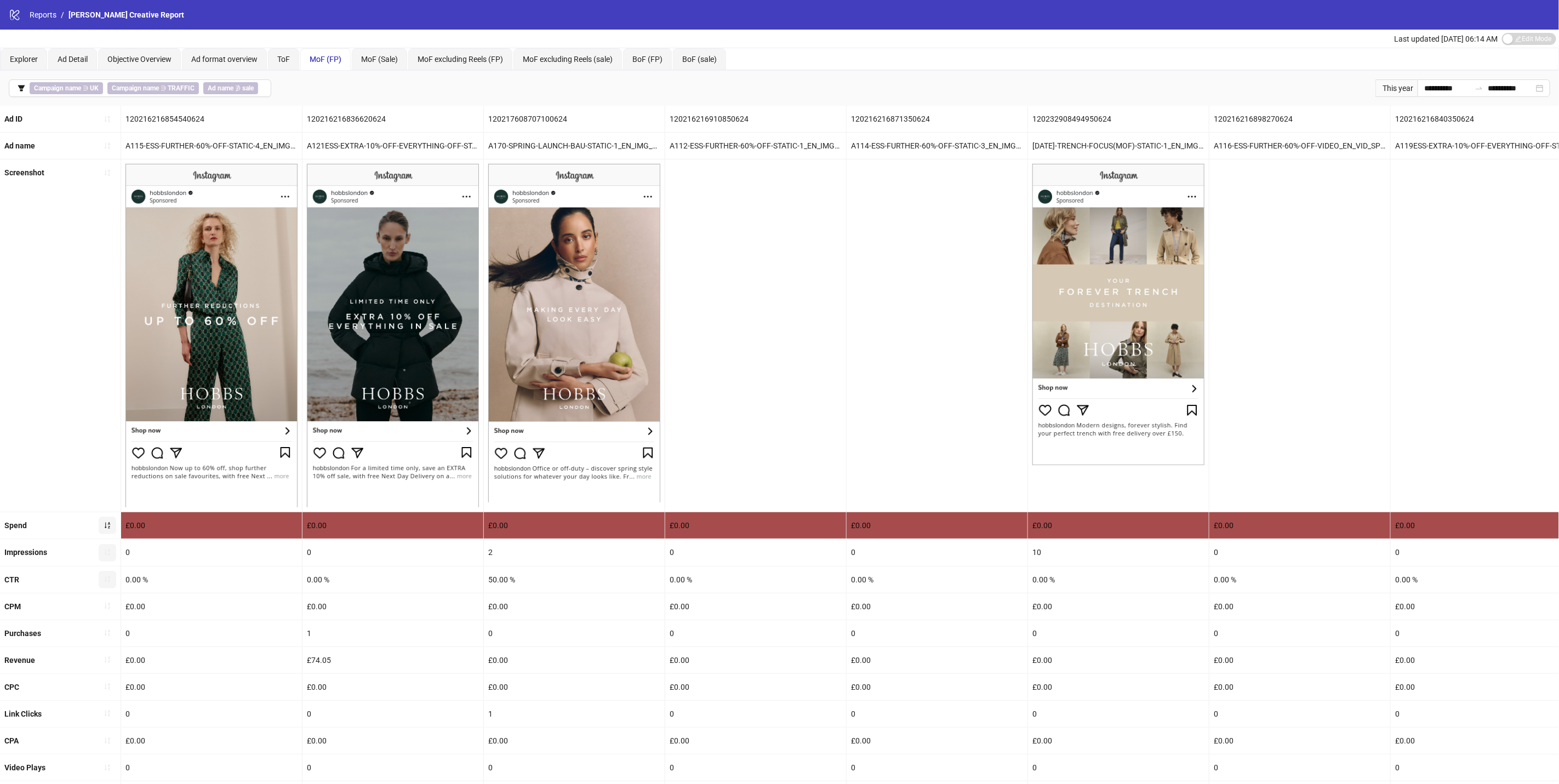
click at [109, 534] on button "button" at bounding box center [107, 525] width 18 height 18
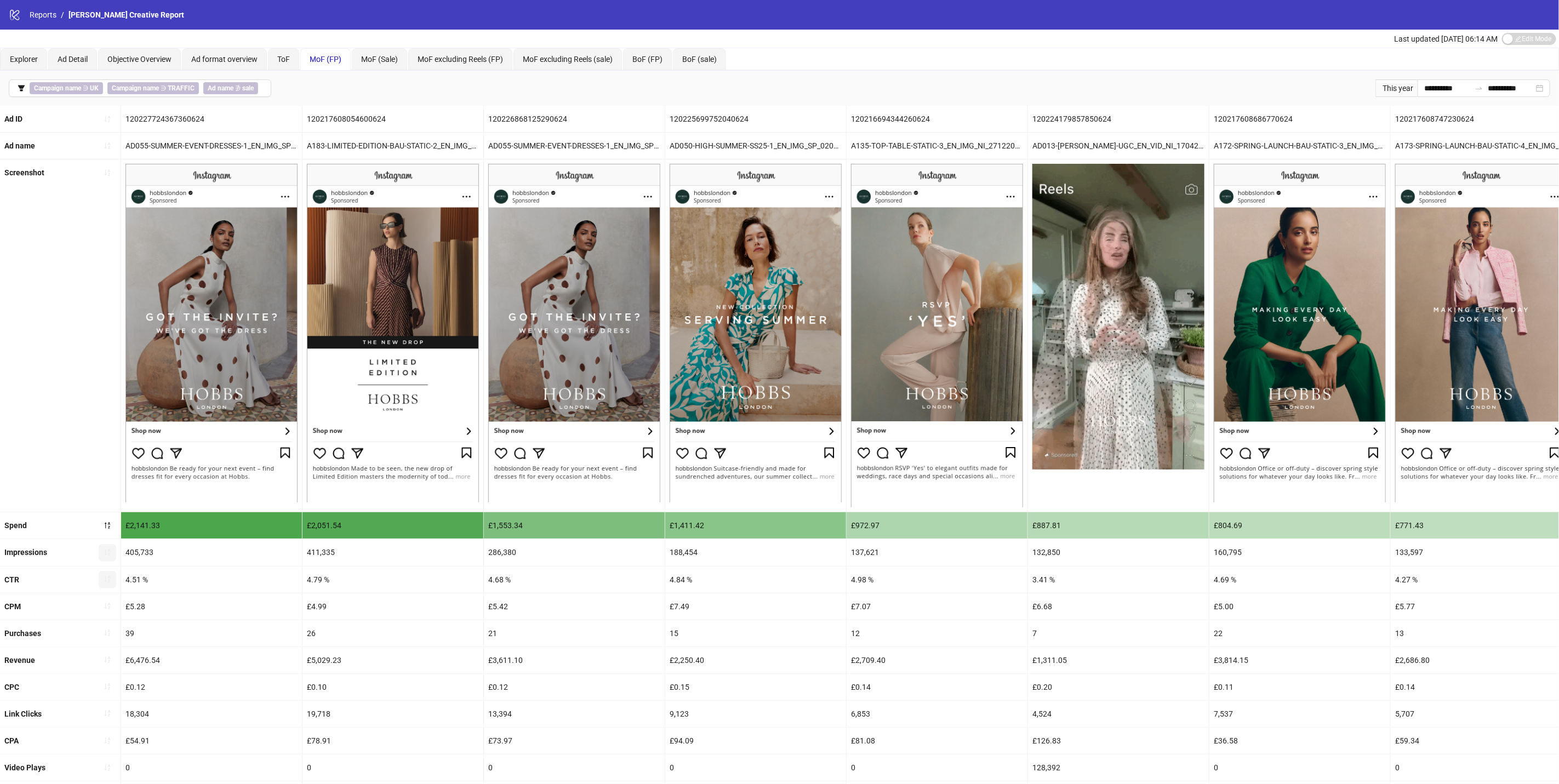
click at [105, 555] on icon "sort-ascending" at bounding box center [107, 552] width 8 height 8
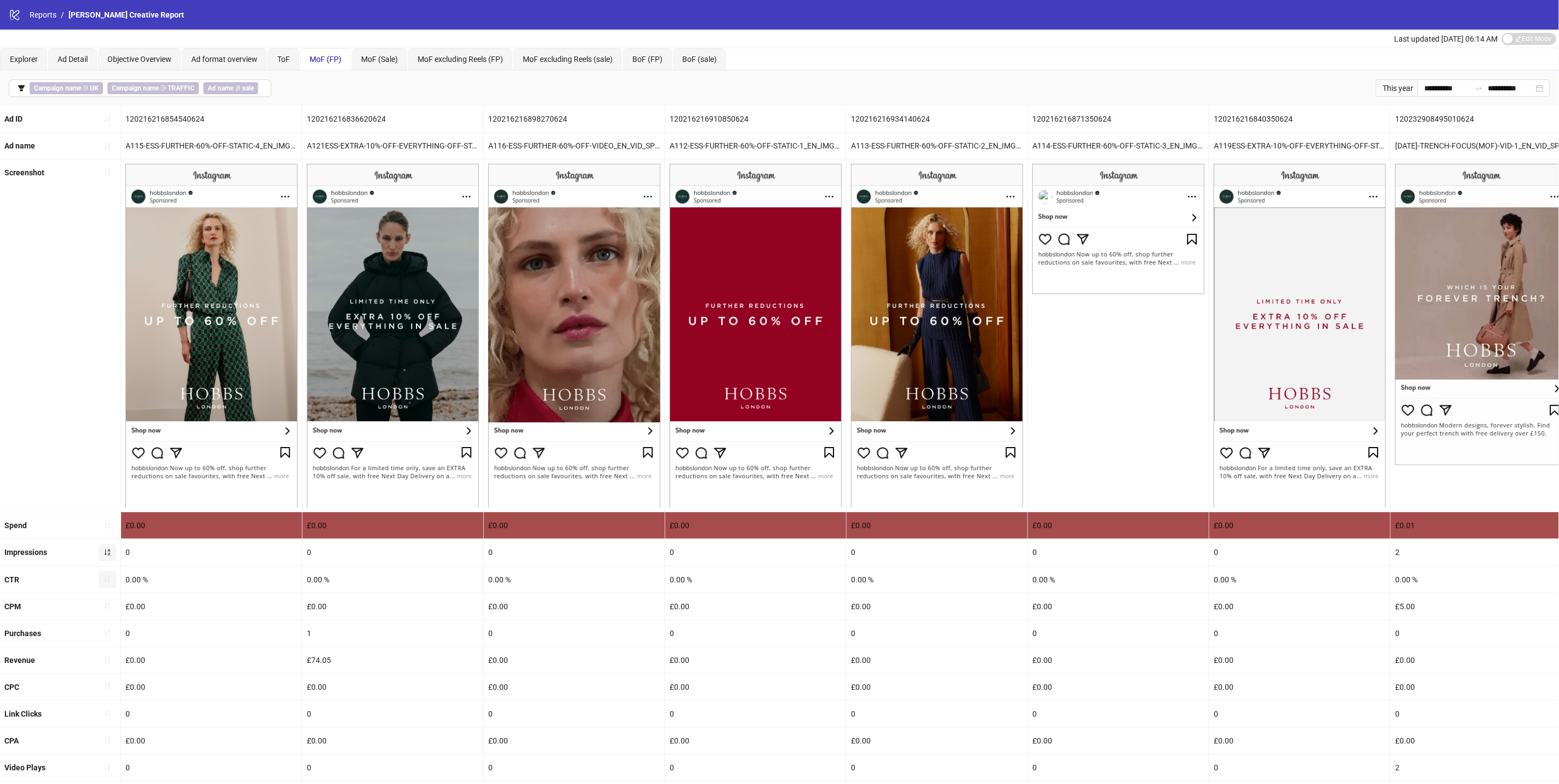
click at [110, 556] on icon "sort-ascending" at bounding box center [107, 552] width 8 height 8
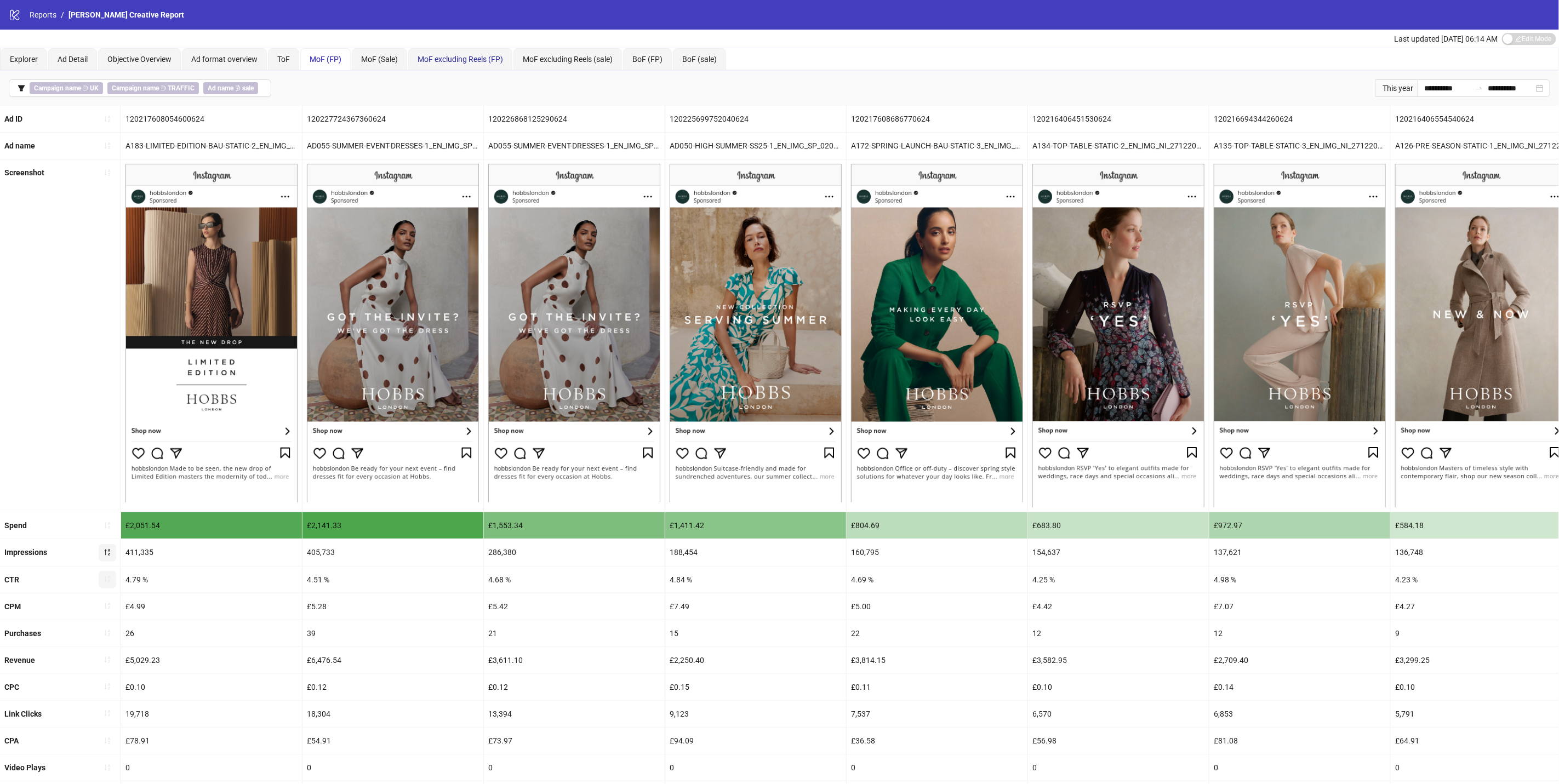
click at [449, 57] on span "MoF excluding Reels (FP)" at bounding box center [460, 59] width 85 height 9
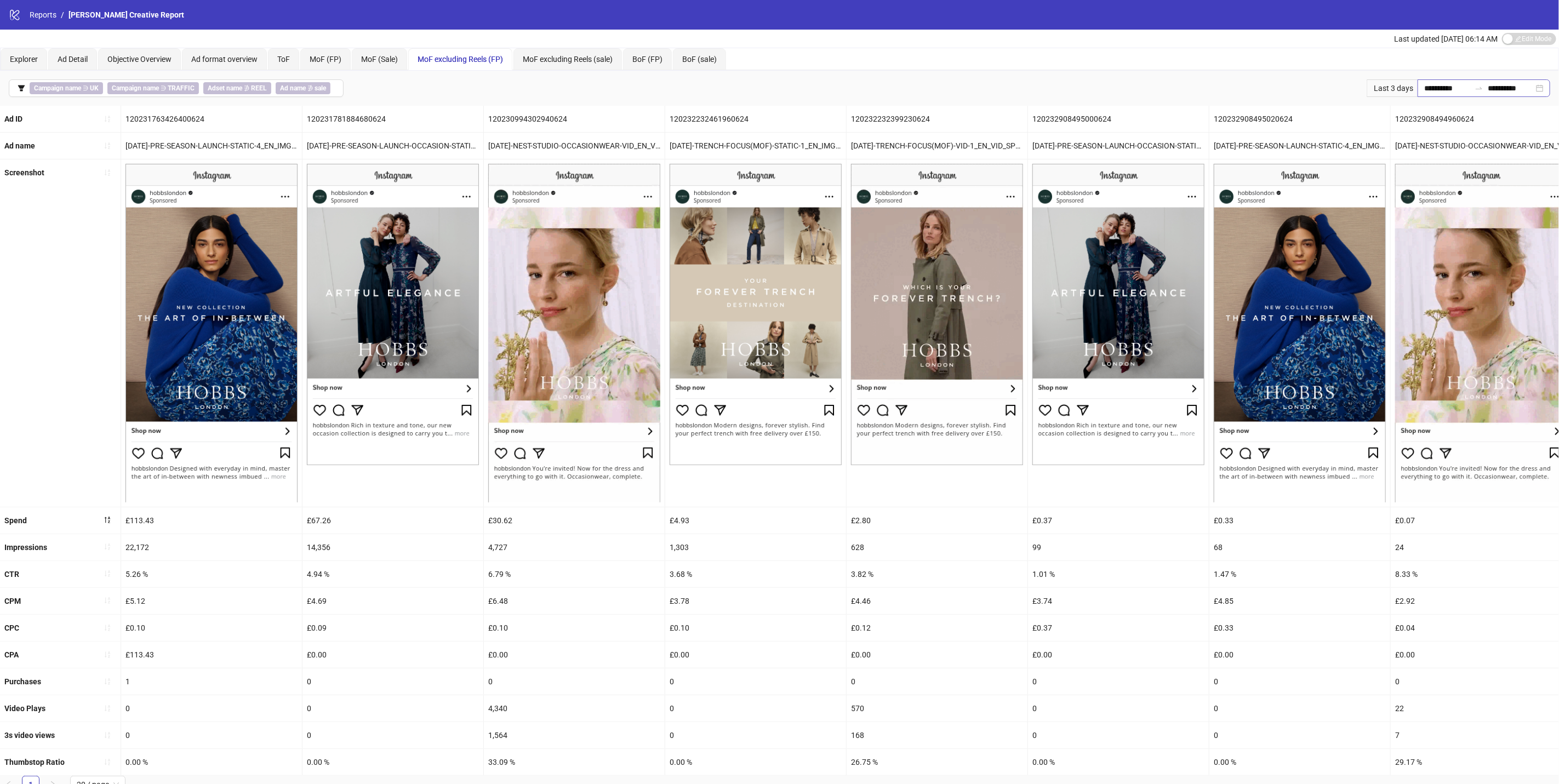
click at [1471, 88] on div at bounding box center [1479, 88] width 18 height 9
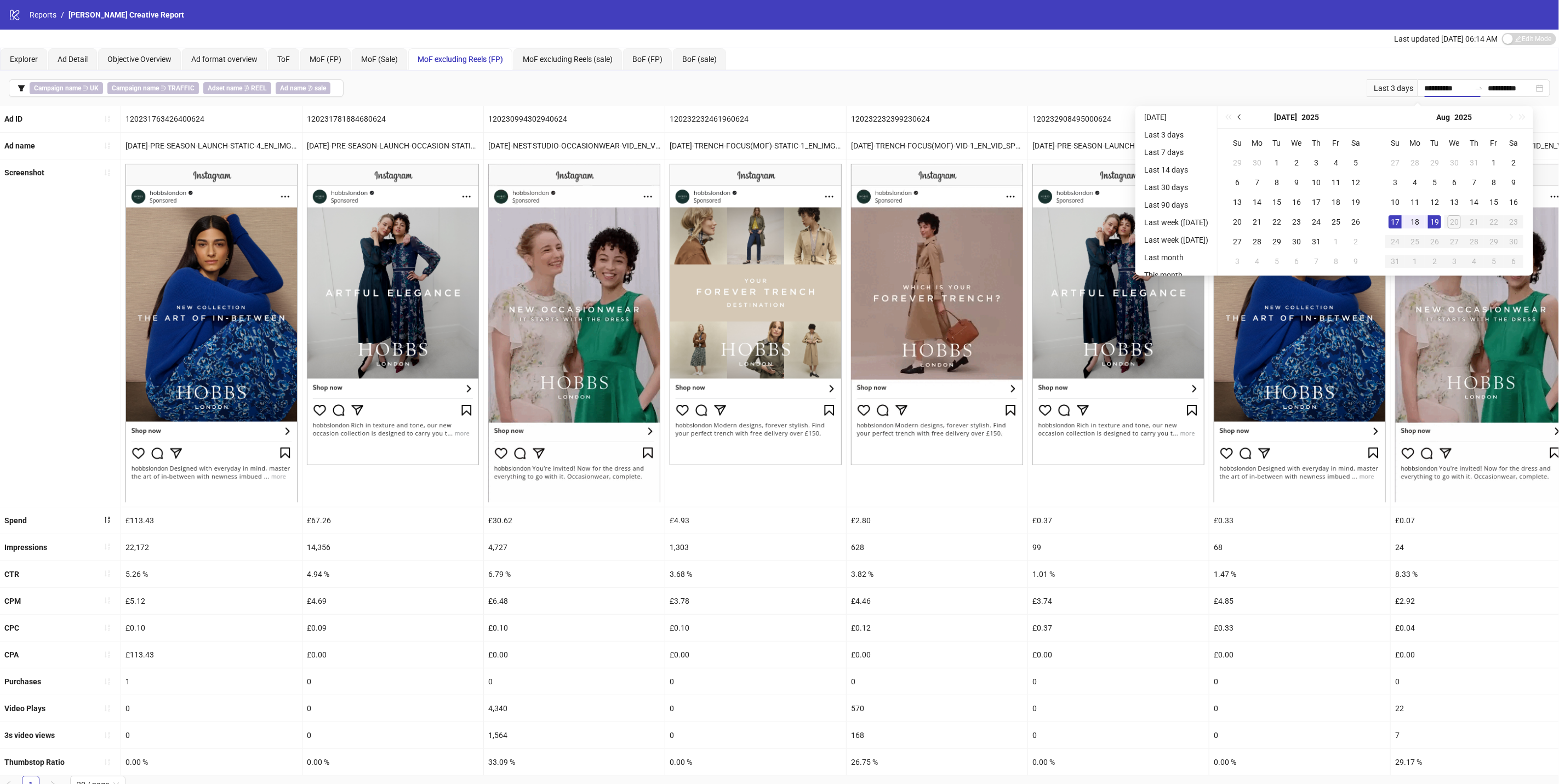
click at [1244, 118] on span "Previous month (PageUp)" at bounding box center [1240, 117] width 5 height 5
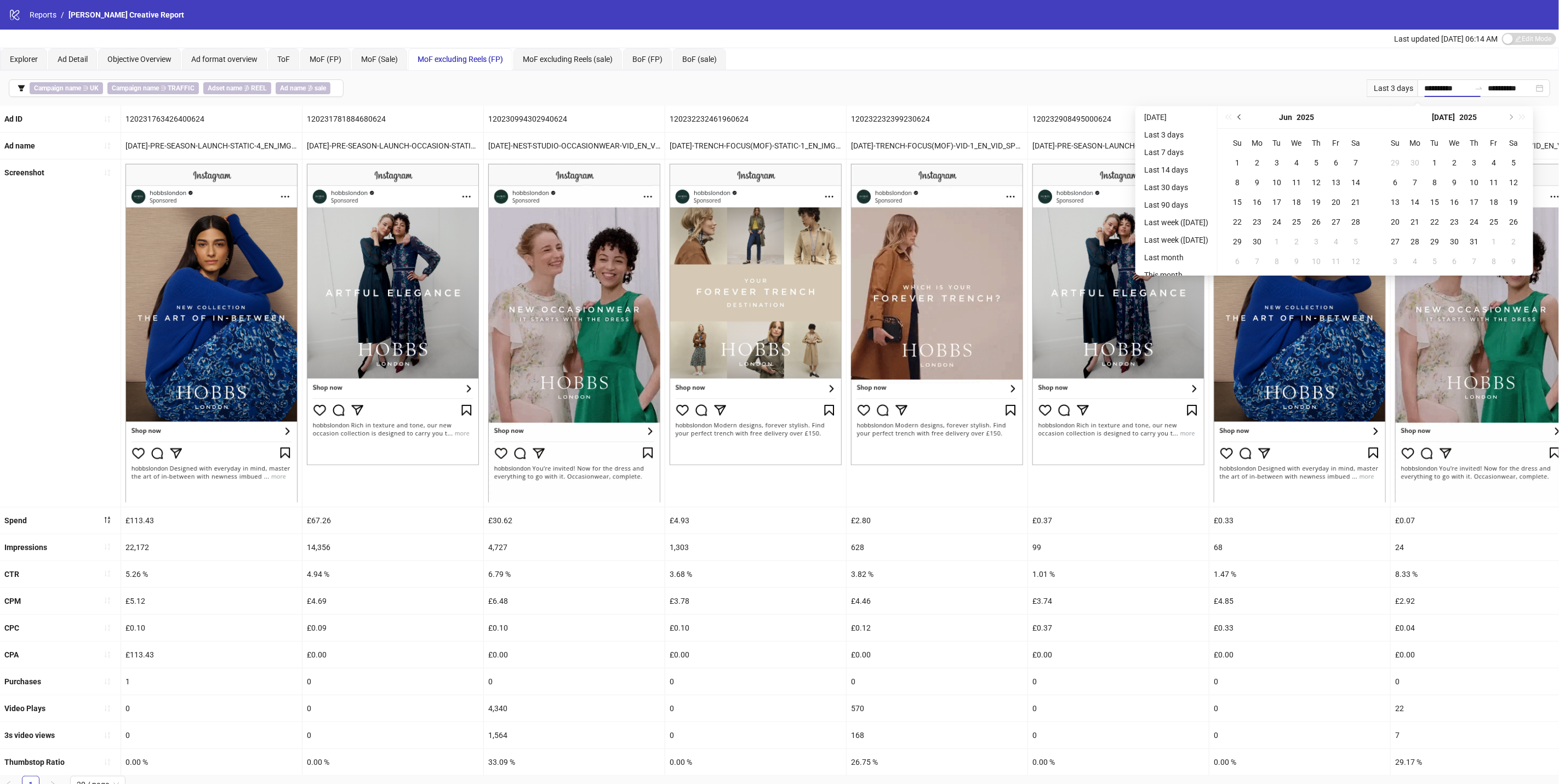
click at [1244, 118] on span "Previous month (PageUp)" at bounding box center [1240, 117] width 5 height 5
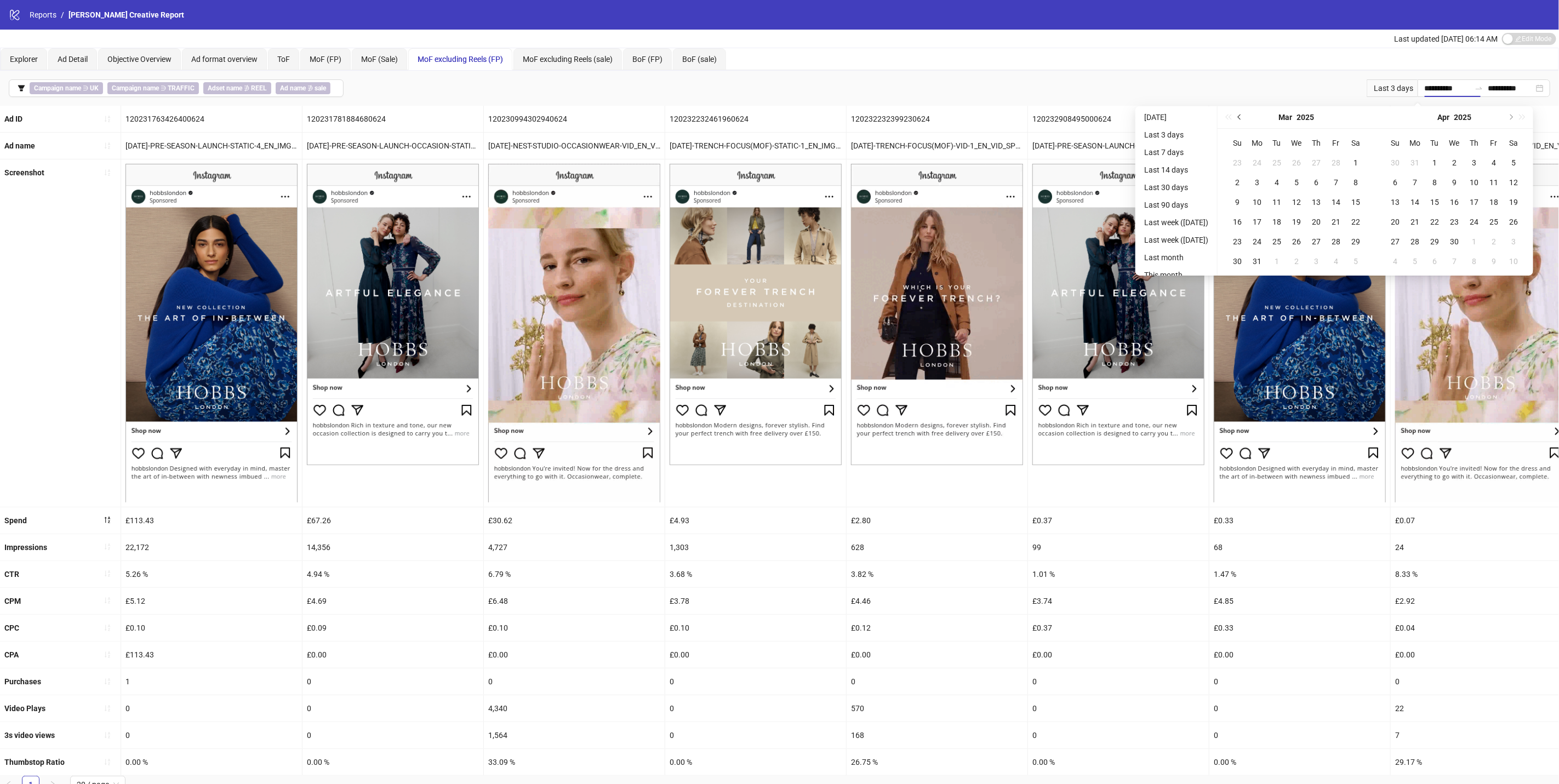
click at [1244, 118] on span "Previous month (PageUp)" at bounding box center [1240, 117] width 5 height 5
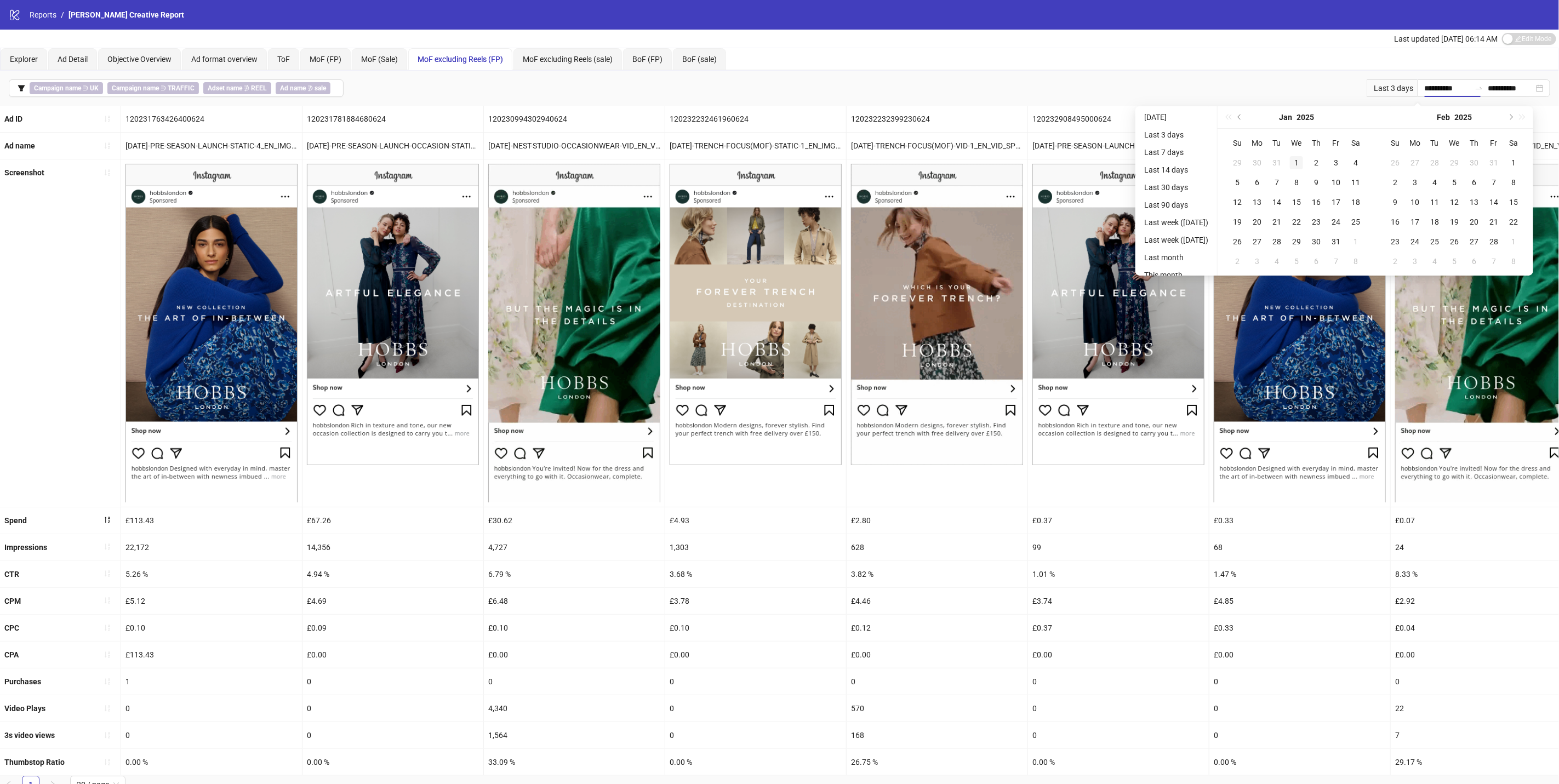
type input "**********"
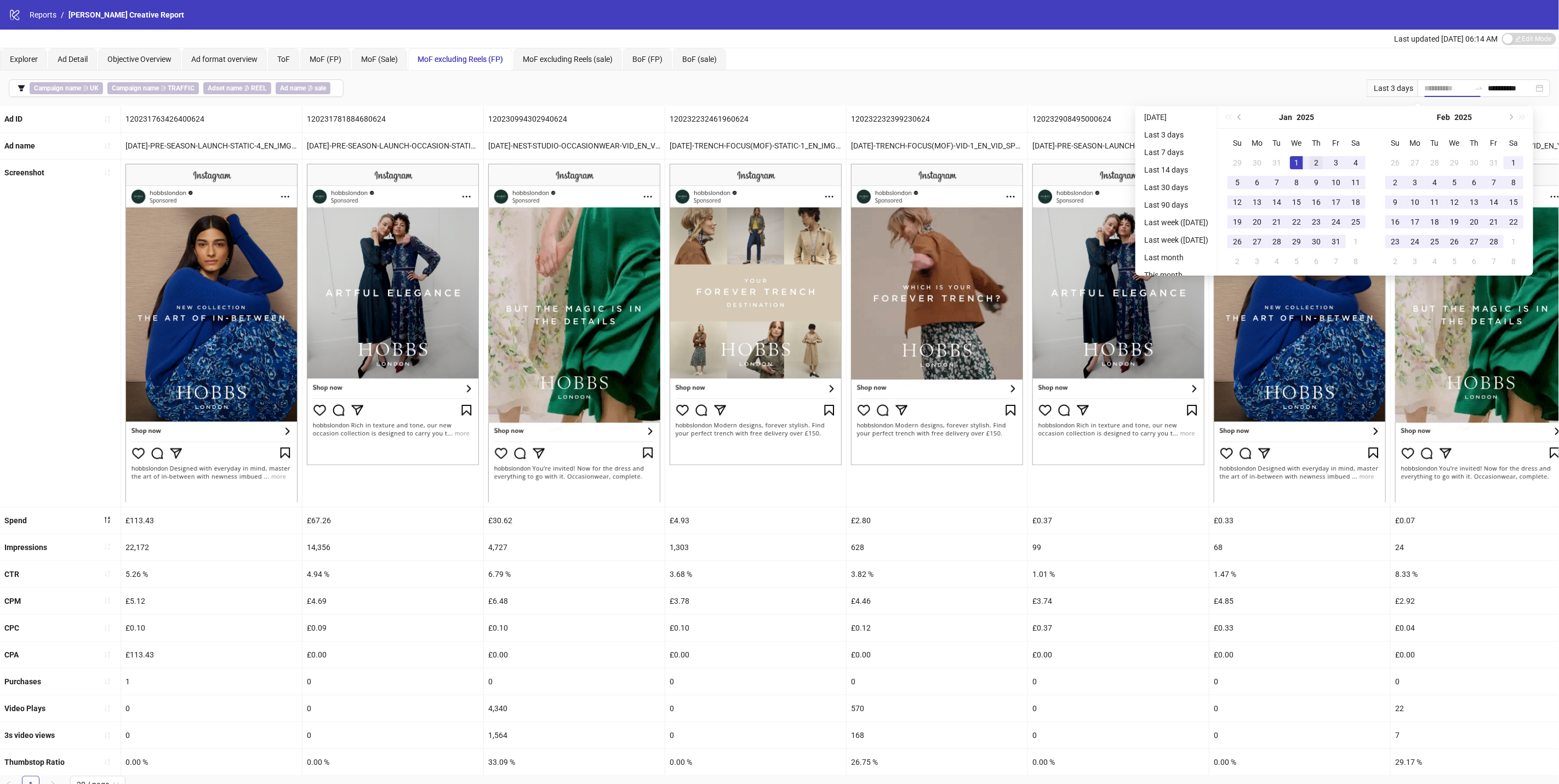
drag, startPoint x: 1317, startPoint y: 157, endPoint x: 1327, endPoint y: 160, distance: 10.4
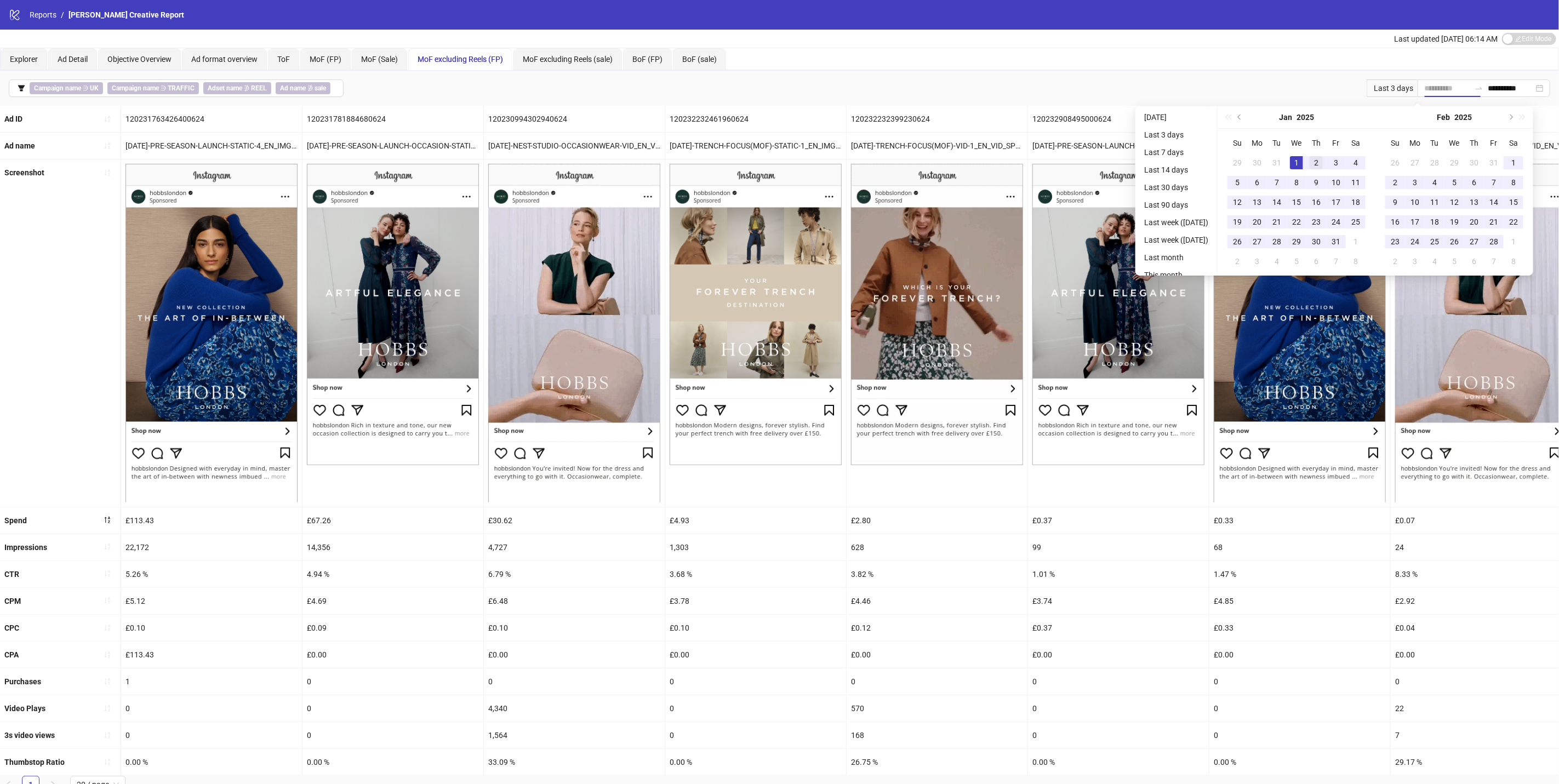
click at [1303, 157] on div "1" at bounding box center [1297, 163] width 13 height 13
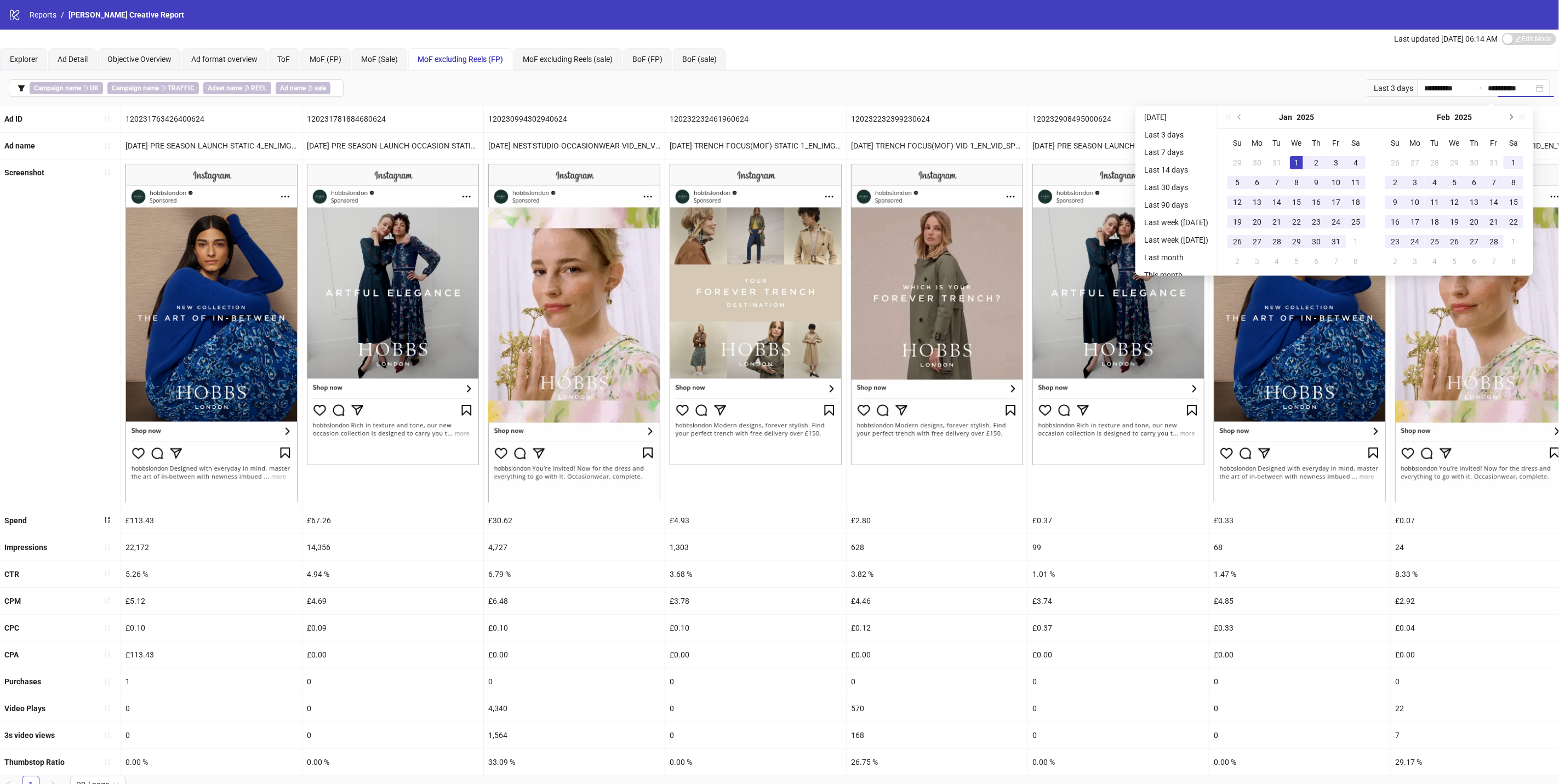
click at [1516, 118] on button "Next month (PageDown)" at bounding box center [1511, 117] width 12 height 22
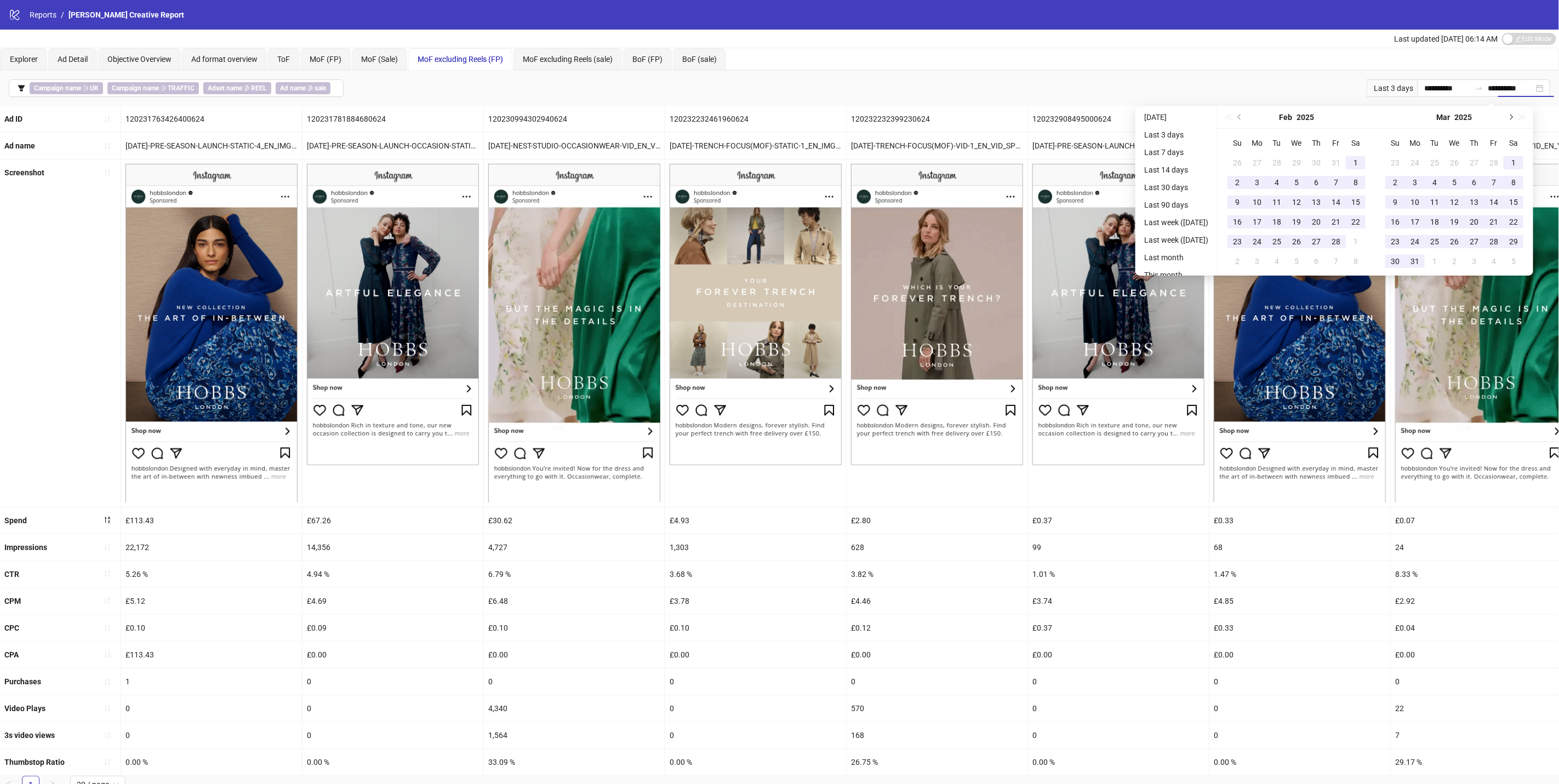
click at [1516, 117] on button "Next month (PageDown)" at bounding box center [1511, 117] width 12 height 22
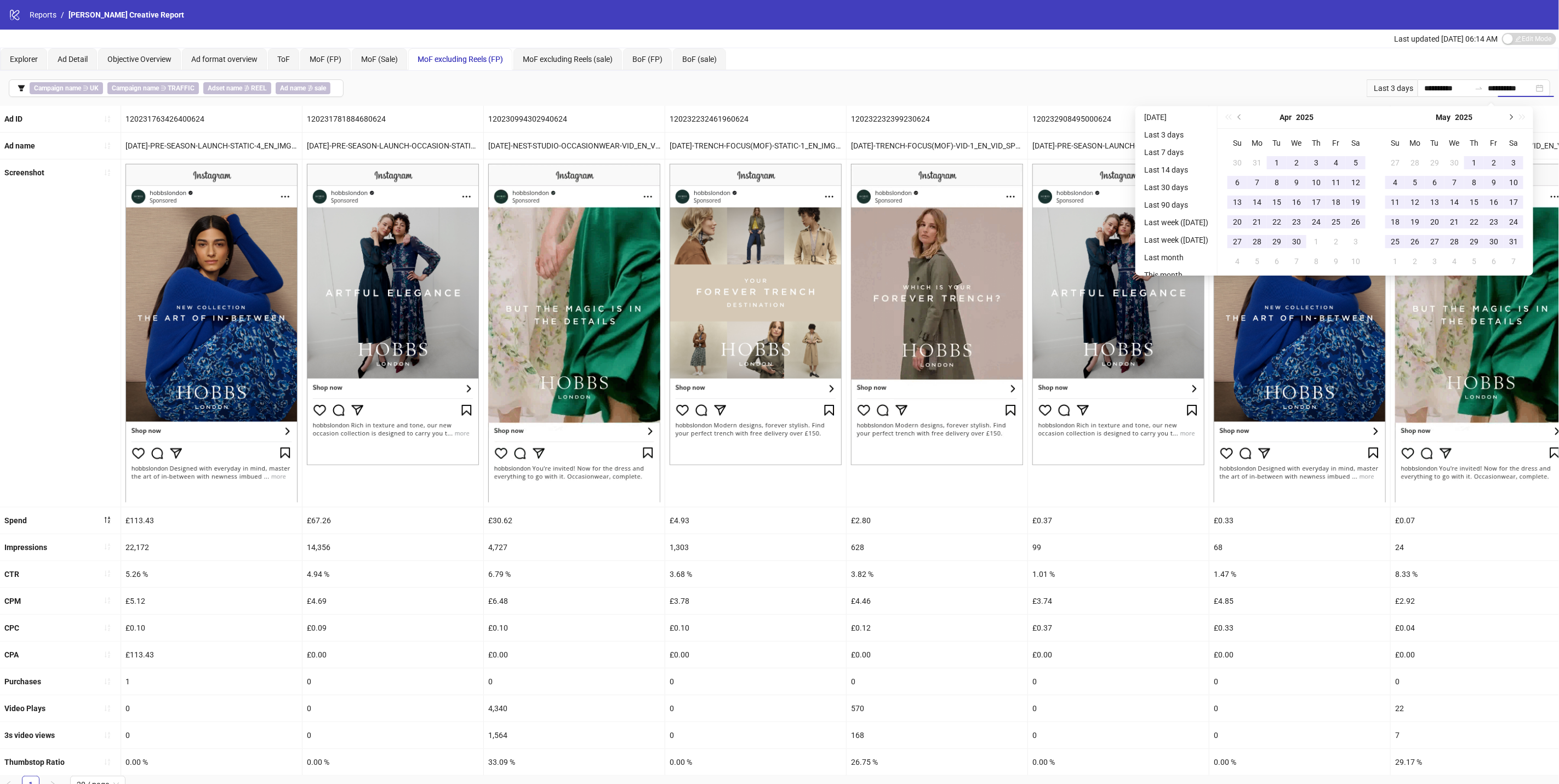
click at [1516, 117] on button "Next month (PageDown)" at bounding box center [1511, 117] width 12 height 22
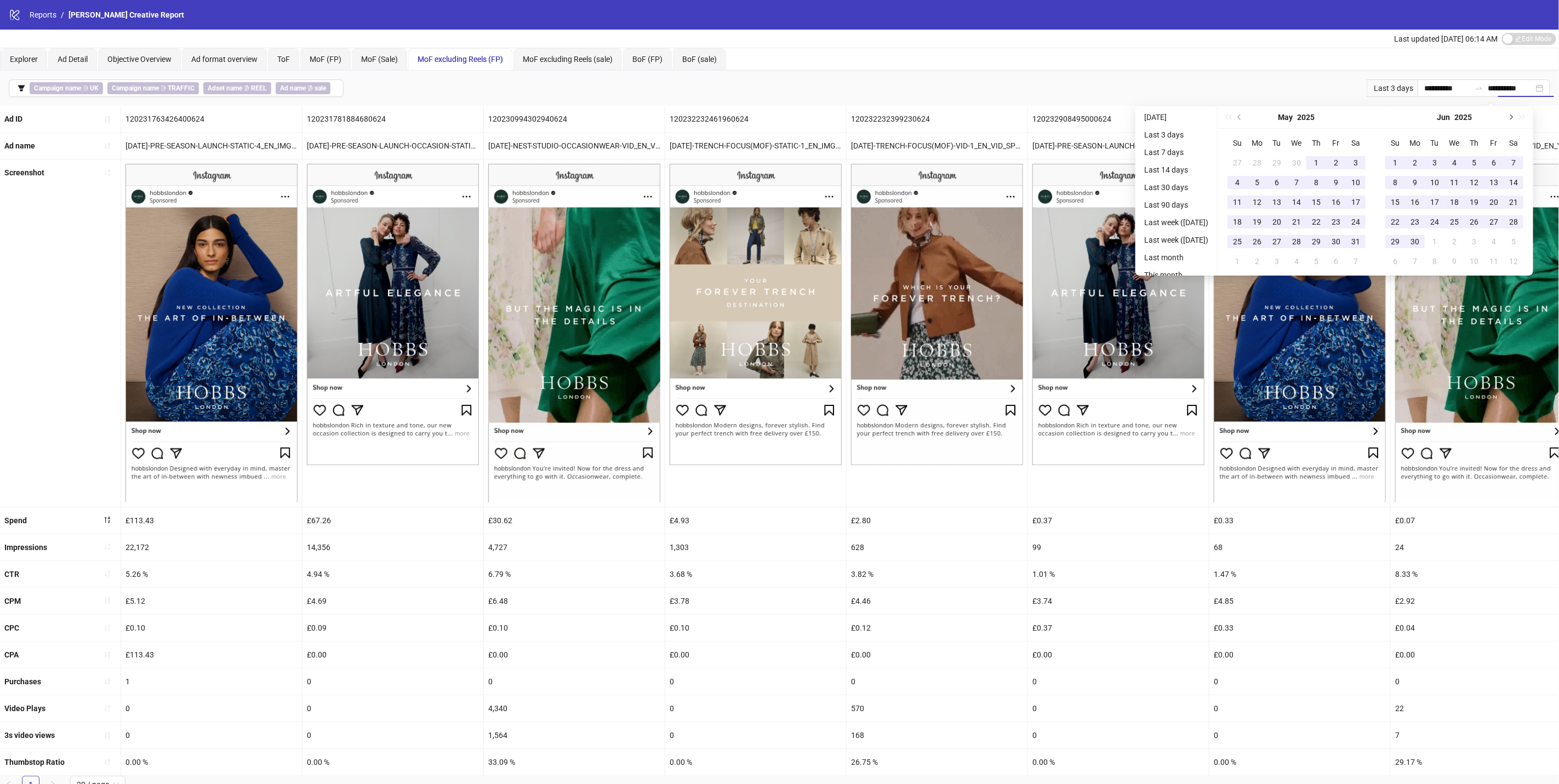
click at [1516, 117] on button "Next month (PageDown)" at bounding box center [1511, 117] width 12 height 22
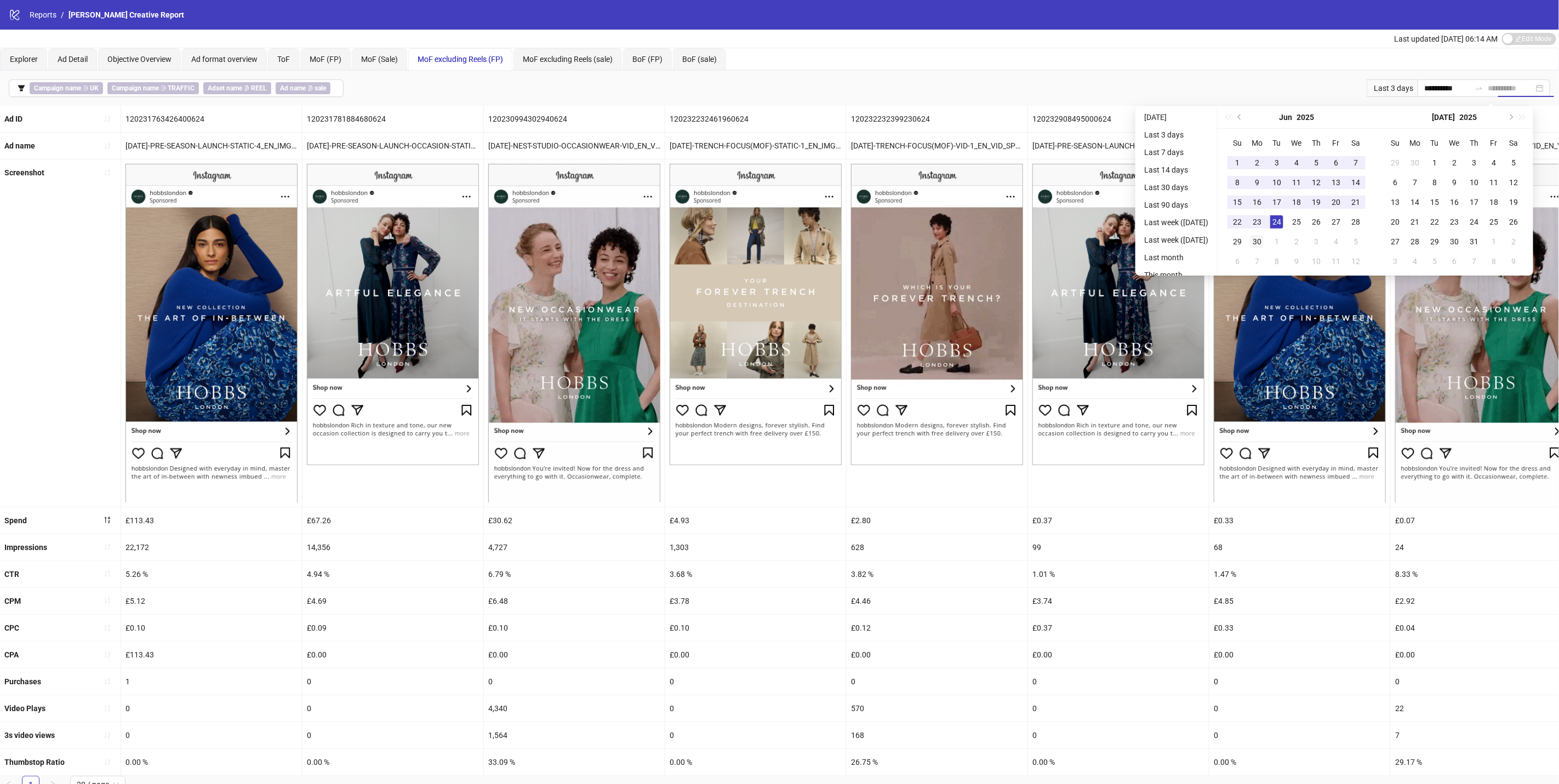
type input "**********"
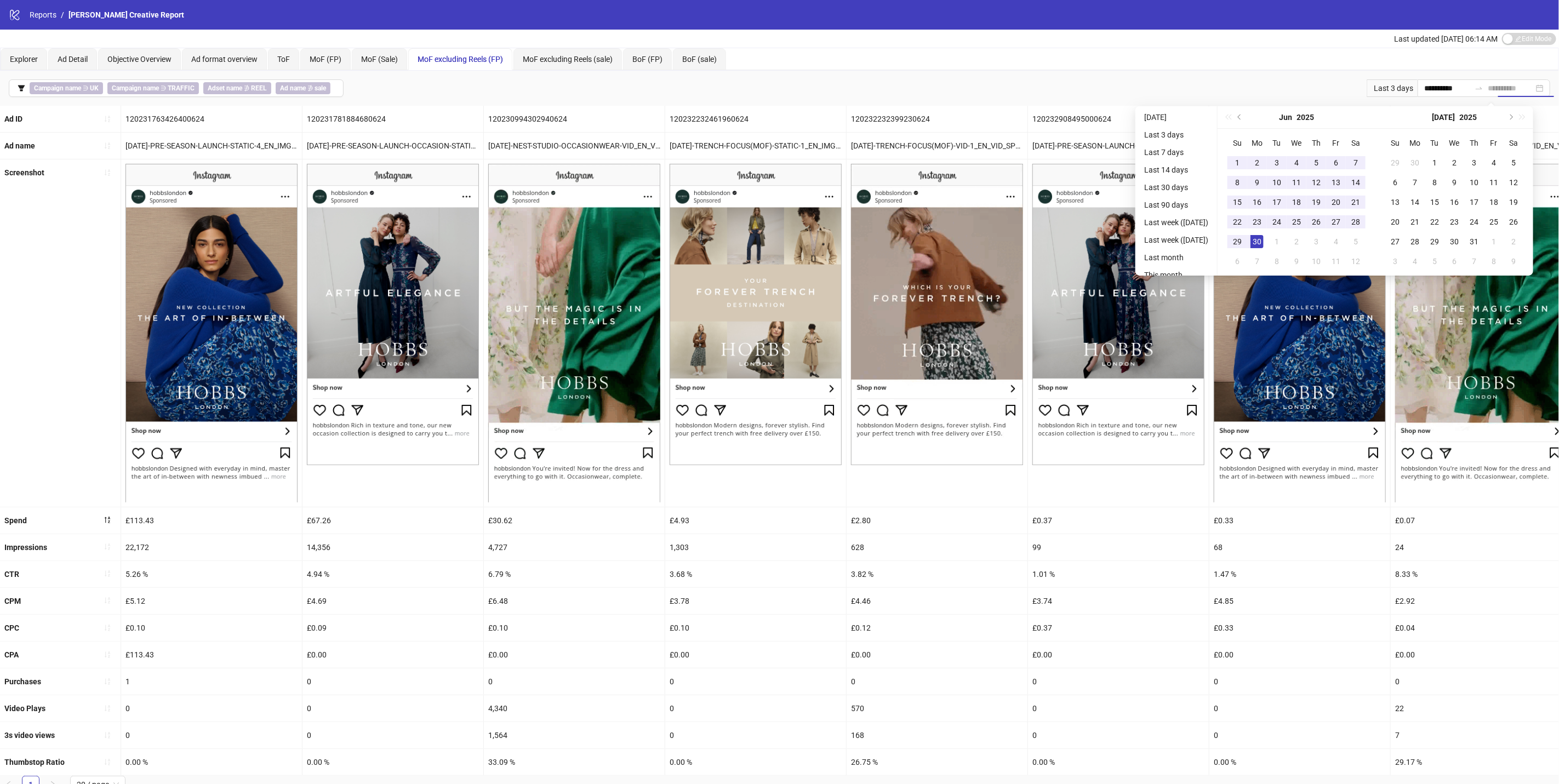
click at [1264, 242] on div "30" at bounding box center [1258, 242] width 13 height 13
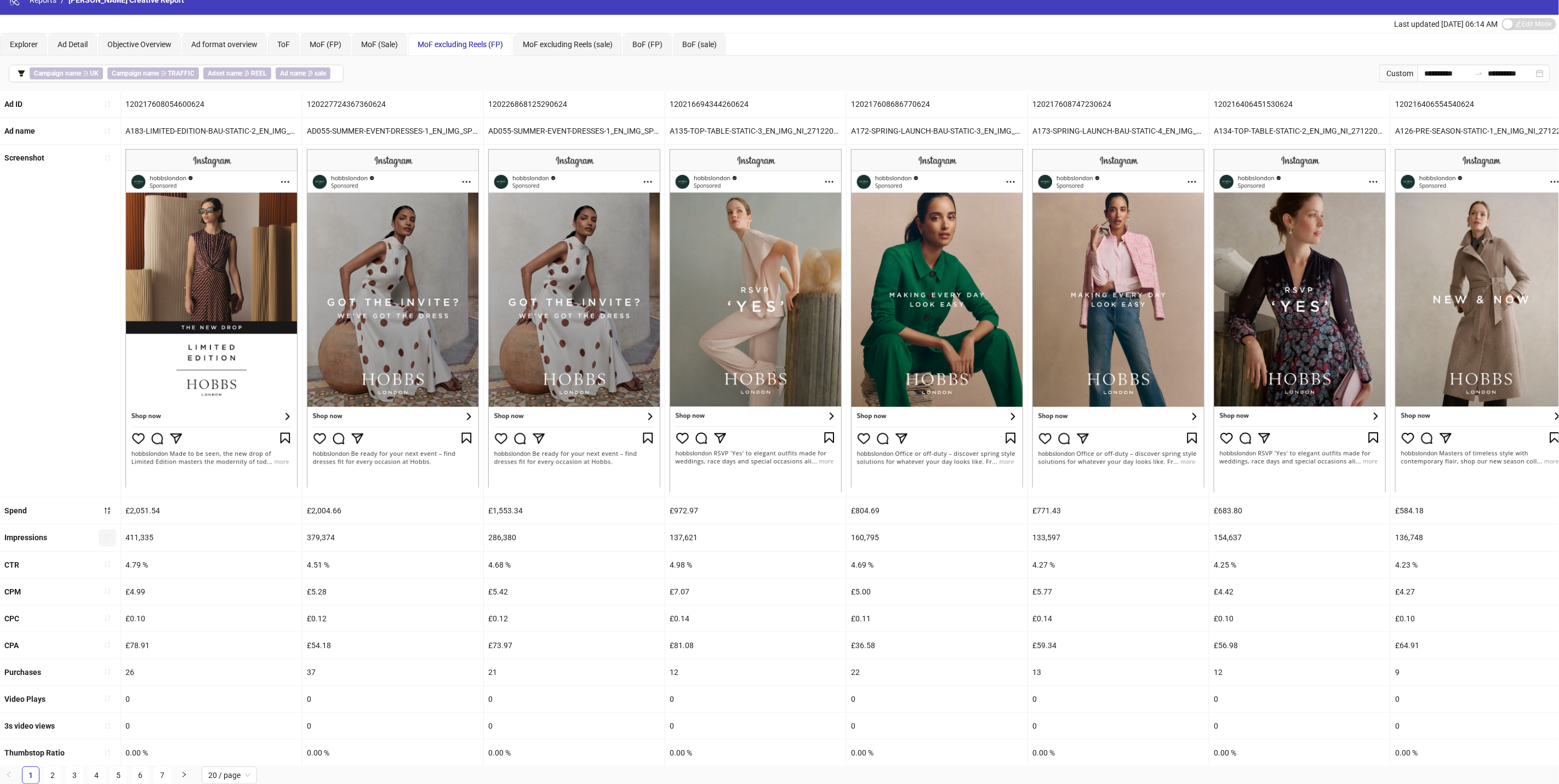
click at [104, 530] on button "button" at bounding box center [107, 538] width 18 height 18
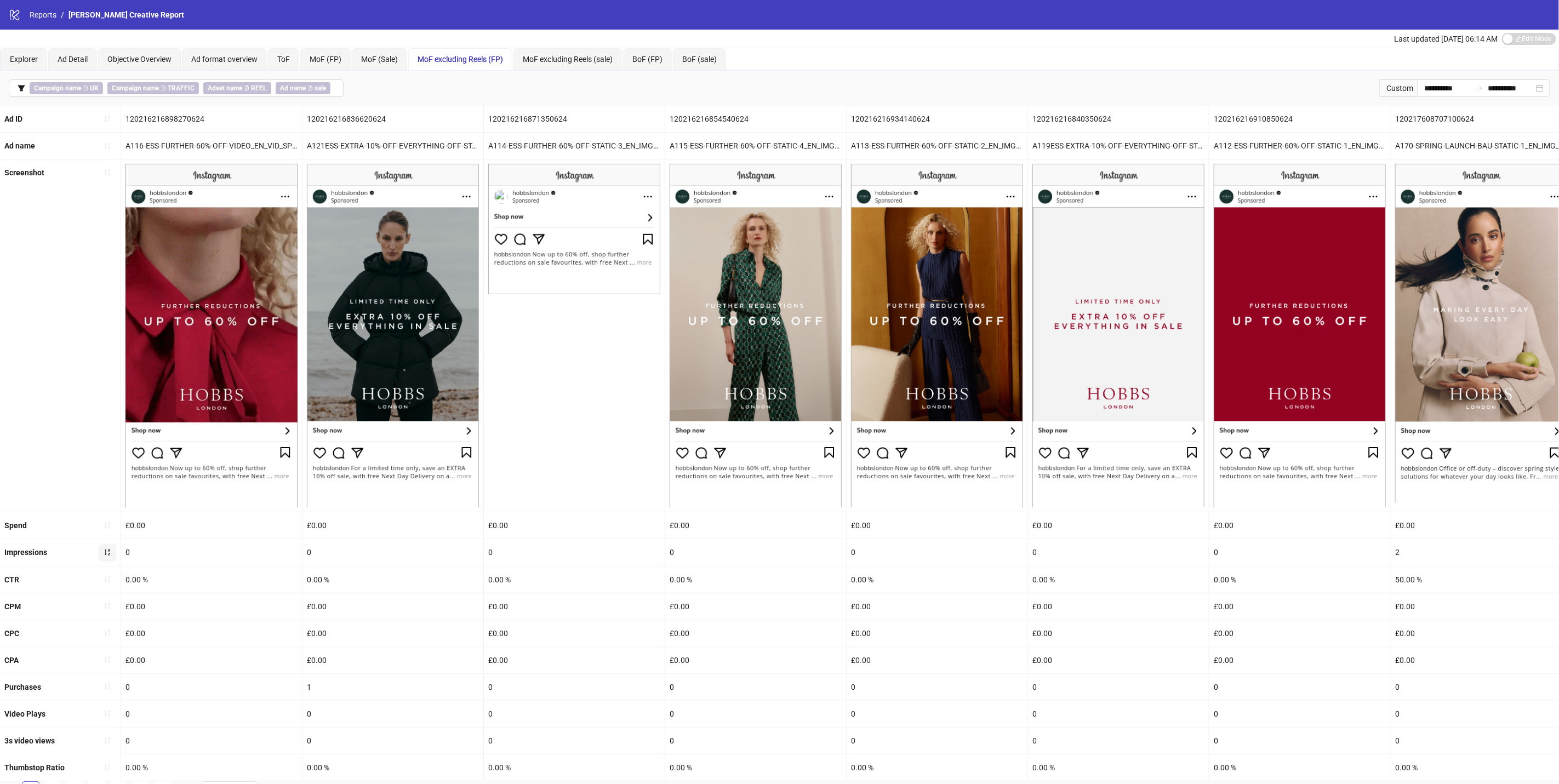
click at [104, 552] on icon "sort-ascending" at bounding box center [107, 552] width 8 height 8
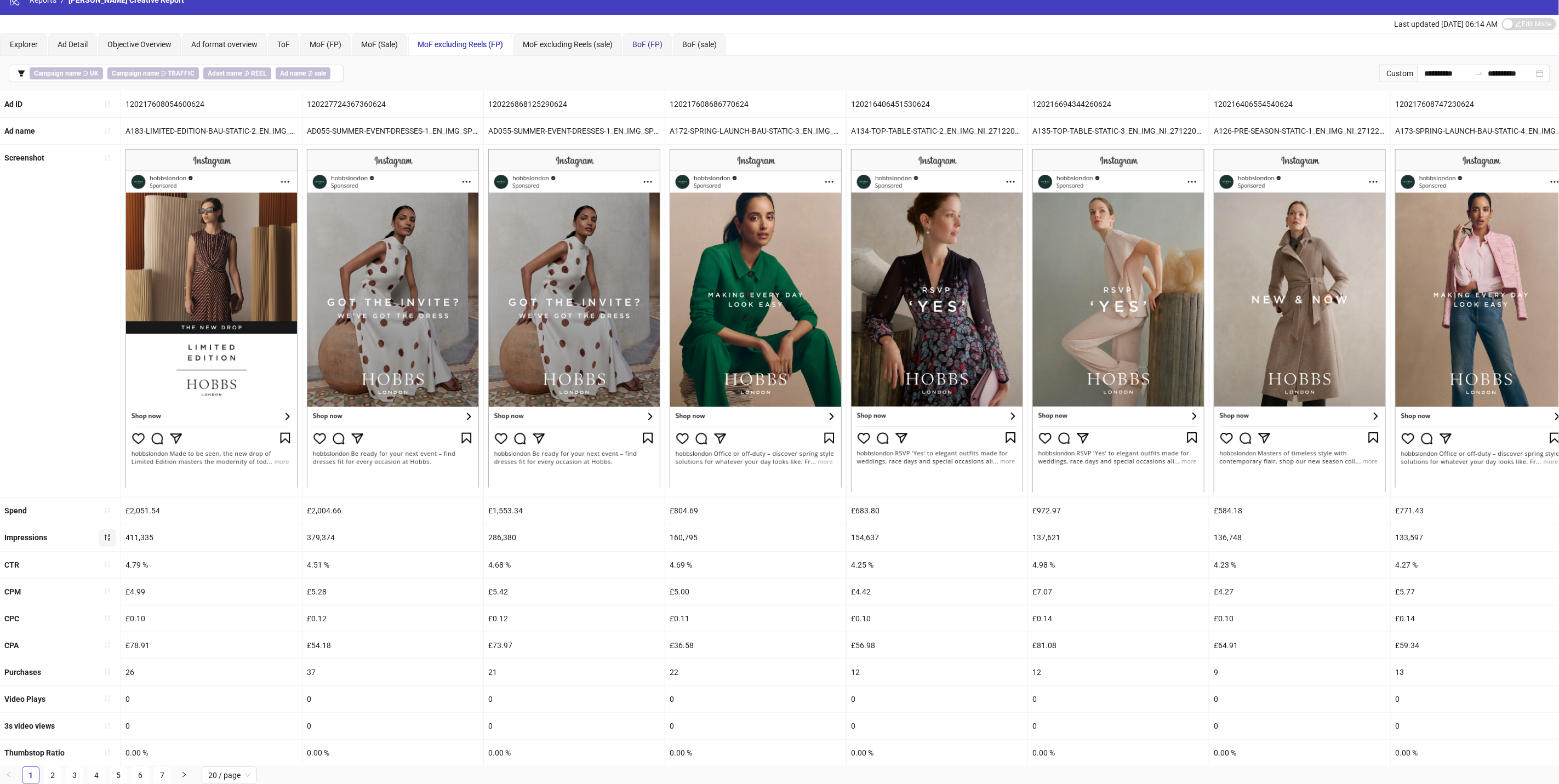
click at [646, 38] on div "BoF (FP)" at bounding box center [647, 45] width 30 height 12
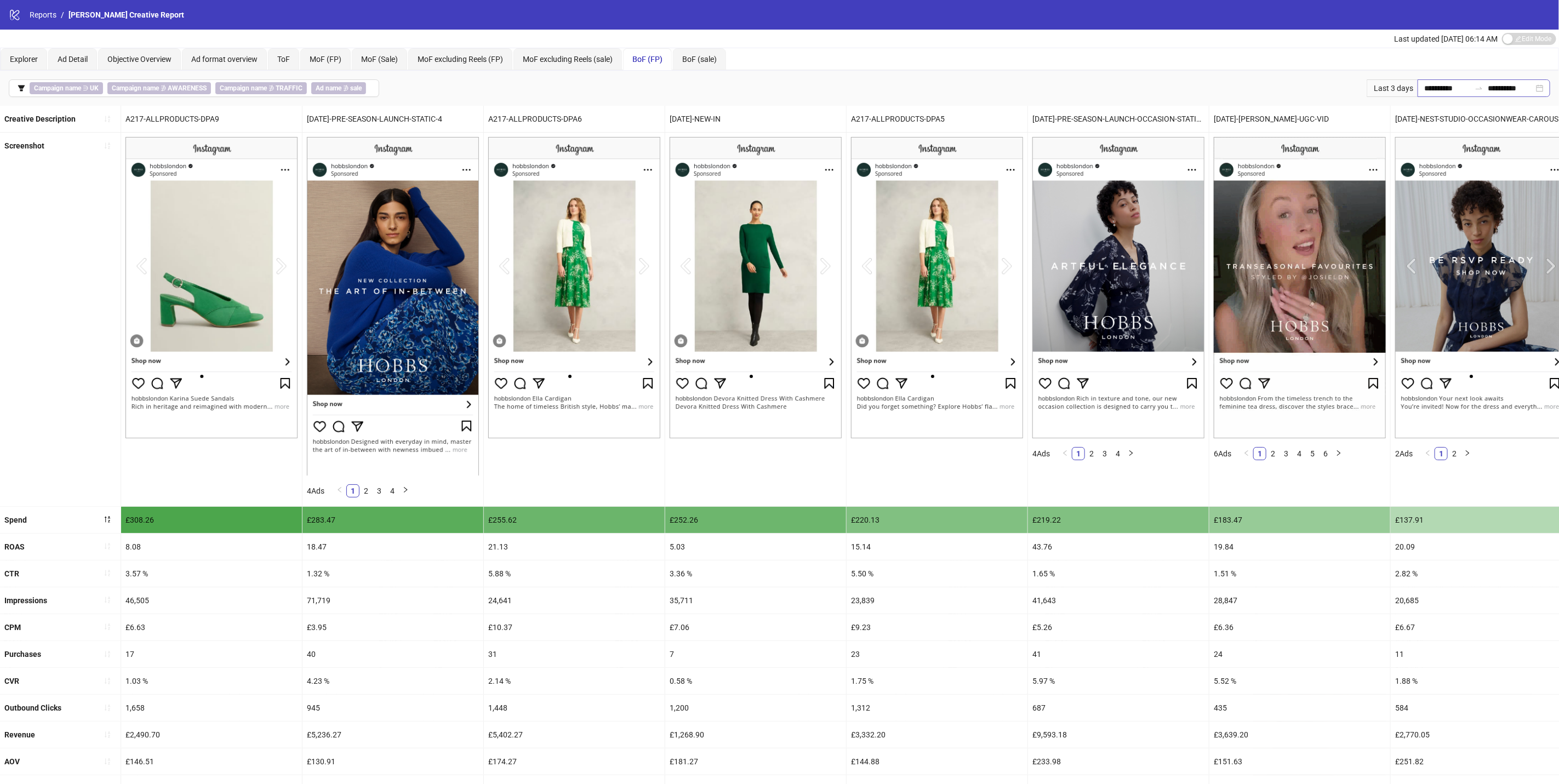
click at [1462, 81] on div "**********" at bounding box center [1484, 88] width 132 height 18
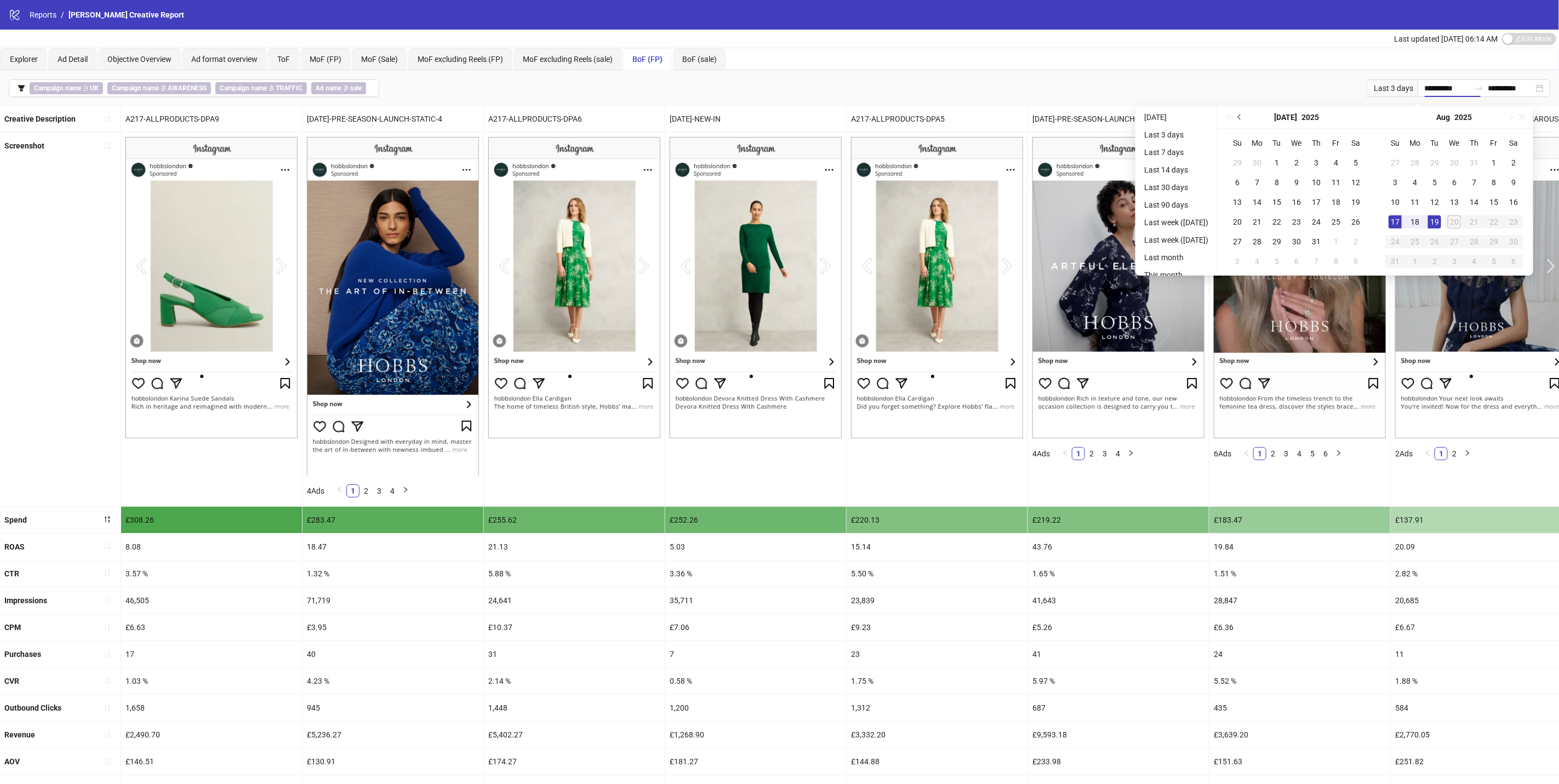
click at [1244, 117] on span "Previous month (PageUp)" at bounding box center [1240, 117] width 5 height 5
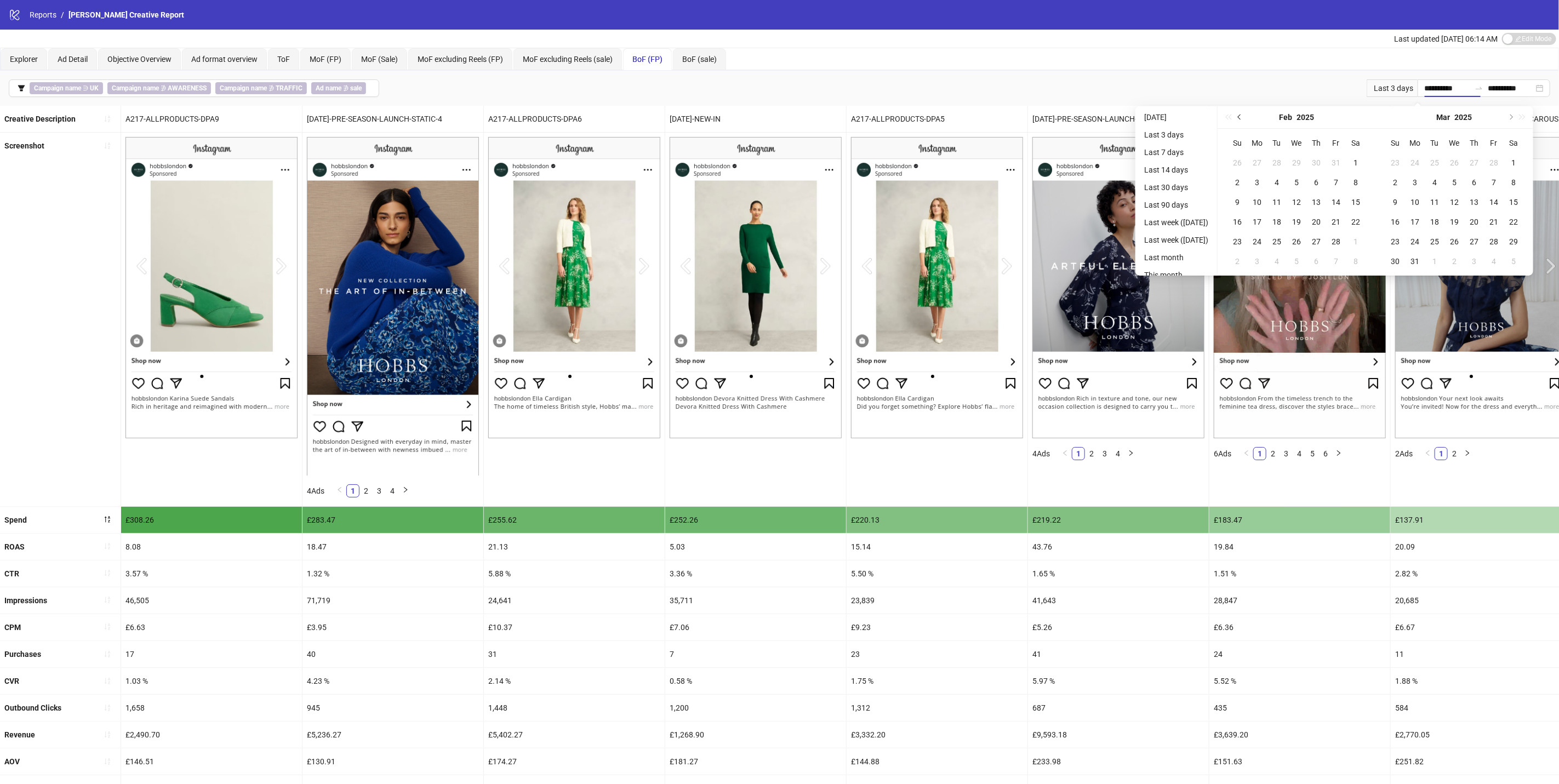
click at [1244, 117] on span "Previous month (PageUp)" at bounding box center [1240, 117] width 5 height 5
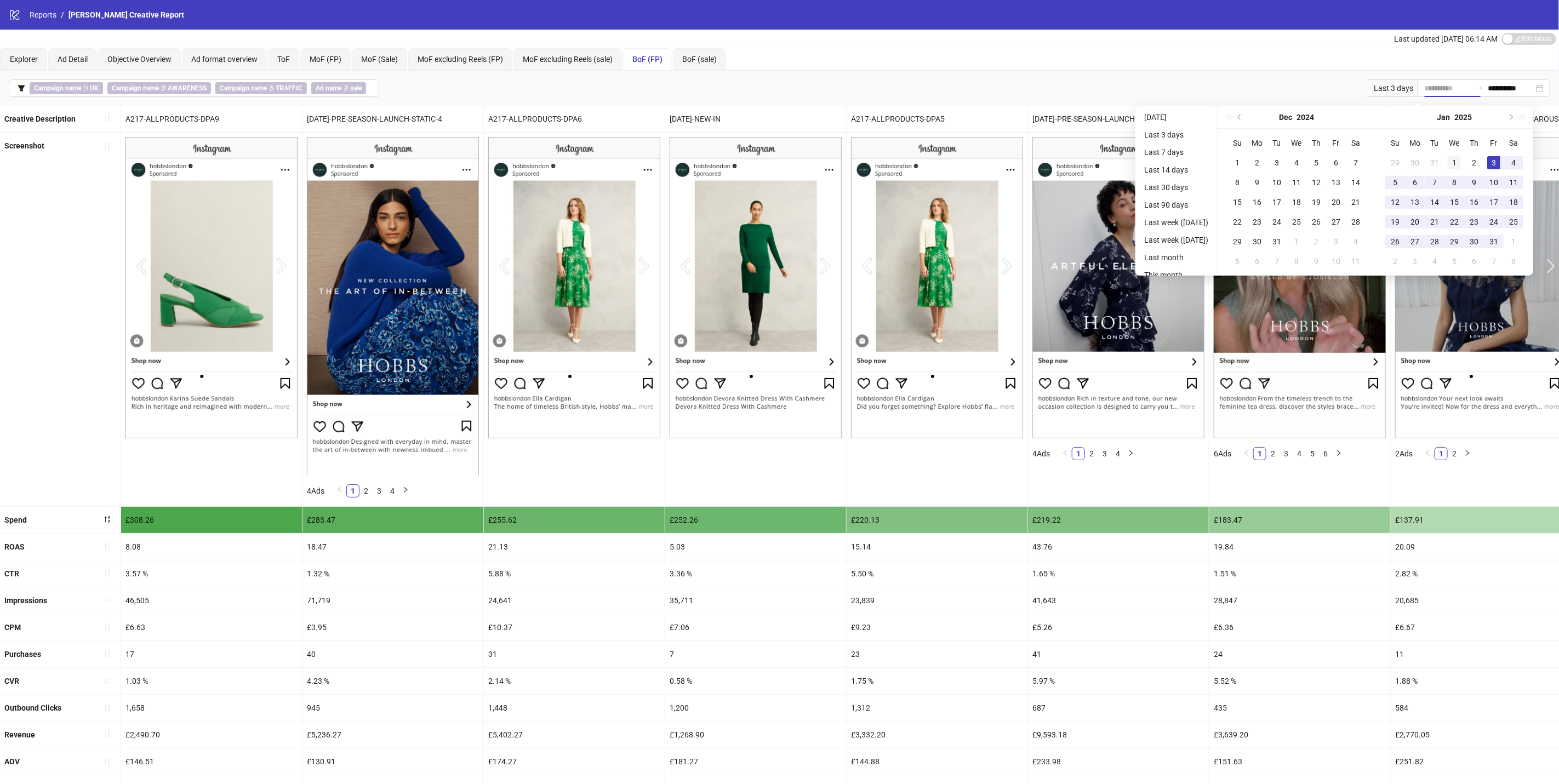
type input "**********"
drag, startPoint x: 1469, startPoint y: 159, endPoint x: 1521, endPoint y: 135, distance: 57.3
click at [1461, 159] on div "1" at bounding box center [1455, 163] width 13 height 13
click at [1513, 117] on span "Next month (PageDown)" at bounding box center [1510, 117] width 5 height 5
click at [1516, 117] on button "Next month (PageDown)" at bounding box center [1511, 117] width 12 height 22
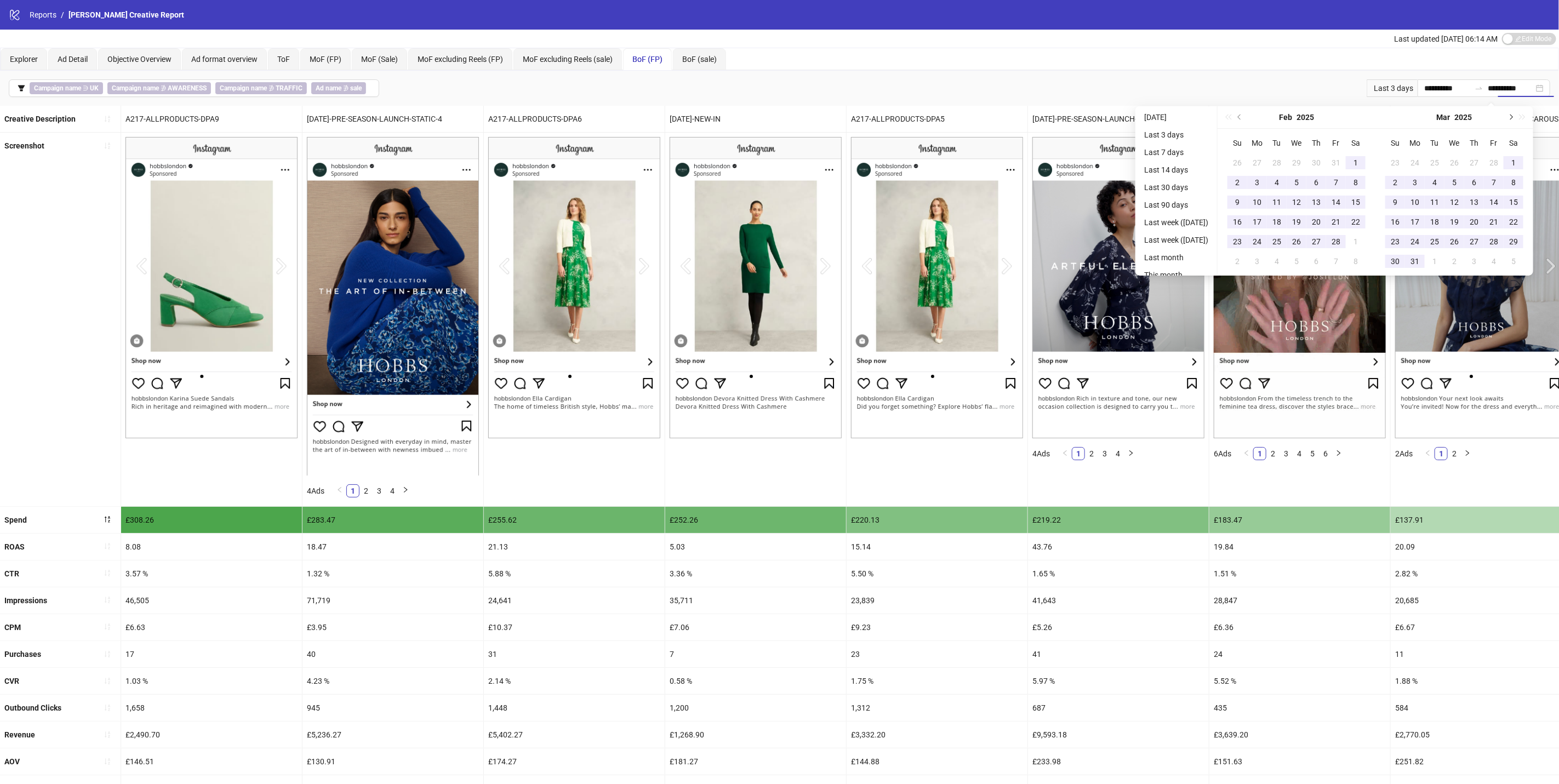
click at [1516, 117] on button "Next month (PageDown)" at bounding box center [1511, 117] width 12 height 22
click at [1516, 118] on button "Next month (PageDown)" at bounding box center [1511, 117] width 12 height 22
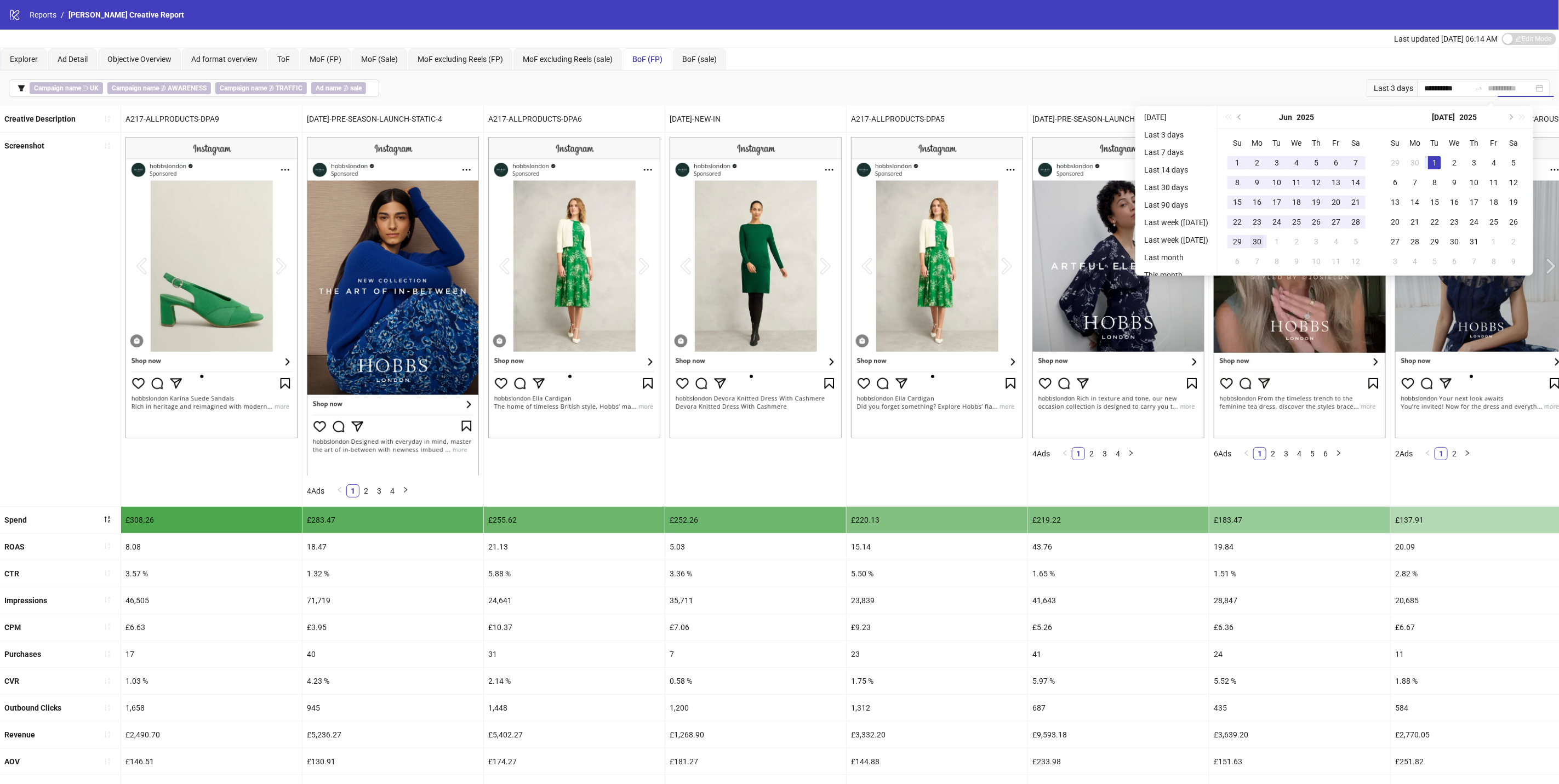
type input "**********"
click at [1264, 243] on div "30" at bounding box center [1258, 242] width 13 height 13
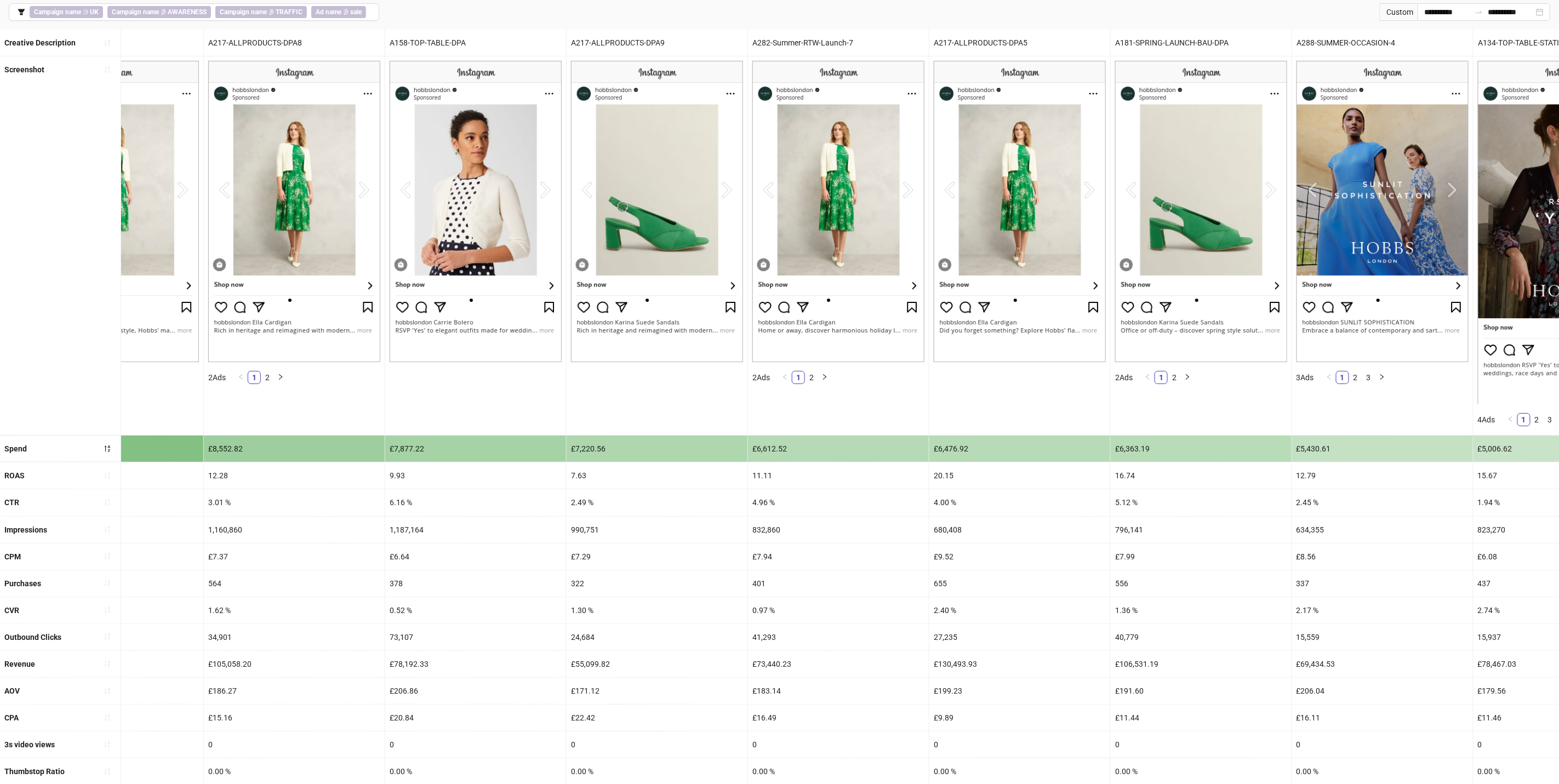
scroll to position [0, 273]
